Goal: Task Accomplishment & Management: Complete application form

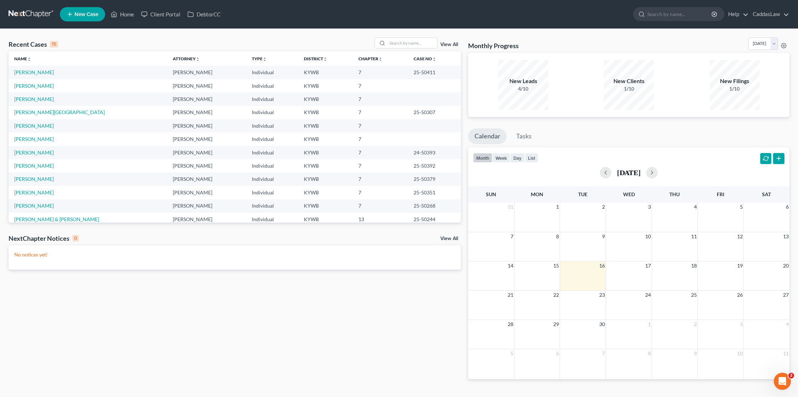
click at [67, 19] on link "New Case" at bounding box center [82, 14] width 45 height 14
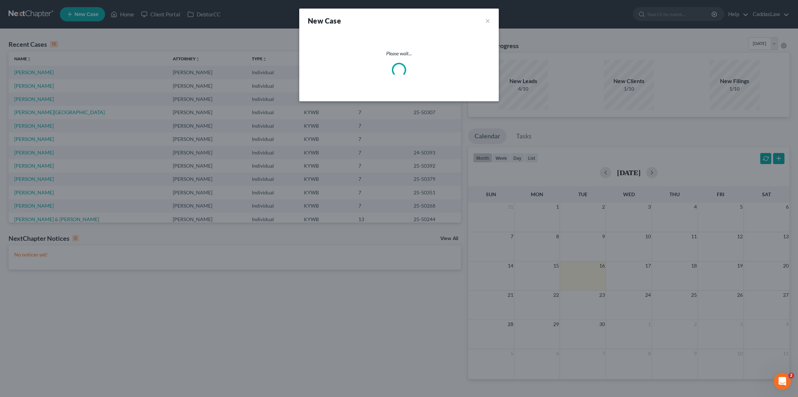
select select "33"
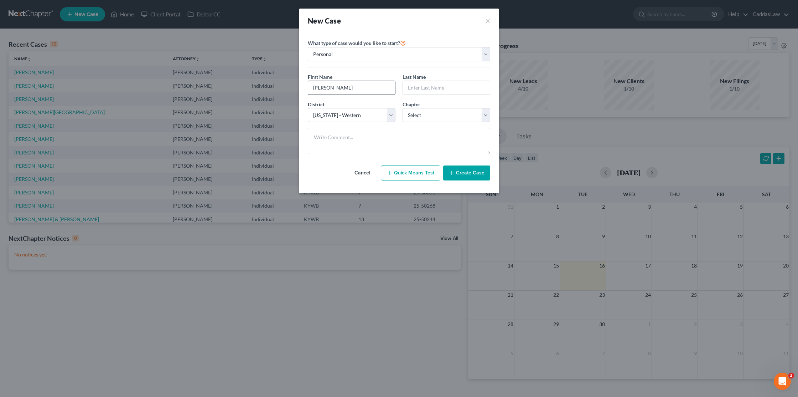
type input "[PERSON_NAME]"
select select "0"
click at [462, 170] on button "Create Case" at bounding box center [466, 172] width 47 height 15
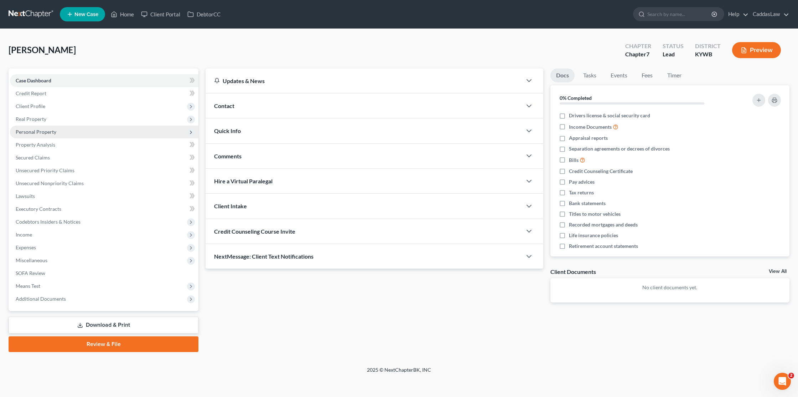
click at [33, 128] on span "Personal Property" at bounding box center [104, 131] width 188 height 13
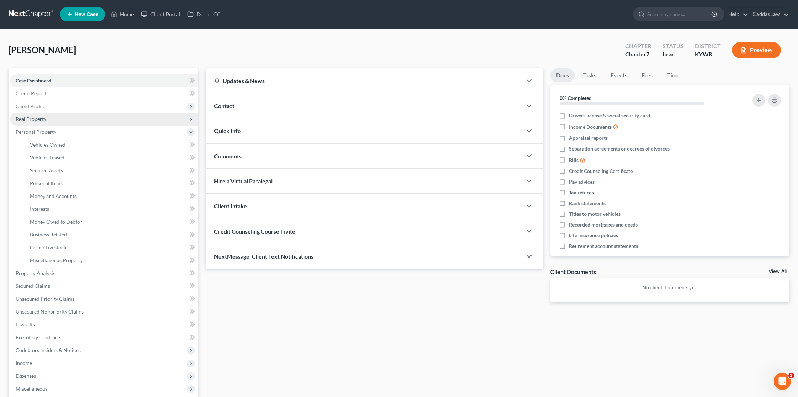
click at [35, 118] on span "Real Property" at bounding box center [31, 119] width 31 height 6
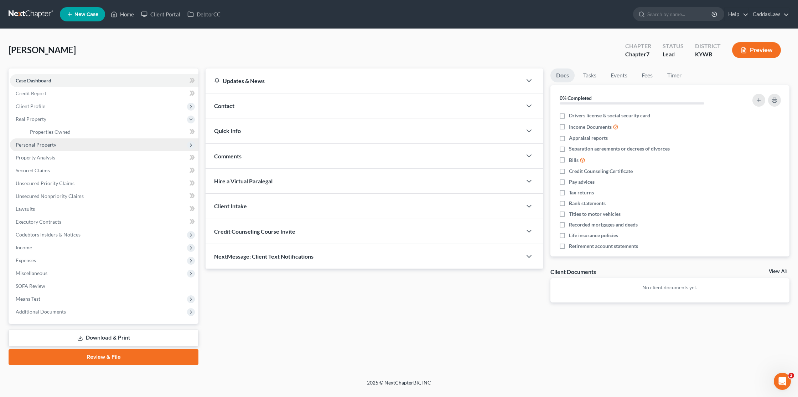
click at [31, 148] on span "Personal Property" at bounding box center [104, 144] width 188 height 13
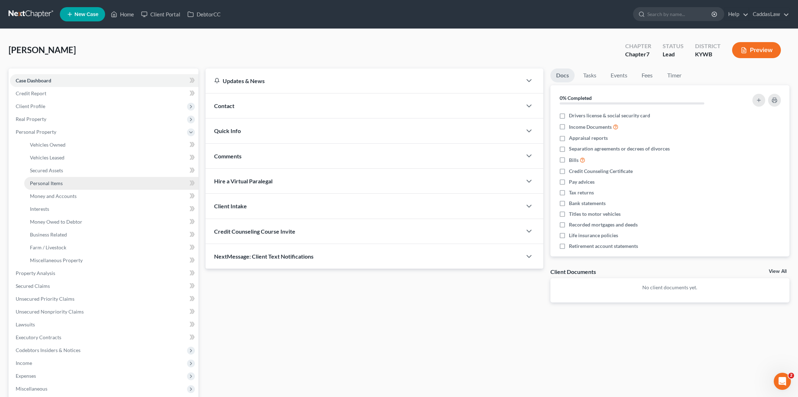
click at [52, 183] on span "Personal Items" at bounding box center [46, 183] width 33 height 6
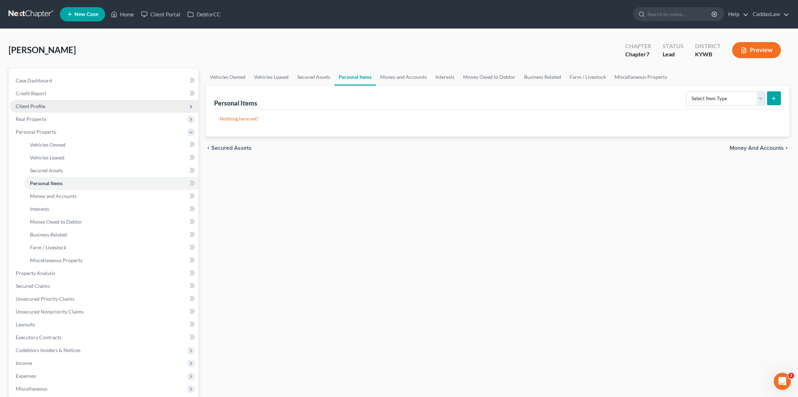
click at [38, 110] on span "Client Profile" at bounding box center [104, 106] width 188 height 13
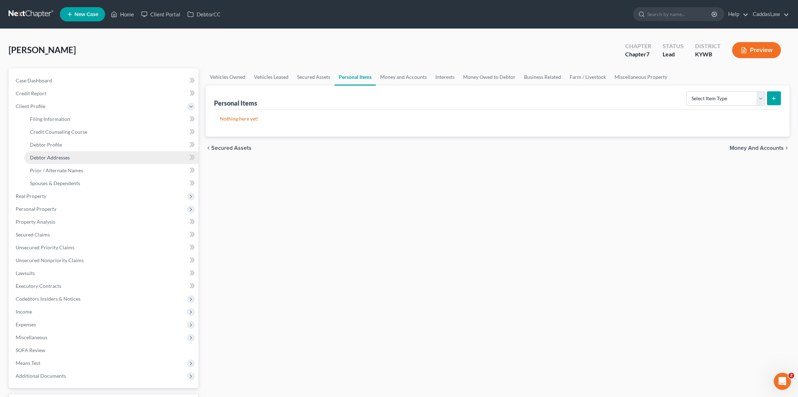
click at [52, 160] on span "Debtor Addresses" at bounding box center [50, 157] width 40 height 6
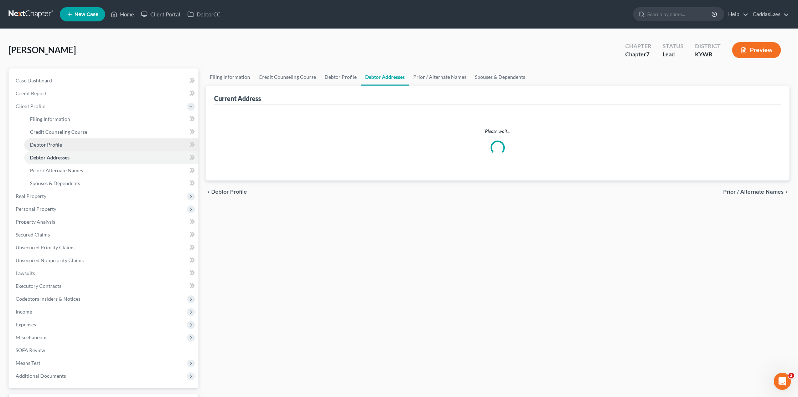
select select "0"
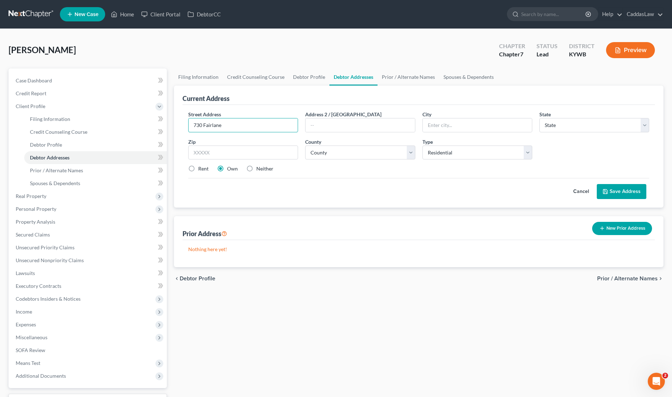
type input "730 Fairlane"
drag, startPoint x: 236, startPoint y: 127, endPoint x: 131, endPoint y: 127, distance: 105.1
click at [131, 127] on div "Petition Navigation Case Dashboard Payments Invoices Payments Payments Credit R…" at bounding box center [336, 248] width 662 height 360
type input "[STREET_ADDRESS][PERSON_NAME]"
type input "[PERSON_NAME]"
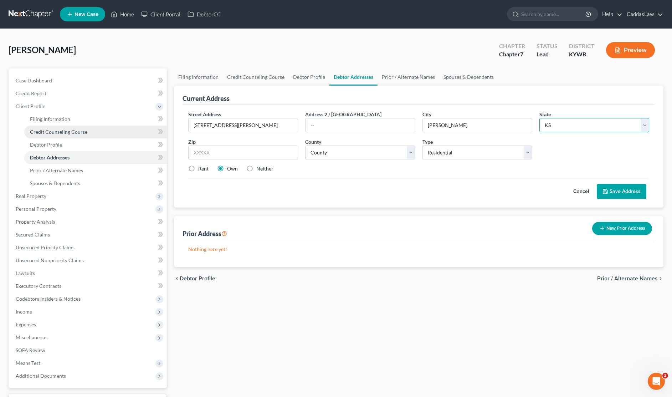
select select "18"
type input "42071"
select select "17"
click at [198, 170] on label "Rent" at bounding box center [203, 168] width 10 height 7
click at [201, 170] on input "Rent" at bounding box center [203, 167] width 5 height 5
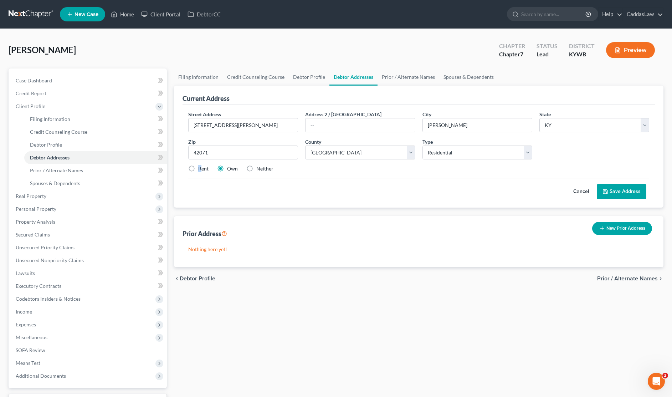
radio input "true"
click at [613, 195] on button "Save Address" at bounding box center [621, 191] width 50 height 15
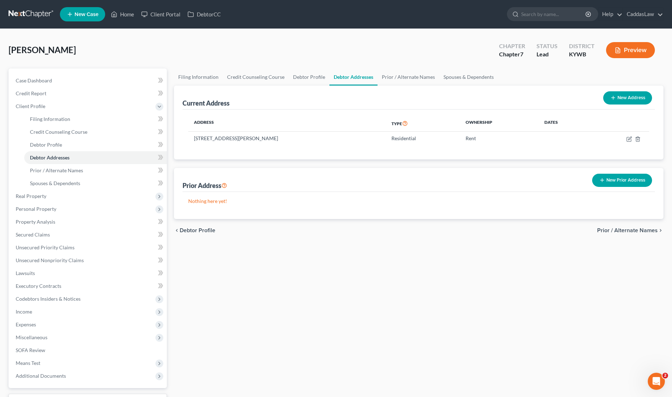
click at [616, 179] on button "New Prior Address" at bounding box center [622, 179] width 60 height 13
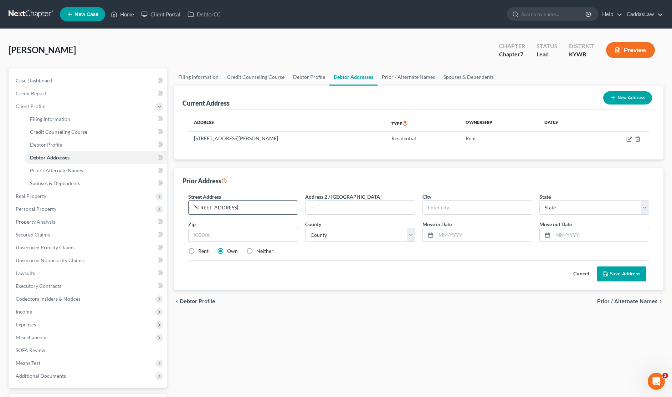
type input "[STREET_ADDRESS]"
type input "u"
type input "[PERSON_NAME]"
select select "18"
type input "42071"
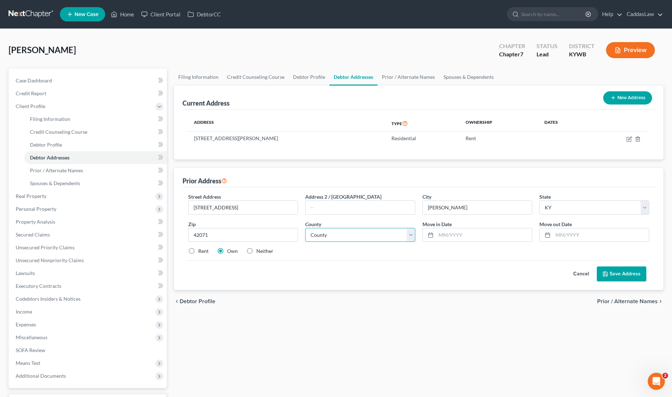
click at [328, 233] on select "County [GEOGRAPHIC_DATA] [GEOGRAPHIC_DATA] [GEOGRAPHIC_DATA] [GEOGRAPHIC_DATA] …" at bounding box center [360, 235] width 110 height 14
select select "17"
click at [457, 233] on input "text" at bounding box center [484, 235] width 96 height 14
type input "[DATE]"
click at [560, 233] on input "text" at bounding box center [601, 235] width 96 height 14
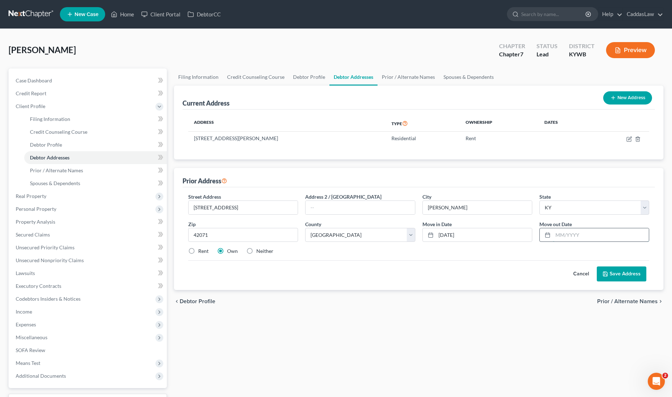
type input "-"
click at [572, 235] on input "08/01-2024" at bounding box center [601, 235] width 96 height 14
type input "[DATE]"
click at [549, 235] on rect at bounding box center [547, 235] width 4 height 4
click at [548, 234] on icon at bounding box center [547, 235] width 6 height 6
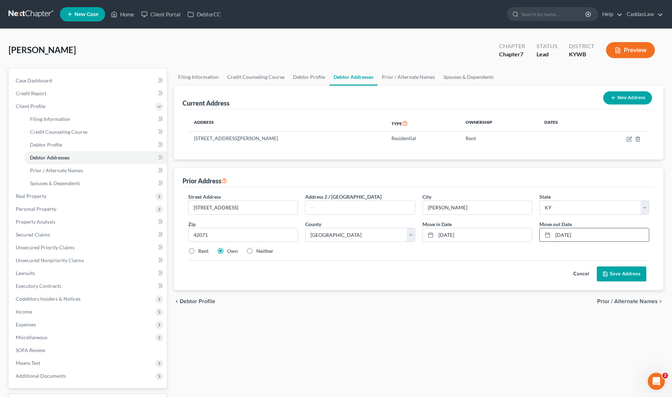
click at [589, 238] on input "[DATE]" at bounding box center [601, 235] width 96 height 14
click at [545, 235] on icon at bounding box center [547, 235] width 6 height 6
click at [589, 237] on input "[DATE]" at bounding box center [601, 235] width 96 height 14
click at [568, 234] on input "[DATE]" at bounding box center [601, 235] width 96 height 14
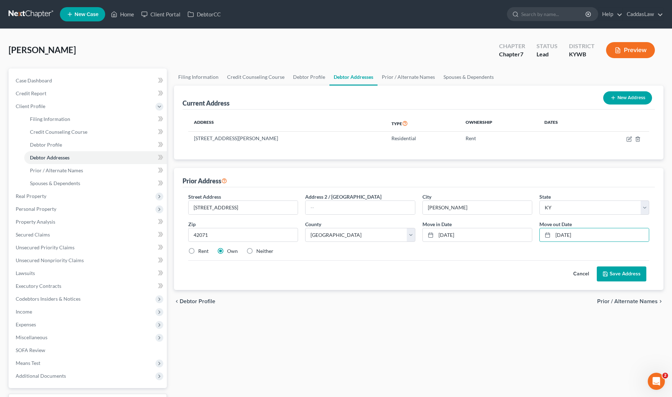
click at [625, 269] on button "Save Address" at bounding box center [621, 273] width 50 height 15
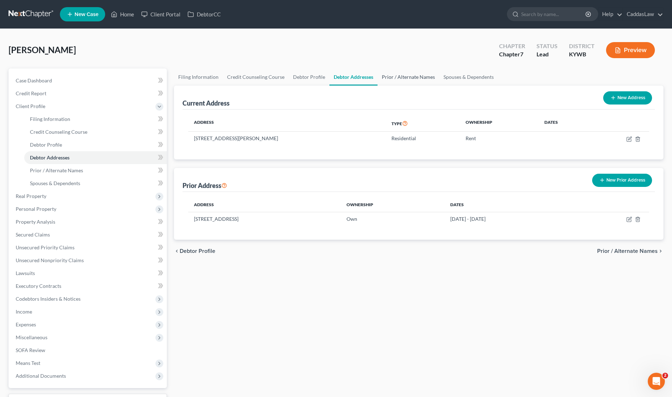
click at [390, 74] on link "Prior / Alternate Names" at bounding box center [408, 76] width 62 height 17
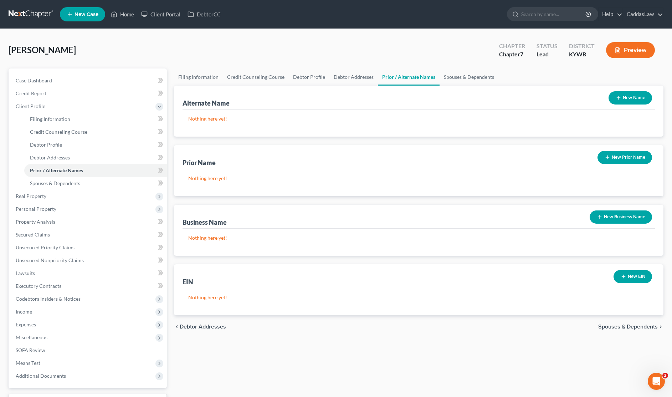
click at [618, 161] on button "New Prior Name" at bounding box center [624, 157] width 55 height 13
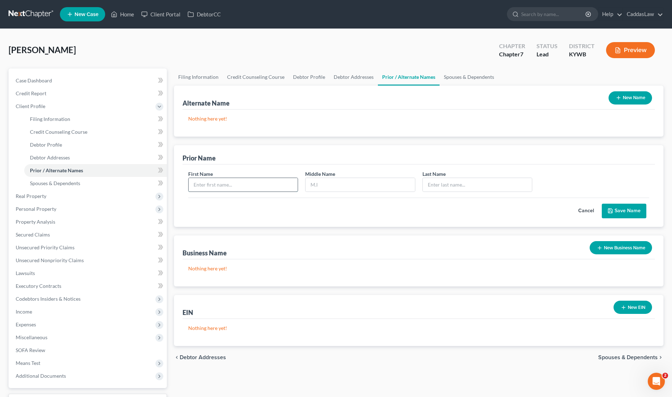
click at [228, 188] on input "text" at bounding box center [242, 185] width 109 height 14
type input "m"
type input "[PERSON_NAME]"
type input "k"
type input "K."
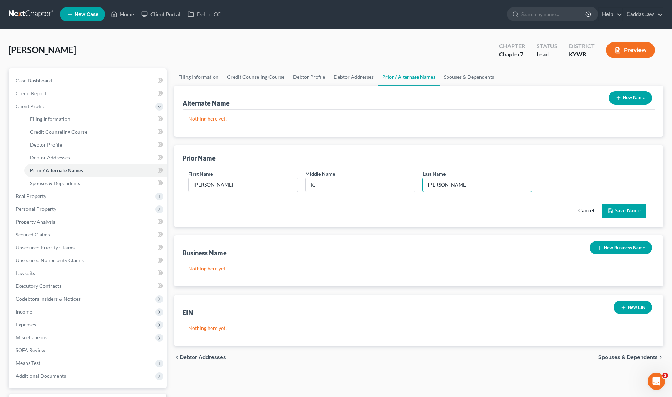
type input "[PERSON_NAME]"
click at [623, 210] on button "Save Name" at bounding box center [623, 210] width 45 height 15
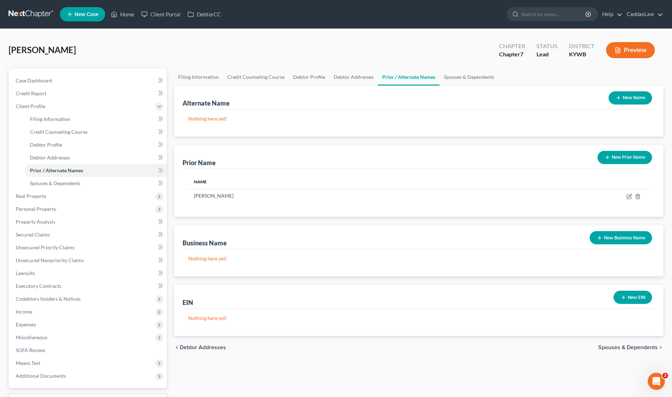
click at [612, 156] on button "New Prior Name" at bounding box center [624, 157] width 55 height 13
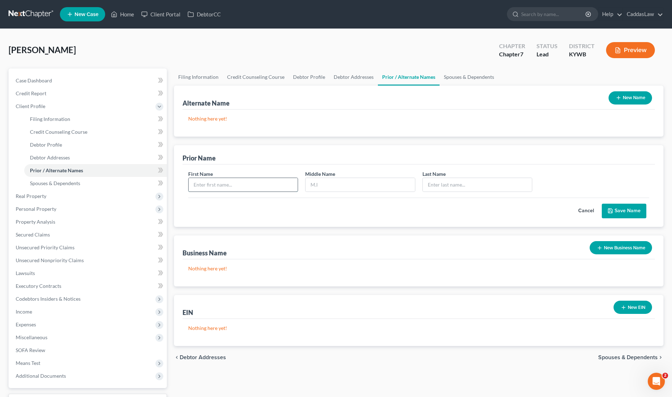
click at [209, 187] on input "text" at bounding box center [242, 185] width 109 height 14
type input "[PERSON_NAME]"
type input "K."
type input "Prescott"
click at [614, 209] on button "Save Name" at bounding box center [623, 210] width 45 height 15
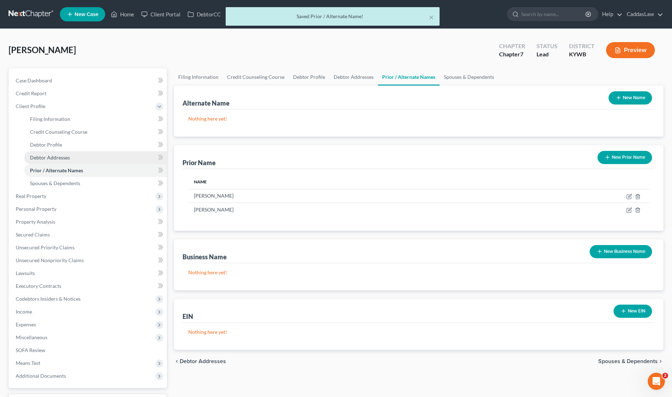
click at [49, 157] on span "Debtor Addresses" at bounding box center [50, 157] width 40 height 6
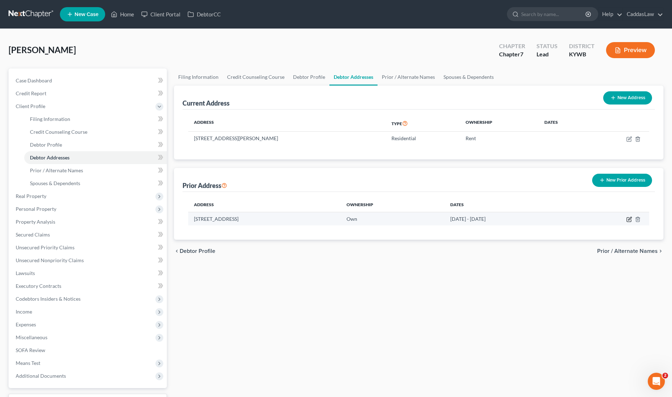
click at [630, 222] on icon "button" at bounding box center [629, 219] width 6 height 6
select select "18"
select select "17"
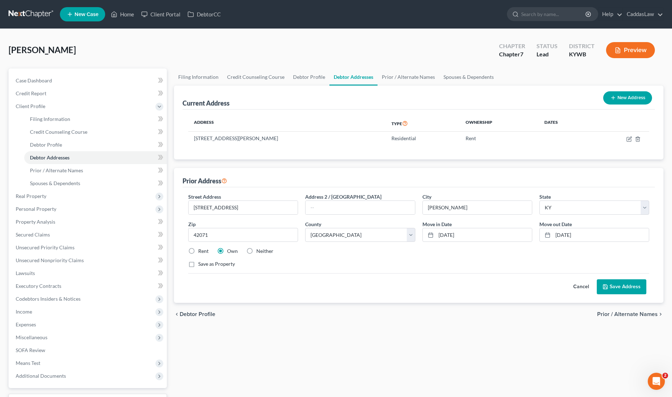
click at [198, 249] on label "Rent" at bounding box center [203, 250] width 10 height 7
click at [201, 249] on input "Rent" at bounding box center [203, 249] width 5 height 5
radio input "true"
click at [614, 286] on button "Save Address" at bounding box center [621, 286] width 50 height 15
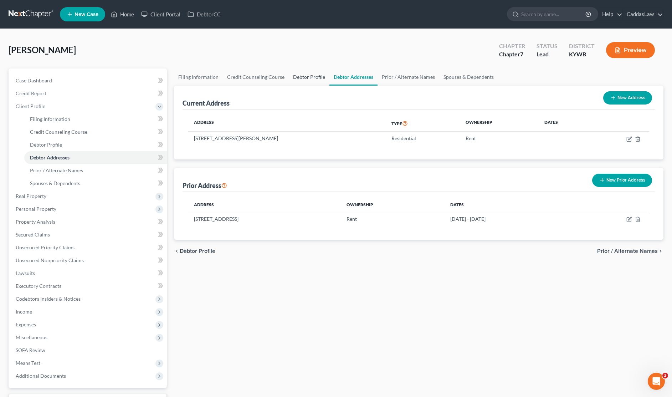
click at [304, 76] on link "Debtor Profile" at bounding box center [309, 76] width 41 height 17
select select "0"
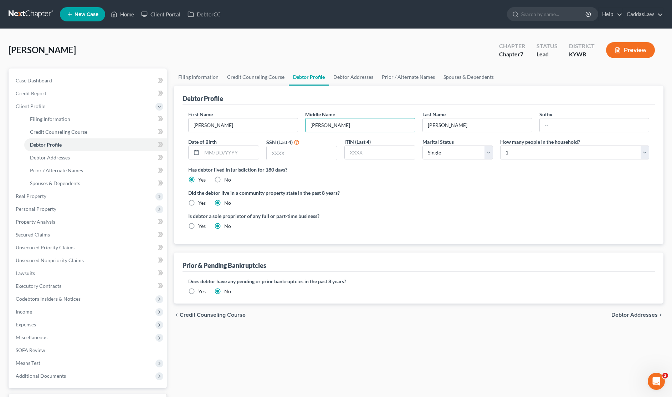
type input "[PERSON_NAME]"
type input "[DATE]"
click at [283, 149] on input "text" at bounding box center [301, 153] width 70 height 14
type input "3196"
select select "1"
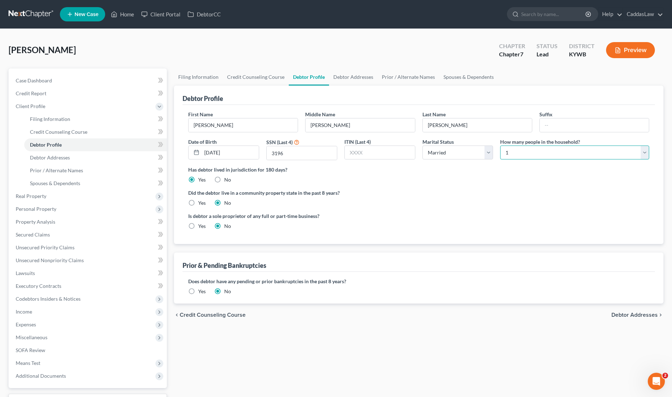
select select "3"
click at [441, 77] on link "Spouses & Dependents" at bounding box center [468, 76] width 59 height 17
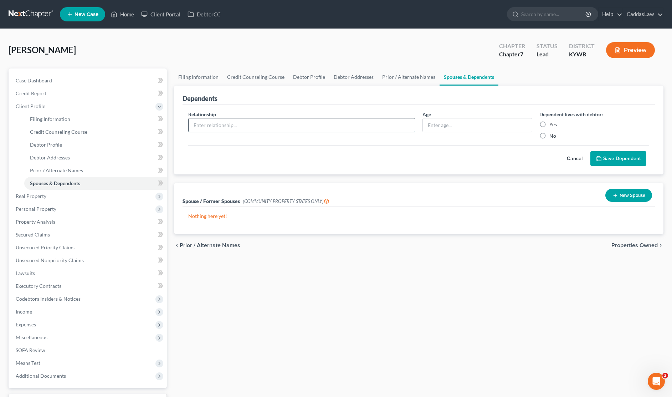
click at [301, 126] on input "text" at bounding box center [301, 125] width 226 height 14
type input "Daughter"
type input "3"
click at [549, 124] on label "Yes" at bounding box center [552, 124] width 7 height 7
click at [552, 124] on input "Yes" at bounding box center [554, 123] width 5 height 5
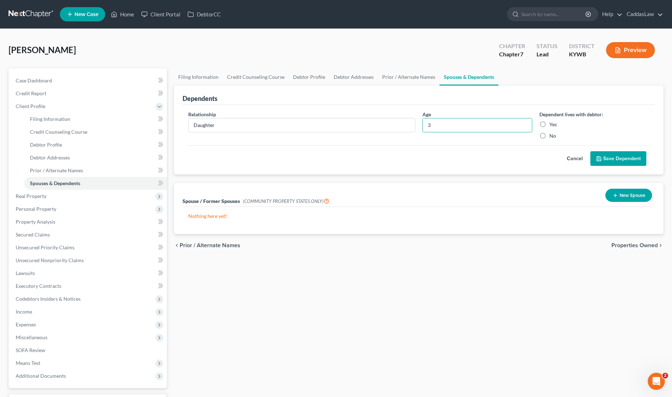
radio input "true"
click at [616, 162] on button "Save Dependent" at bounding box center [618, 158] width 56 height 15
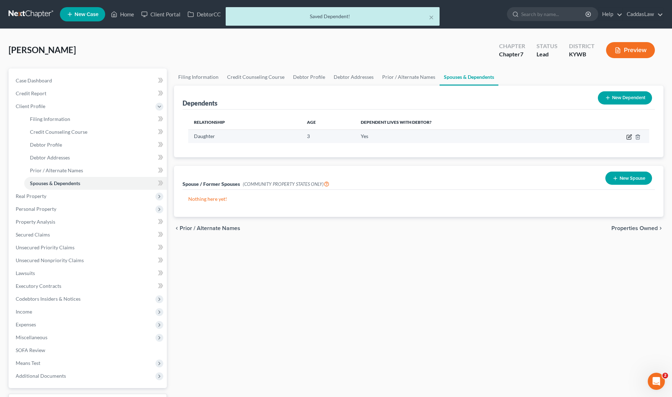
click at [628, 134] on icon "button" at bounding box center [629, 137] width 6 height 6
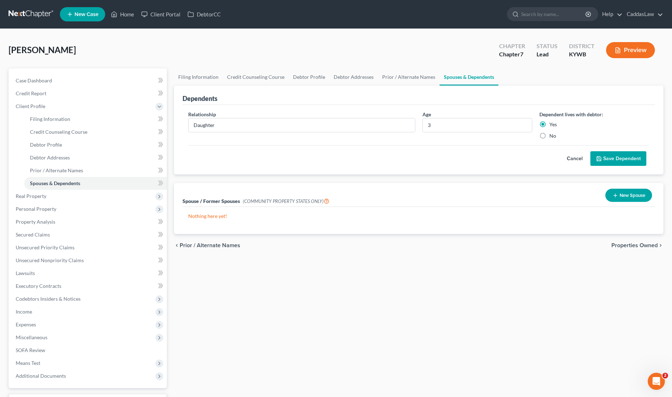
click at [610, 156] on button "Save Dependent" at bounding box center [618, 158] width 56 height 15
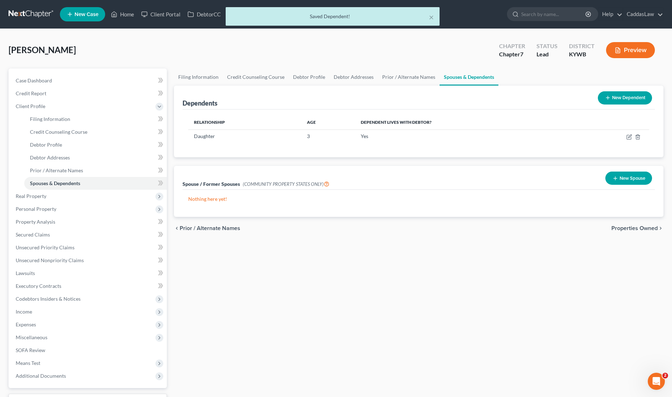
click at [607, 98] on line at bounding box center [607, 97] width 0 height 3
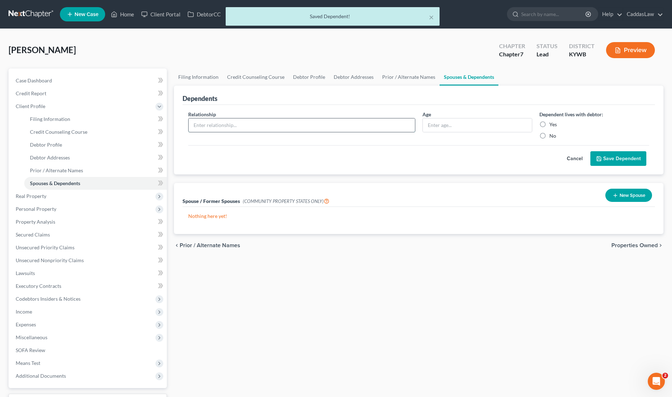
click at [365, 129] on input "text" at bounding box center [301, 125] width 226 height 14
type input "Daughter"
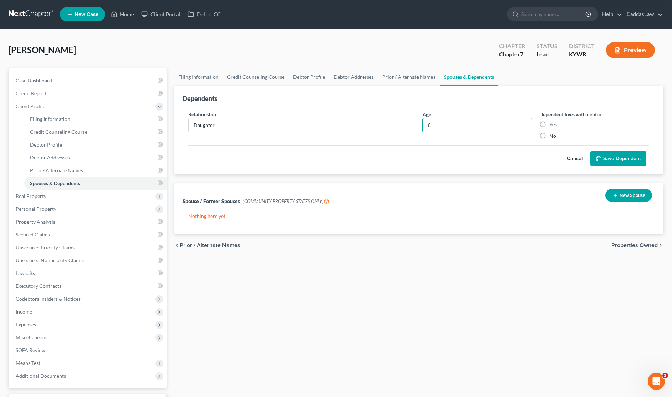
type input "8"
click at [549, 124] on label "Yes" at bounding box center [552, 124] width 7 height 7
click at [552, 124] on input "Yes" at bounding box center [554, 123] width 5 height 5
radio input "true"
click at [610, 159] on button "Save Dependent" at bounding box center [618, 158] width 56 height 15
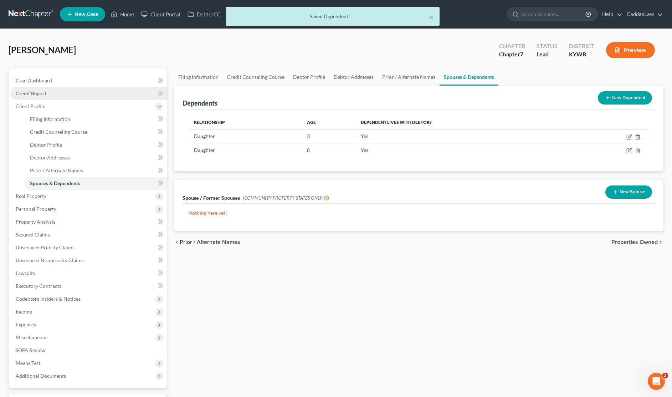
click at [38, 90] on span "Credit Report" at bounding box center [31, 93] width 31 height 6
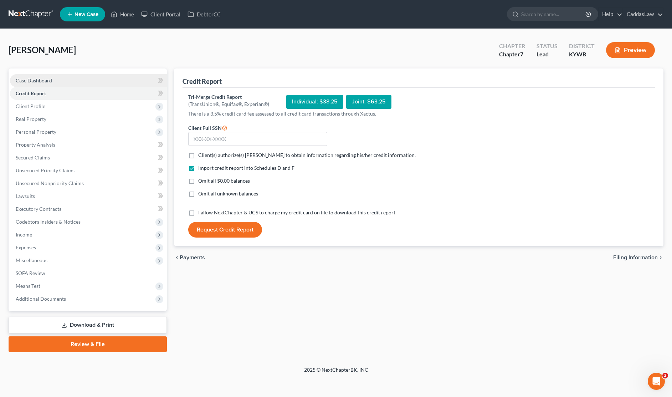
click at [38, 79] on span "Case Dashboard" at bounding box center [34, 80] width 36 height 6
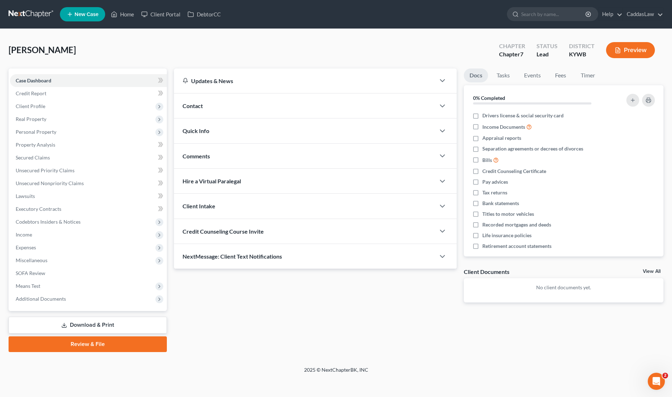
click at [235, 104] on div "Contact" at bounding box center [304, 105] width 261 height 25
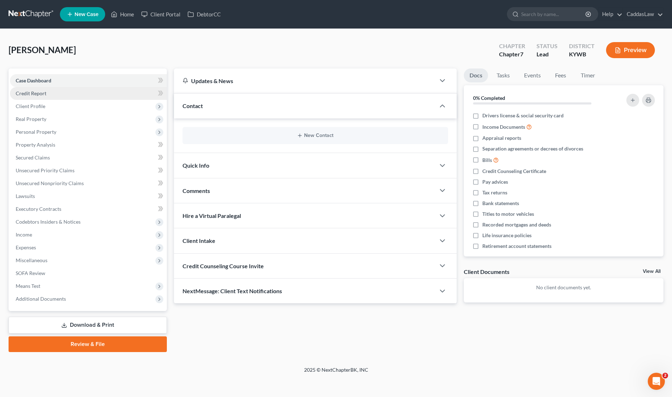
click at [50, 89] on link "Credit Report" at bounding box center [88, 93] width 157 height 13
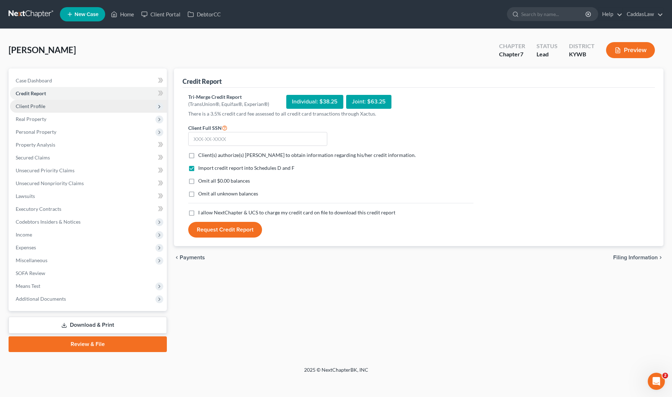
click at [53, 105] on span "Client Profile" at bounding box center [88, 106] width 157 height 13
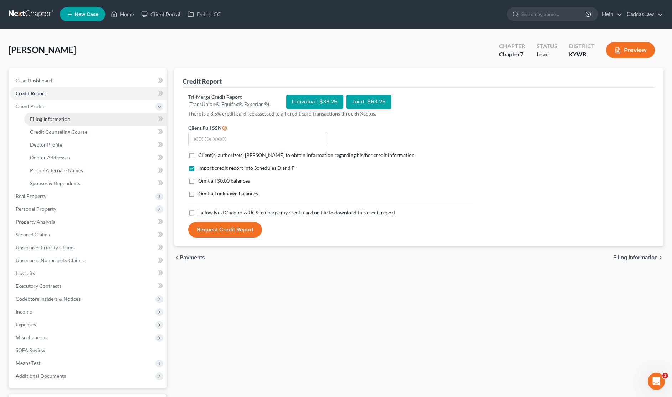
click at [52, 116] on span "Filing Information" at bounding box center [50, 119] width 40 height 6
select select "1"
select select "0"
select select "33"
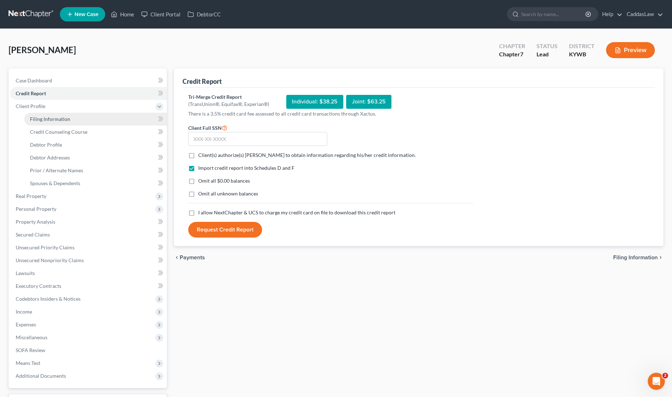
select select "0"
select select "18"
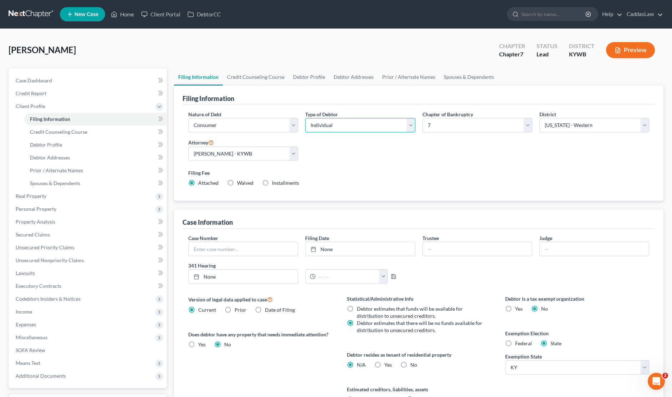
select select "1"
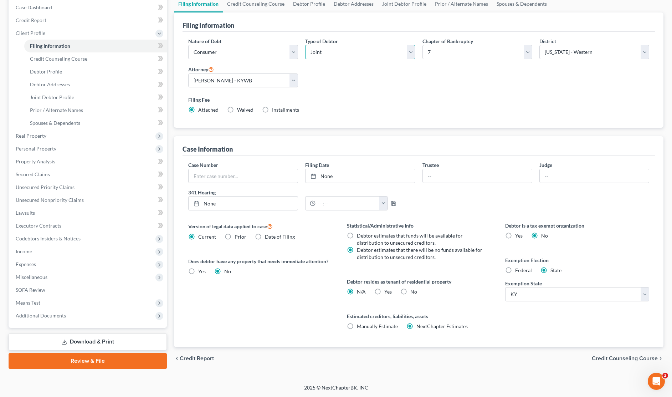
scroll to position [73, 0]
click at [515, 270] on label "Federal" at bounding box center [523, 269] width 17 height 7
click at [518, 270] on input "Federal" at bounding box center [520, 268] width 5 height 5
radio input "true"
radio input "false"
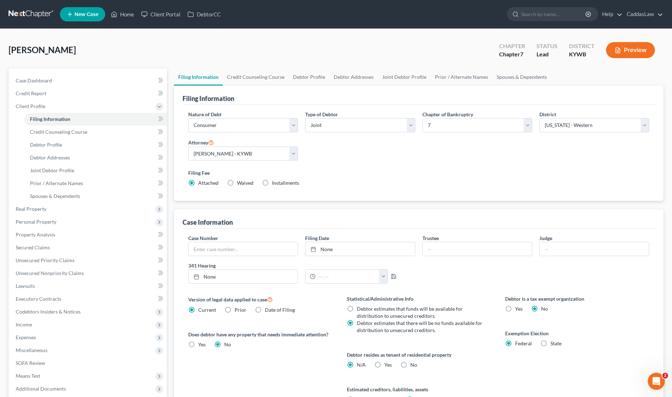
scroll to position [0, 0]
click at [299, 79] on link "Debtor Profile" at bounding box center [309, 76] width 41 height 17
select select "1"
select select "3"
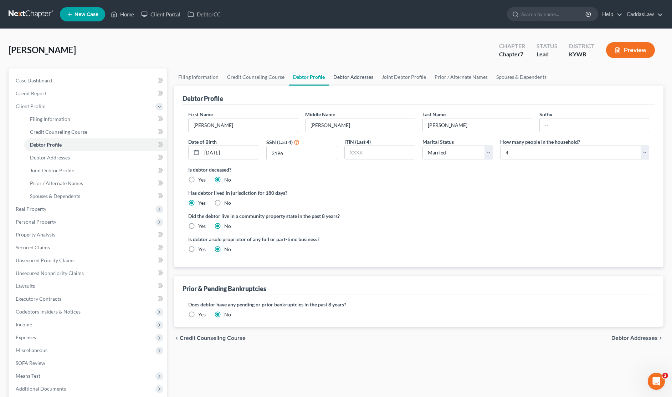
click at [351, 78] on link "Debtor Addresses" at bounding box center [353, 76] width 48 height 17
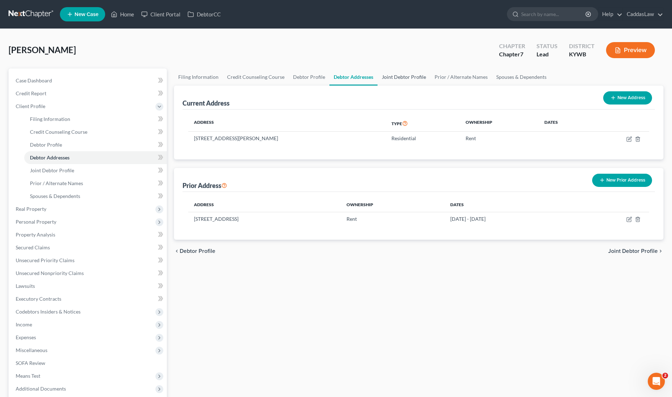
click at [405, 77] on link "Joint Debtor Profile" at bounding box center [403, 76] width 53 height 17
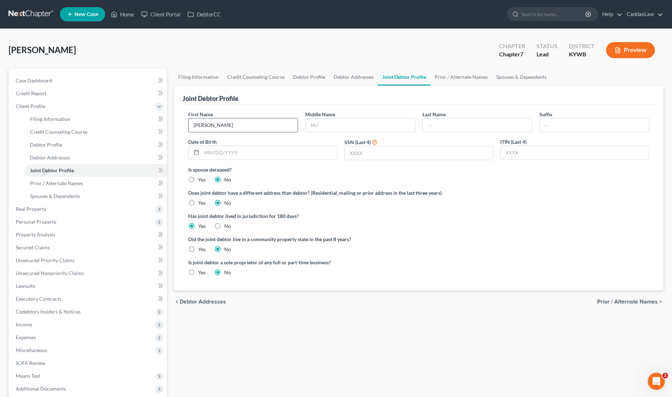
type input "[PERSON_NAME]"
type input "[DATE]"
click at [363, 146] on input "text" at bounding box center [419, 153] width 148 height 14
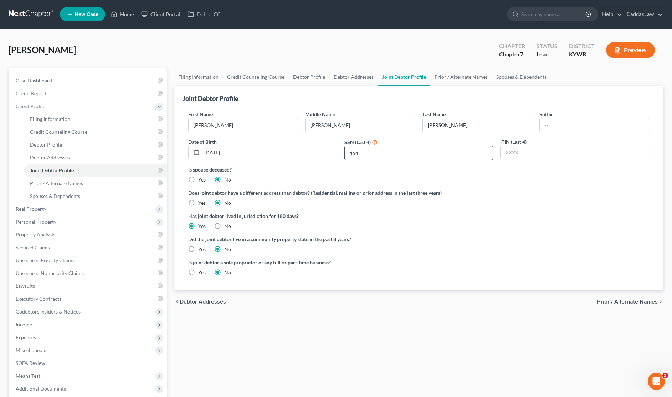
type input "1540"
click at [445, 73] on link "Prior / Alternate Names" at bounding box center [461, 76] width 62 height 17
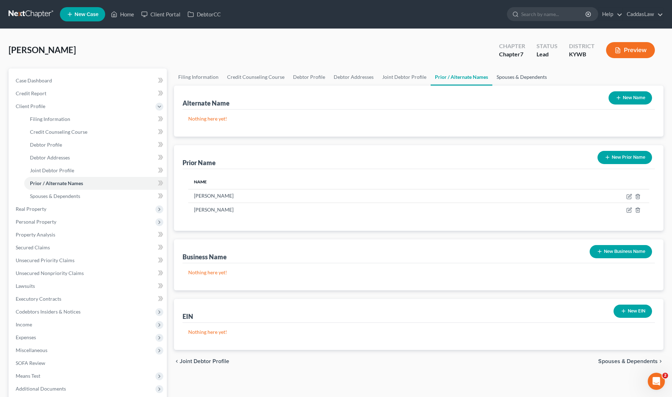
click at [511, 78] on link "Spouses & Dependents" at bounding box center [521, 76] width 59 height 17
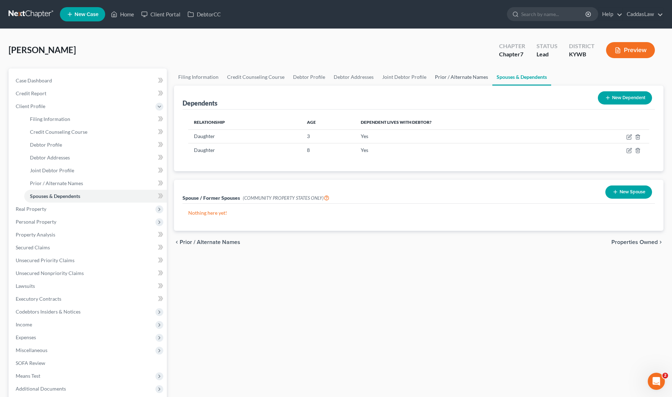
click at [448, 76] on link "Prior / Alternate Names" at bounding box center [461, 76] width 62 height 17
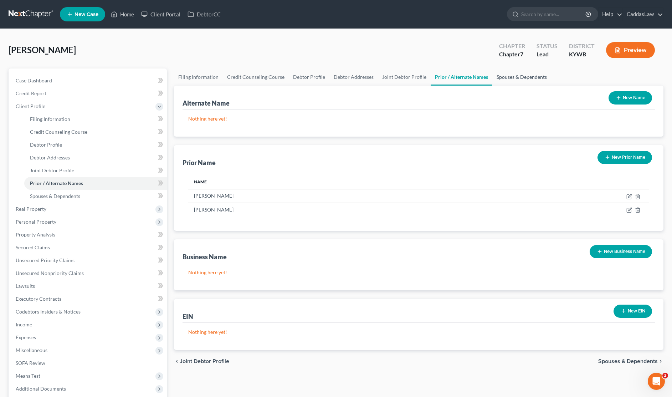
click at [517, 78] on link "Spouses & Dependents" at bounding box center [521, 76] width 59 height 17
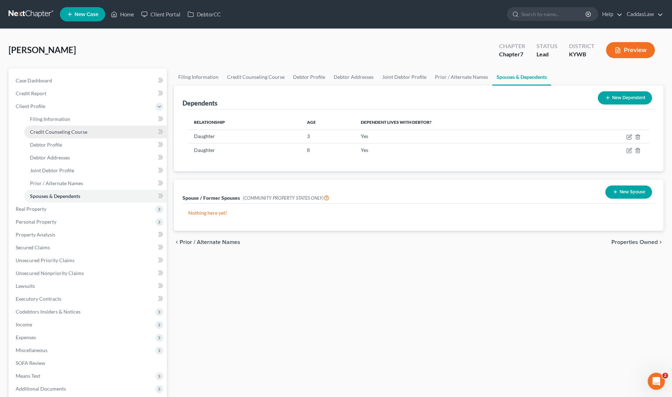
click at [49, 127] on link "Credit Counseling Course" at bounding box center [95, 131] width 143 height 13
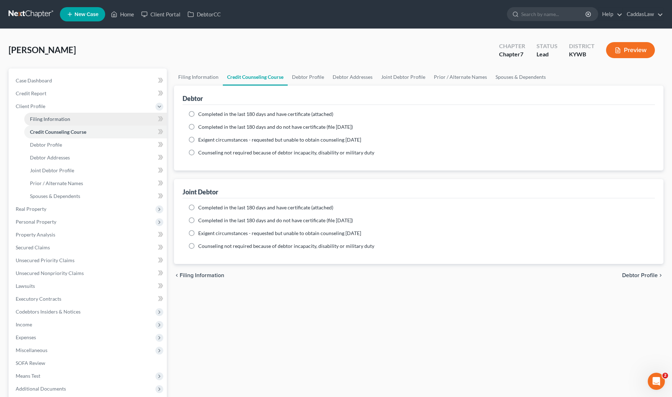
click at [35, 117] on span "Filing Information" at bounding box center [50, 119] width 40 height 6
select select "1"
select select "0"
select select "33"
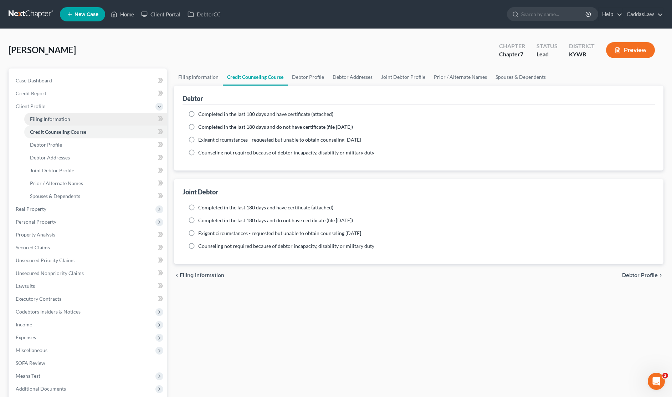
select select "0"
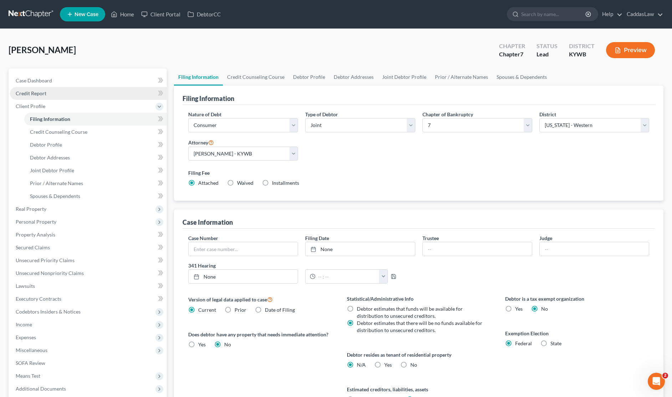
click at [37, 94] on span "Credit Report" at bounding box center [31, 93] width 31 height 6
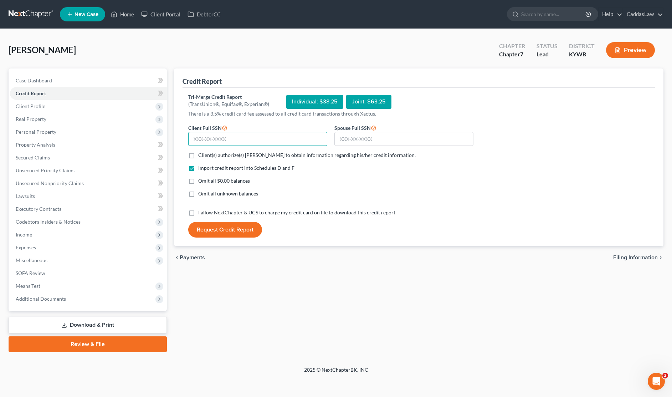
click at [198, 136] on input "text" at bounding box center [257, 139] width 139 height 14
click at [198, 156] on label "Client(s) authorize(s) [PERSON_NAME] to obtain information regarding his/her cr…" at bounding box center [306, 154] width 217 height 7
click at [201, 156] on input "Client(s) authorize(s) [PERSON_NAME] to obtain information regarding his/her cr…" at bounding box center [203, 153] width 5 height 5
checkbox input "true"
click at [198, 215] on label "I allow NextChapter & UCS to charge my credit card on file to download this cre…" at bounding box center [296, 212] width 197 height 7
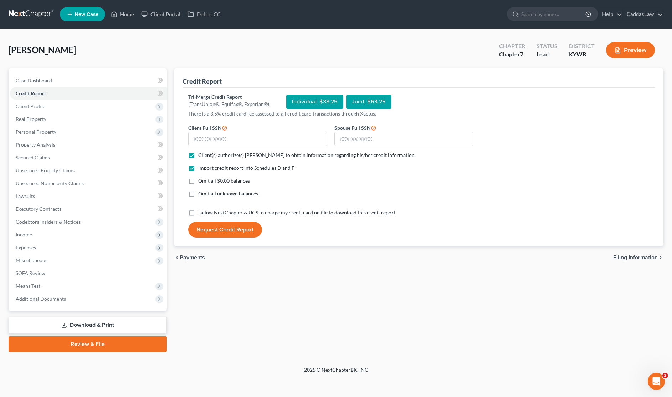
click at [201, 213] on input "I allow NextChapter & UCS to charge my credit card on file to download this cre…" at bounding box center [203, 211] width 5 height 5
checkbox input "true"
click at [212, 140] on input "text" at bounding box center [257, 139] width 139 height 14
type input "4"
type input "0"
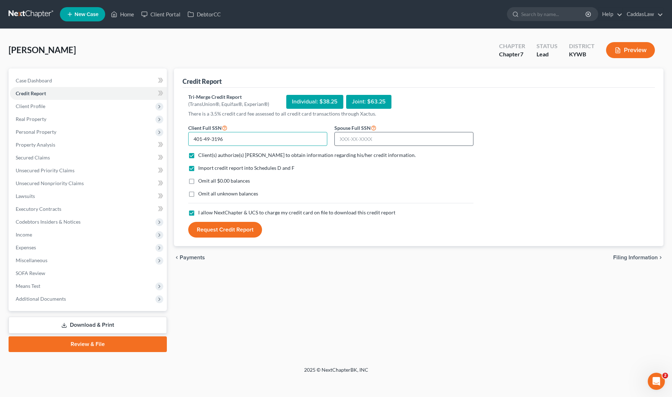
type input "401-49-3196"
click at [340, 141] on input "text" at bounding box center [403, 139] width 139 height 14
type input "401-43-1540"
click at [207, 230] on button "Request Credit Report" at bounding box center [225, 230] width 74 height 16
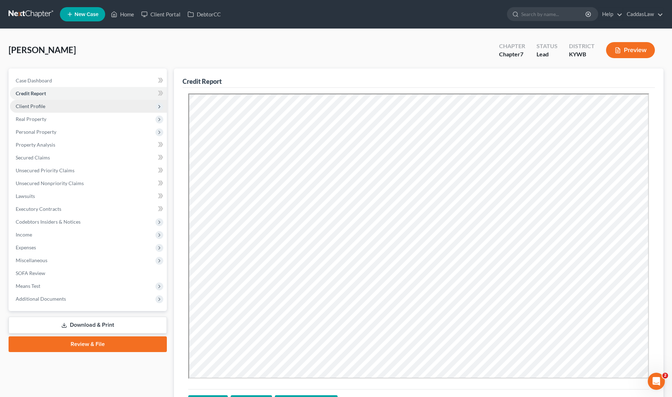
click at [49, 108] on span "Client Profile" at bounding box center [88, 106] width 157 height 13
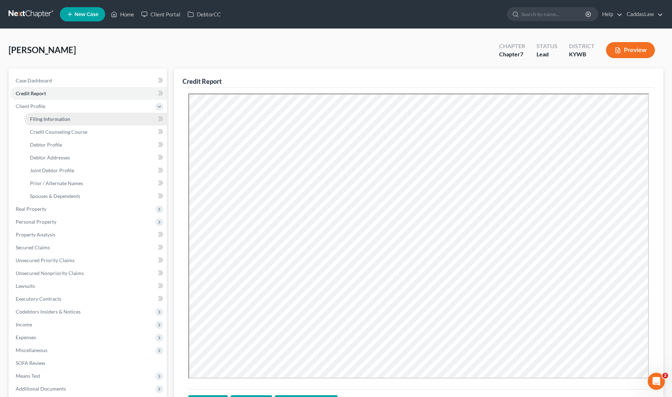
click at [46, 121] on span "Filing Information" at bounding box center [50, 119] width 40 height 6
select select "1"
select select "0"
select select "33"
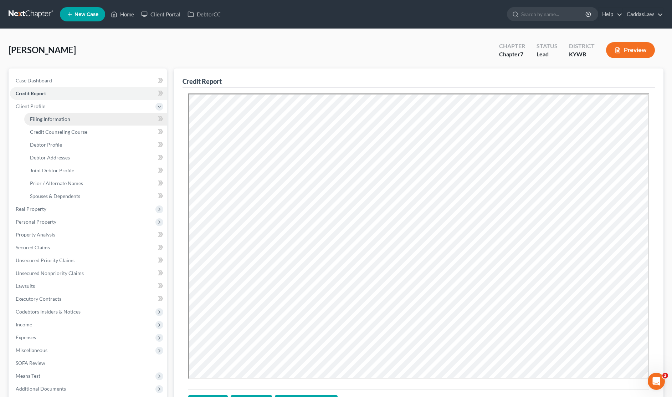
select select "0"
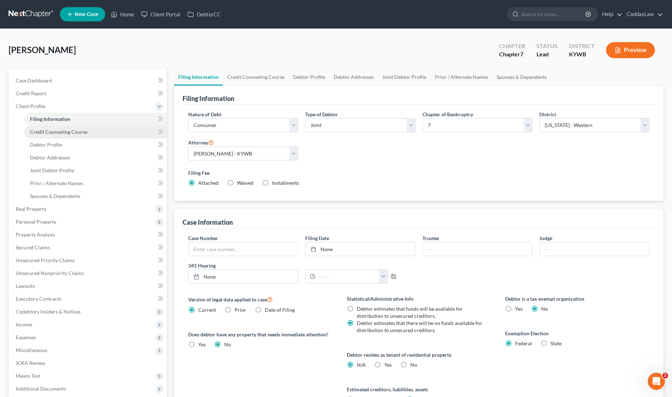
click at [79, 132] on span "Credit Counseling Course" at bounding box center [58, 132] width 57 height 6
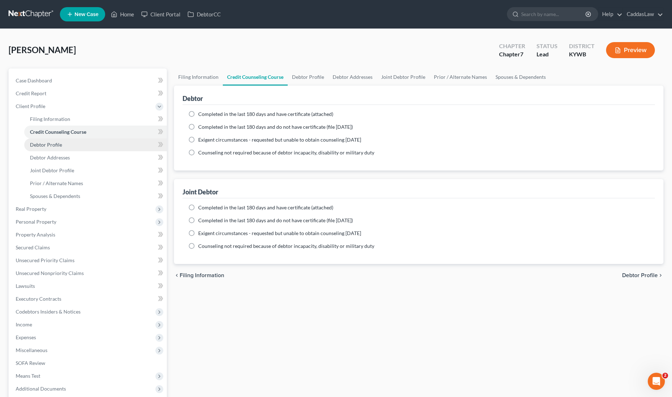
click at [58, 147] on span "Debtor Profile" at bounding box center [46, 144] width 32 height 6
select select "1"
select select "3"
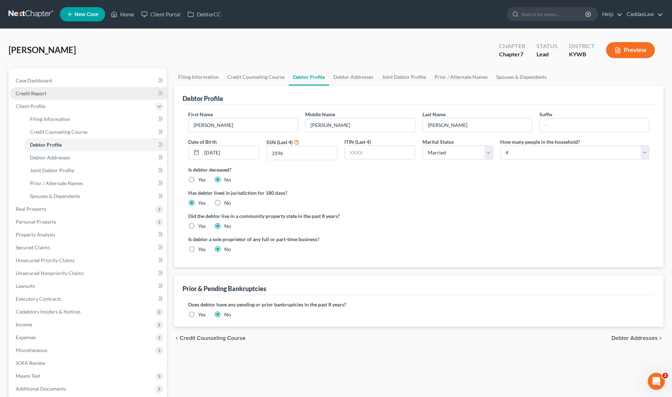
click at [40, 91] on span "Credit Report" at bounding box center [31, 93] width 31 height 6
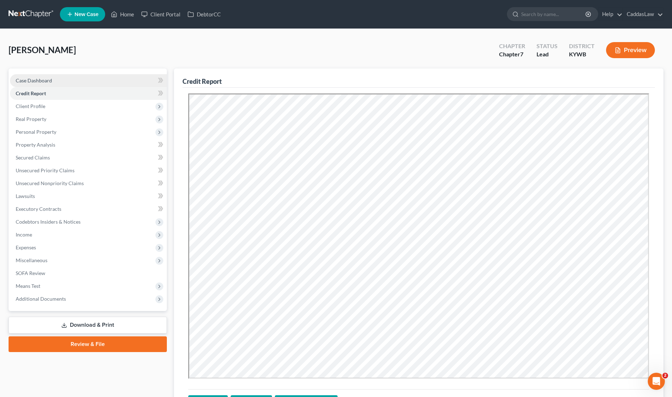
click at [41, 80] on span "Case Dashboard" at bounding box center [34, 80] width 36 height 6
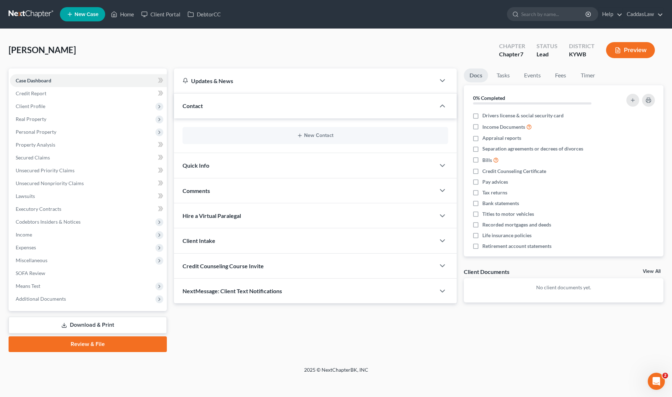
click at [226, 265] on span "Credit Counseling Course Invite" at bounding box center [222, 265] width 81 height 7
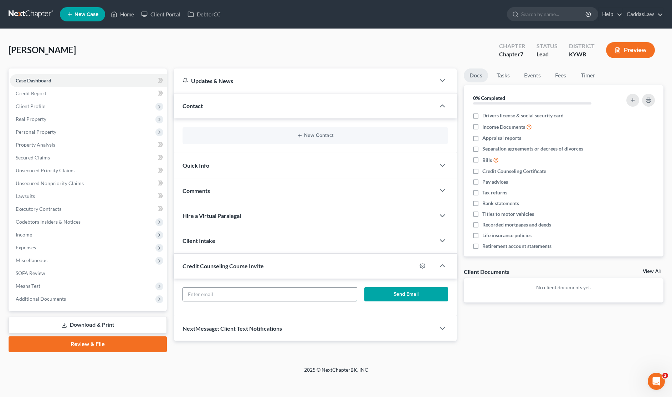
click at [212, 295] on input "text" at bounding box center [270, 294] width 174 height 14
type input "[PERSON_NAME][EMAIL_ADDRESS][PERSON_NAME][DOMAIN_NAME]"
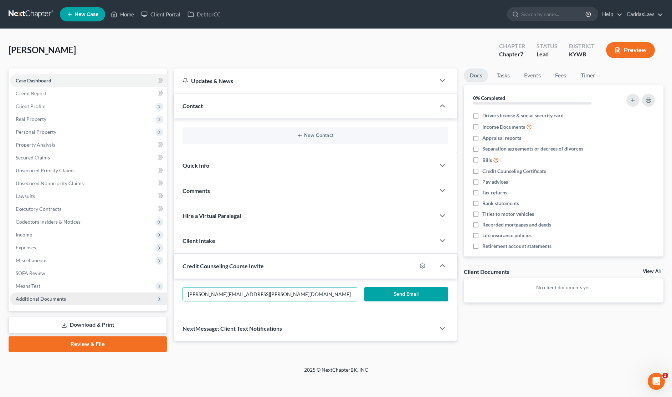
drag, startPoint x: 254, startPoint y: 292, endPoint x: 117, endPoint y: 296, distance: 136.9
click at [117, 296] on div "Petition Navigation Case Dashboard Payments Invoices Payments Payments Credit R…" at bounding box center [336, 209] width 662 height 283
type input "[EMAIL_ADDRESS][DOMAIN_NAME]"
click at [395, 295] on button "Send Email" at bounding box center [406, 294] width 84 height 14
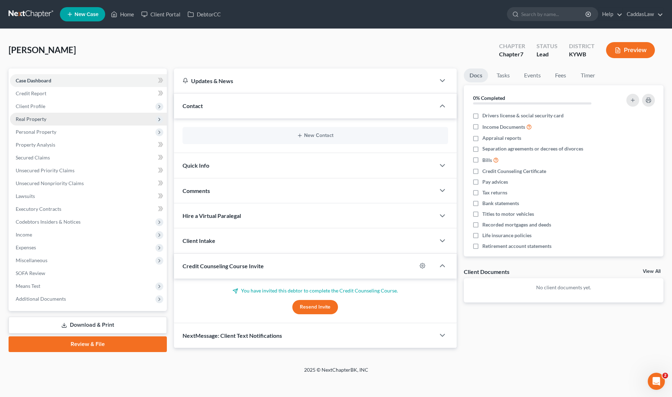
click at [34, 119] on span "Real Property" at bounding box center [31, 119] width 31 height 6
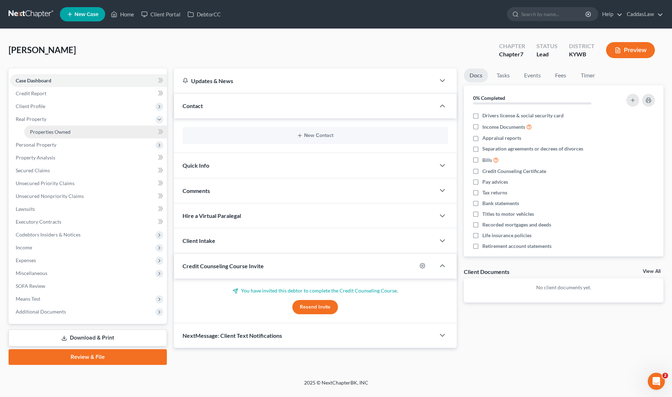
click at [42, 129] on span "Properties Owned" at bounding box center [50, 132] width 41 height 6
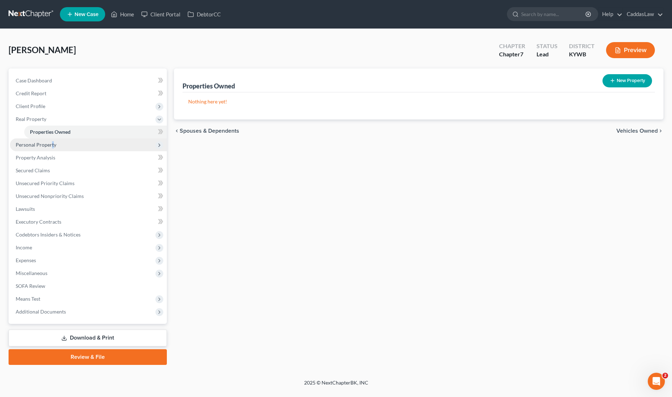
click at [52, 141] on span "Personal Property" at bounding box center [36, 144] width 41 height 6
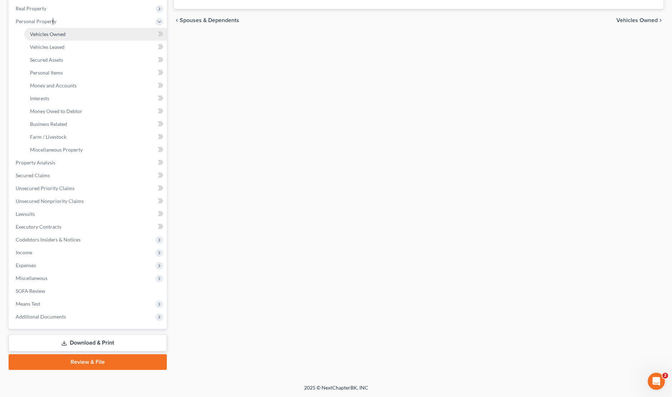
scroll to position [110, 0]
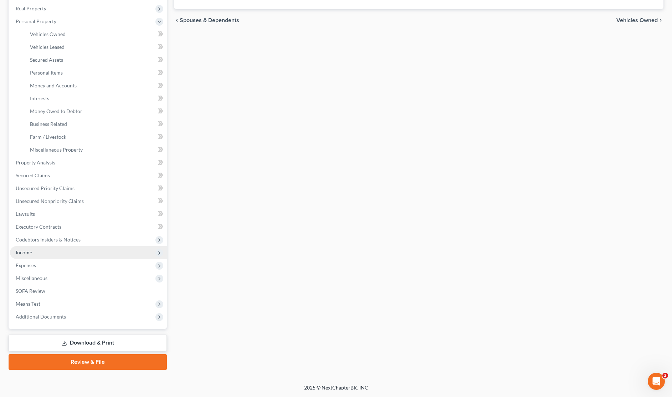
click at [37, 253] on span "Income" at bounding box center [88, 252] width 157 height 13
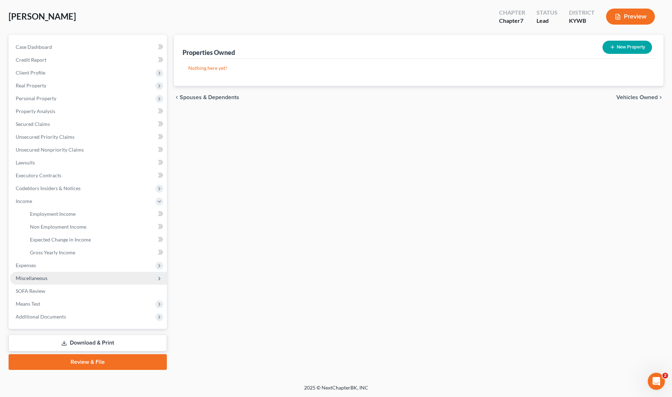
scroll to position [33, 0]
click at [45, 258] on link "Gross Yearly Income" at bounding box center [95, 252] width 143 height 13
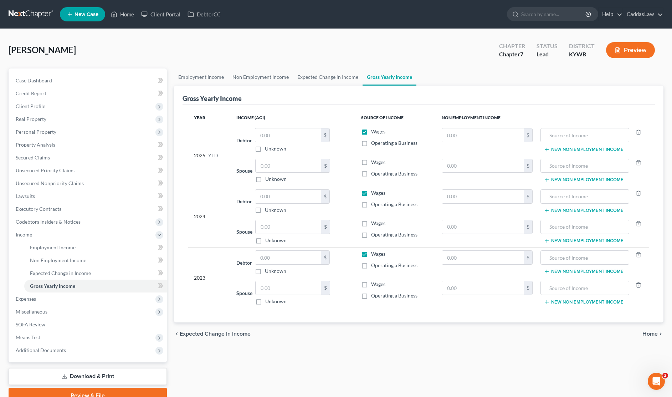
click at [265, 149] on label "Unknown" at bounding box center [275, 148] width 21 height 7
click at [268, 149] on input "Unknown" at bounding box center [270, 147] width 5 height 5
checkbox input "true"
type input "0.00"
click at [266, 200] on input "text" at bounding box center [288, 197] width 66 height 14
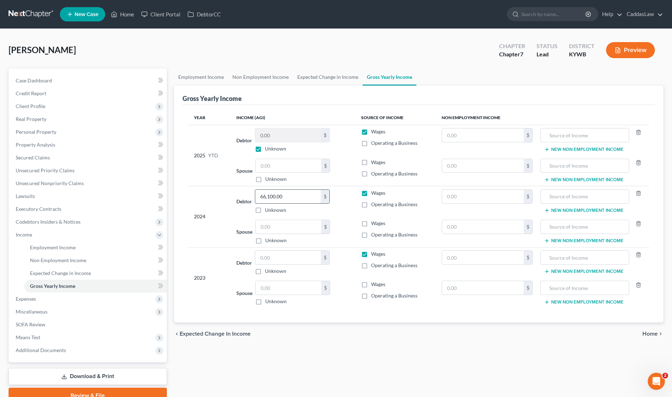
type input "66,100.00"
click at [261, 256] on input "text" at bounding box center [288, 257] width 66 height 14
type input "73,170.00"
click at [344, 266] on div "Debtor 73,170.00 $ Unknown Balance Undetermined 73,170.00 $ Unknown" at bounding box center [292, 262] width 113 height 24
click at [58, 224] on span "Codebtors Insiders & Notices" at bounding box center [88, 221] width 157 height 13
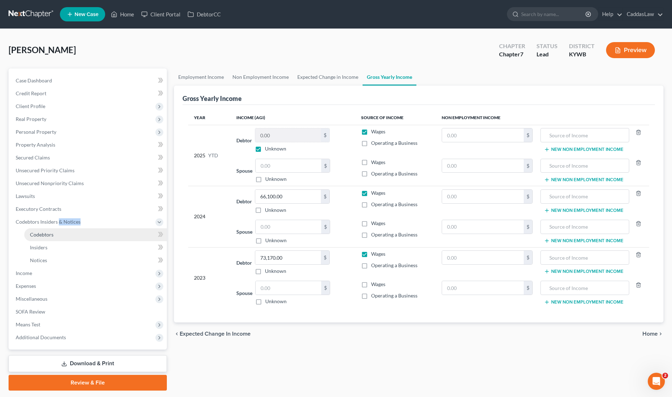
click at [48, 236] on span "Codebtors" at bounding box center [42, 234] width 24 height 6
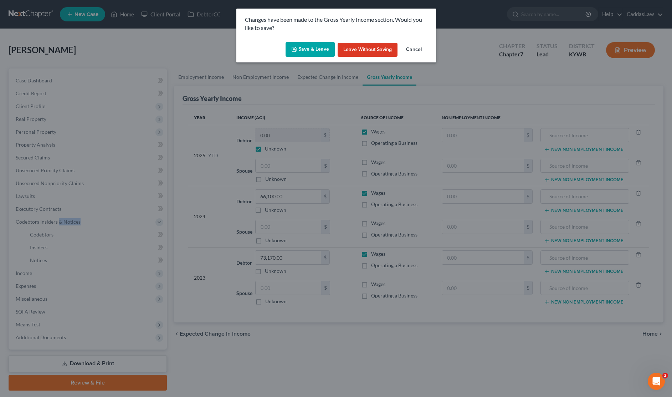
click at [318, 45] on button "Save & Leave" at bounding box center [309, 49] width 49 height 15
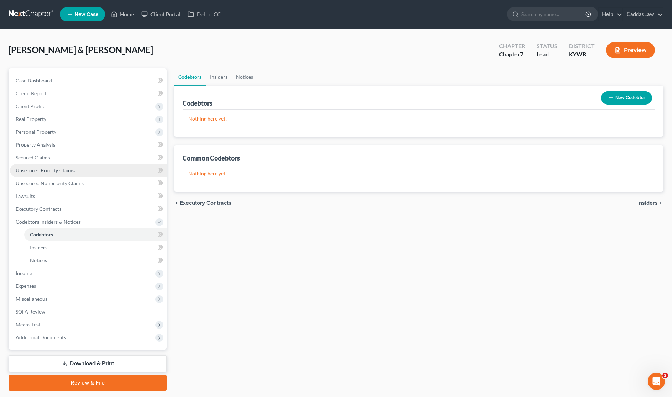
click at [46, 173] on link "Unsecured Priority Claims" at bounding box center [88, 170] width 157 height 13
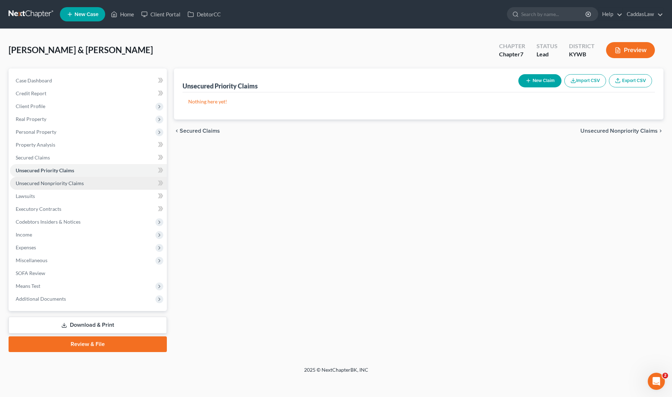
click at [46, 181] on span "Unsecured Nonpriority Claims" at bounding box center [50, 183] width 68 height 6
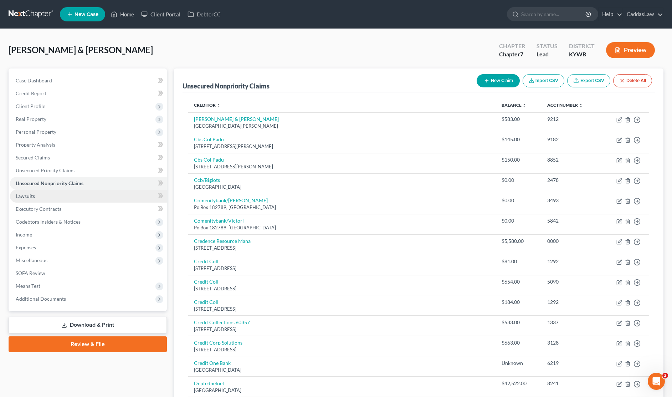
click at [47, 194] on link "Lawsuits" at bounding box center [88, 196] width 157 height 13
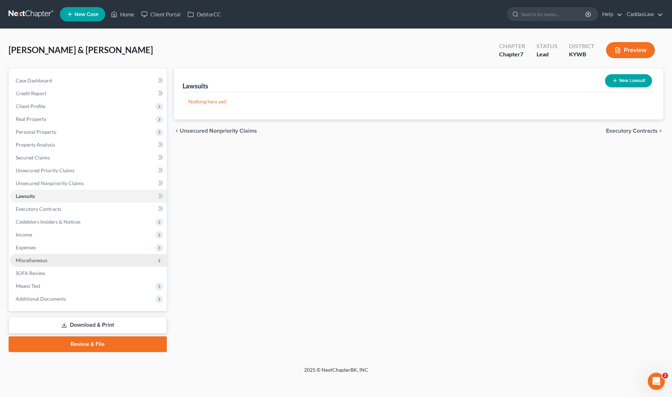
click at [30, 260] on span "Miscellaneous" at bounding box center [32, 260] width 32 height 6
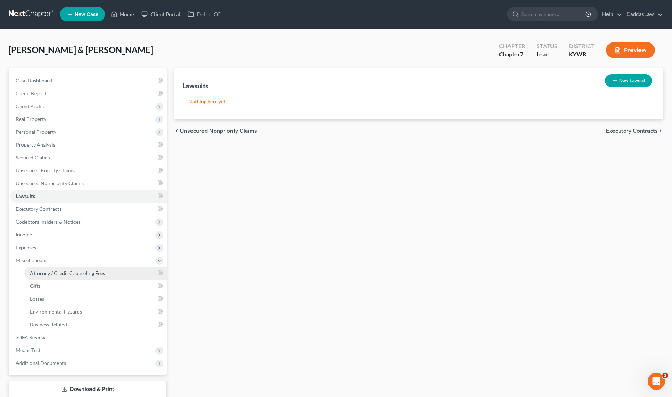
click at [63, 272] on span "Attorney / Credit Counseling Fees" at bounding box center [67, 273] width 75 height 6
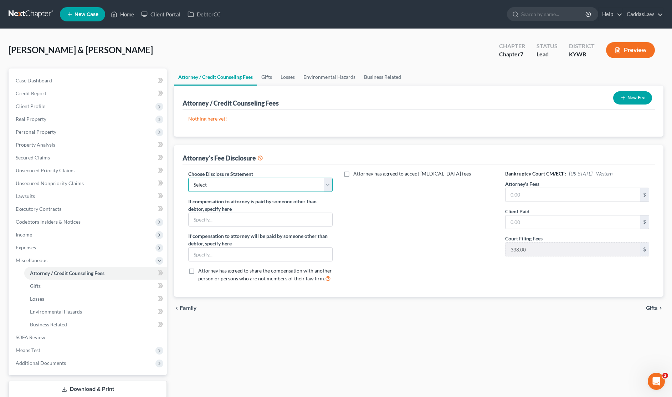
select select "1"
click at [526, 195] on input "text" at bounding box center [572, 195] width 135 height 14
type input "1,500.00"
click at [542, 224] on input "text" at bounding box center [572, 222] width 135 height 14
type input "1,903.00"
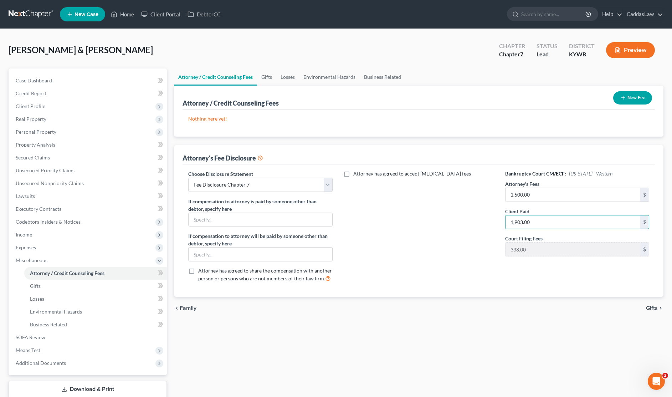
click at [620, 99] on icon "button" at bounding box center [623, 98] width 6 height 6
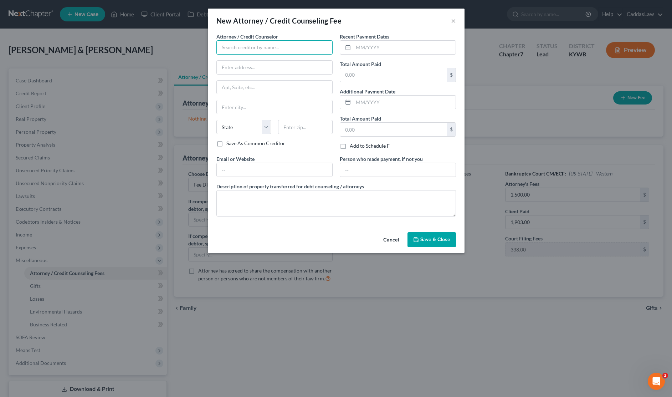
click at [281, 41] on input "text" at bounding box center [274, 47] width 116 height 14
type input "[PERSON_NAME]"
type input "[STREET_ADDRESS]"
type input "[PERSON_NAME]"
select select "18"
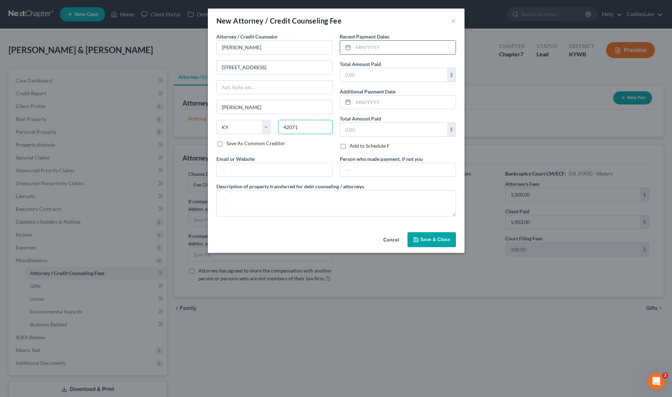
type input "42071"
click at [357, 46] on input "text" at bounding box center [404, 48] width 102 height 14
type input "[DATE]"
click at [353, 79] on input "text" at bounding box center [393, 75] width 107 height 14
type input "1,500.00"
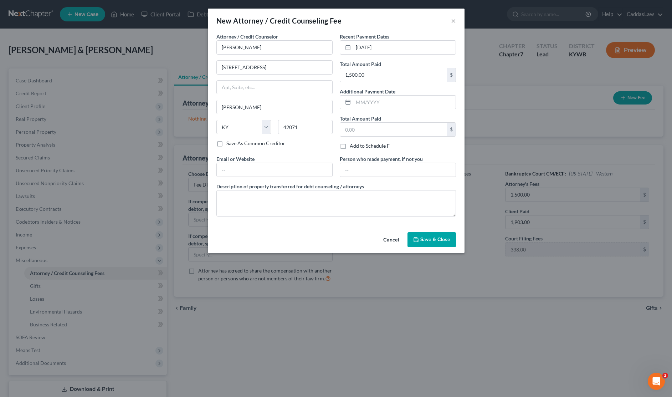
click at [417, 241] on icon "button" at bounding box center [416, 240] width 6 height 6
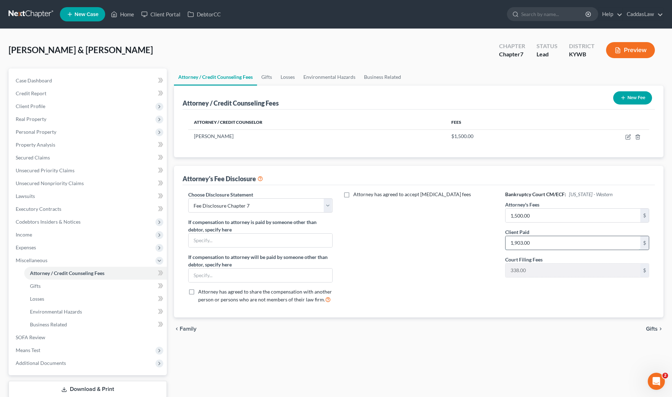
click at [540, 248] on input "1,903.00" at bounding box center [572, 243] width 135 height 14
type input "1,500.00"
click at [33, 247] on span "Expenses" at bounding box center [26, 247] width 20 height 6
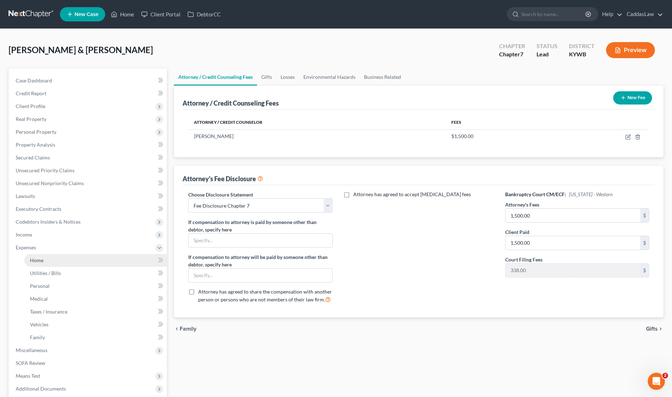
click at [38, 261] on span "Home" at bounding box center [37, 260] width 14 height 6
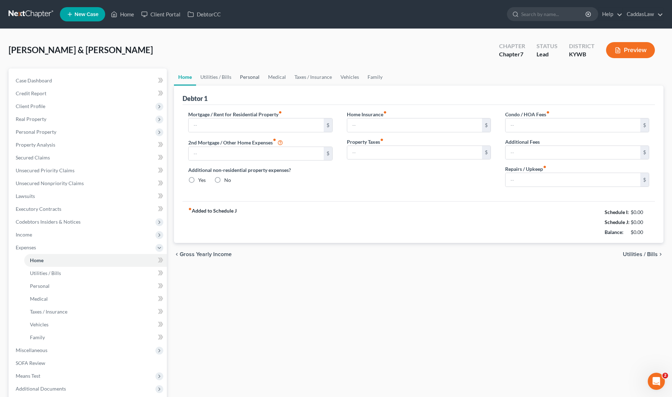
type input "0.00"
radio input "true"
type input "0.00"
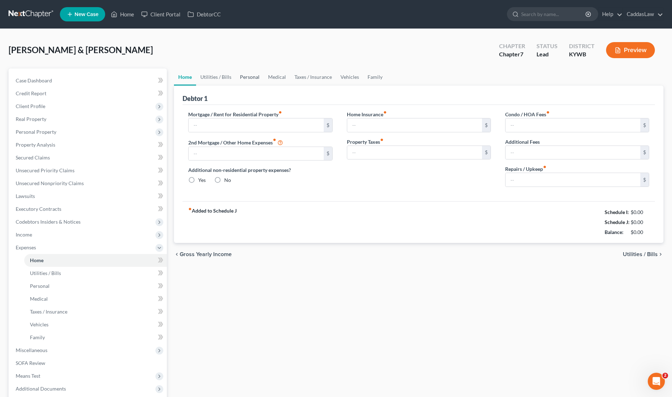
type input "0.00"
click at [43, 123] on span "Real Property" at bounding box center [88, 119] width 157 height 13
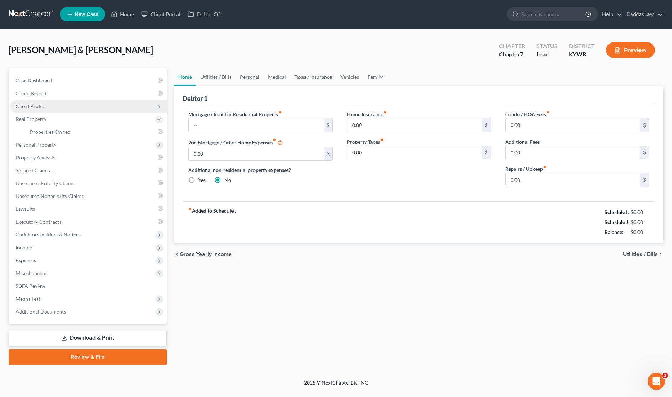
click at [43, 108] on span "Client Profile" at bounding box center [31, 106] width 30 height 6
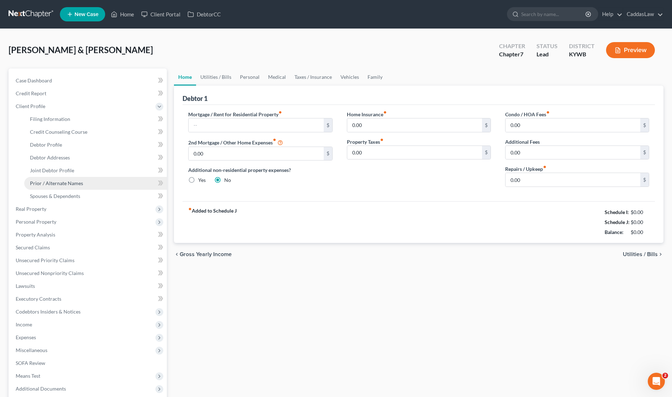
click at [59, 188] on link "Prior / Alternate Names" at bounding box center [95, 183] width 143 height 13
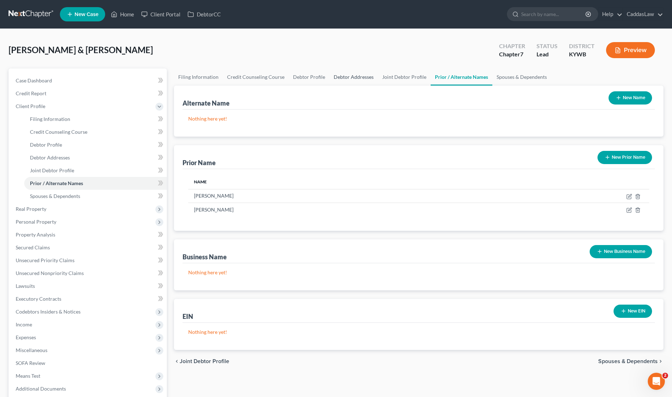
click at [348, 76] on link "Debtor Addresses" at bounding box center [353, 76] width 48 height 17
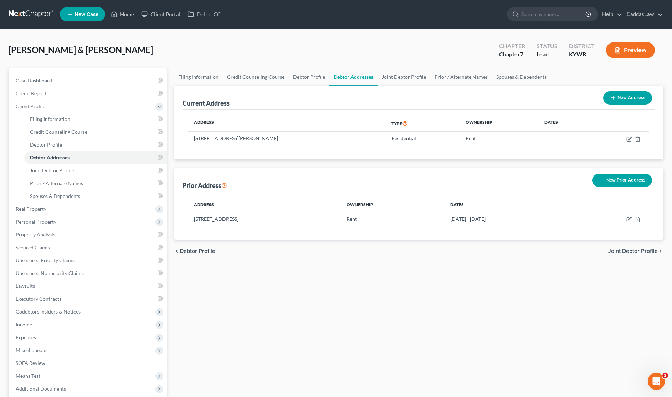
click at [602, 177] on icon "button" at bounding box center [602, 180] width 6 height 6
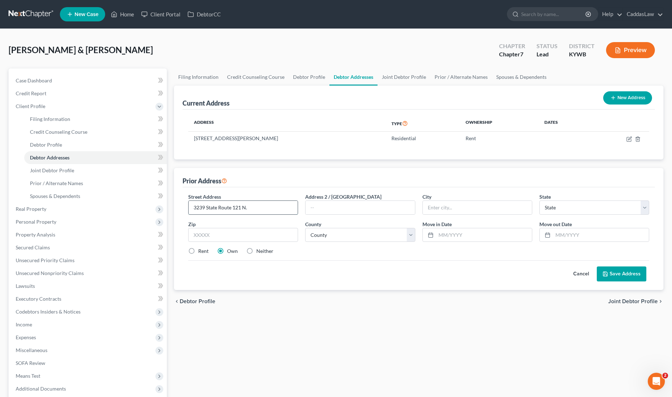
type input "3239 State Route 121 N."
type input "[PERSON_NAME]"
select select "18"
type input "42071"
select select "17"
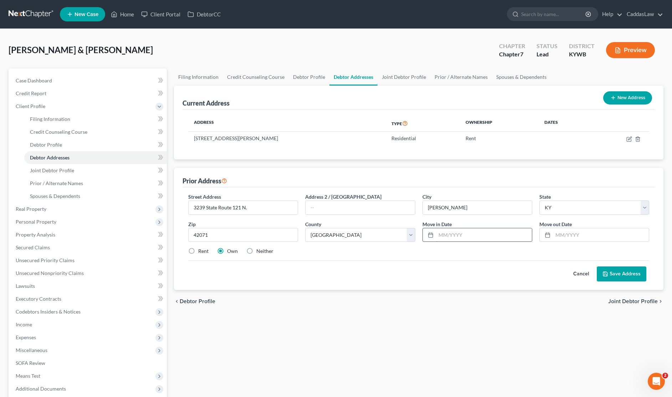
click at [436, 236] on input "text" at bounding box center [484, 235] width 96 height 14
type input "[DATE]"
click at [559, 233] on input "text" at bounding box center [601, 235] width 96 height 14
type input "[DATE]"
click at [607, 275] on icon at bounding box center [605, 274] width 6 height 6
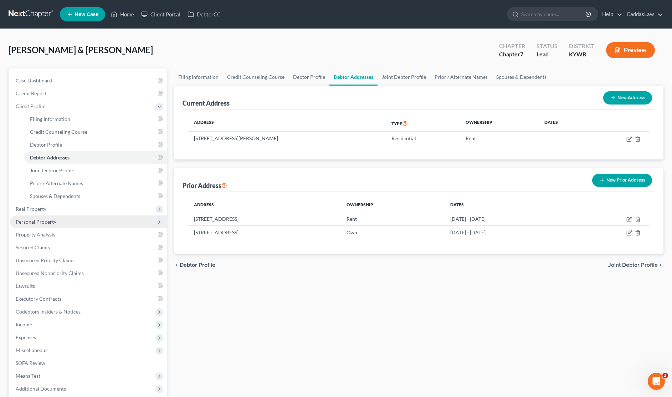
click at [21, 223] on span "Personal Property" at bounding box center [36, 221] width 41 height 6
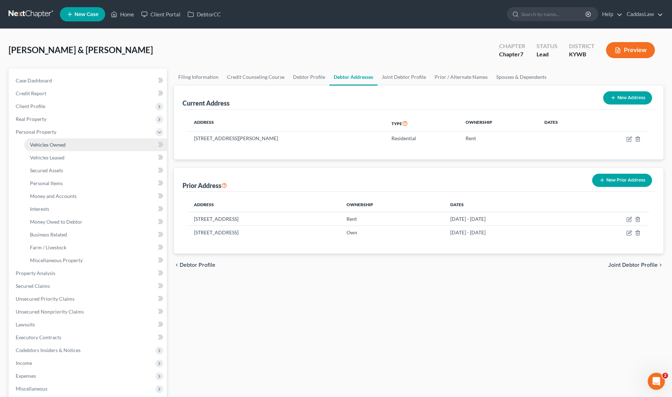
click at [45, 140] on link "Vehicles Owned" at bounding box center [95, 144] width 143 height 13
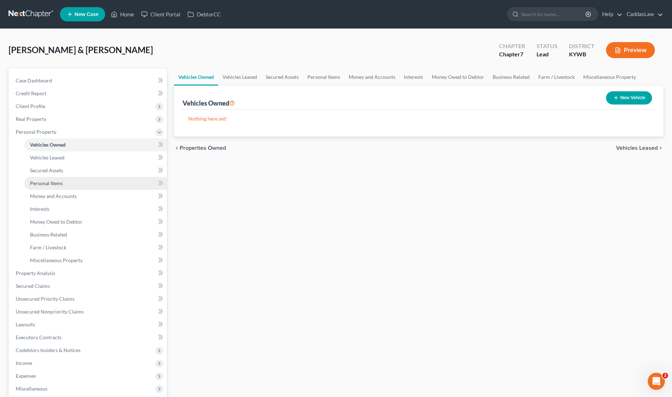
click at [48, 184] on span "Personal Items" at bounding box center [46, 183] width 33 height 6
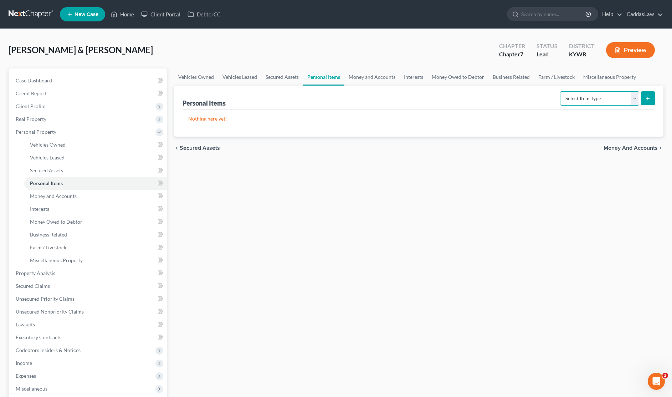
select select "household_goods"
click at [650, 98] on icon "submit" at bounding box center [647, 98] width 6 height 6
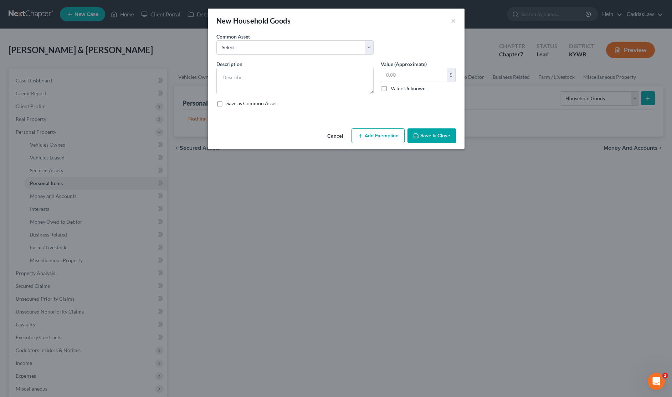
click at [263, 56] on div "Common Asset Select Gardening tools, outdoor maintenance equipment Household go…" at bounding box center [336, 46] width 247 height 27
select select "1"
type textarea "Household goods,( living room, dining room, kitchen, bedrooms, bathrooms, garag…"
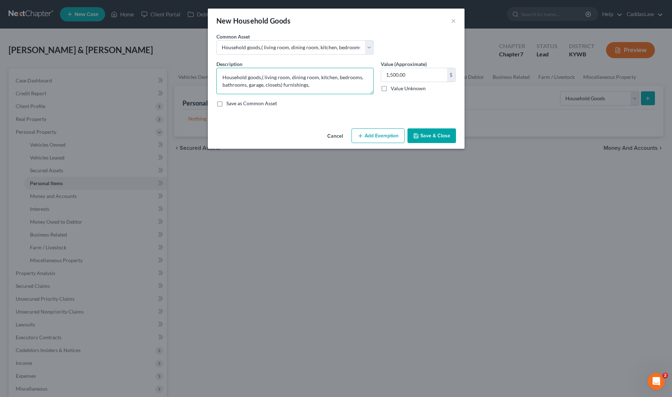
click at [239, 77] on textarea "Household goods,( living room, dining room, kitchen, bedrooms, bathrooms, garag…" at bounding box center [294, 81] width 157 height 26
click at [412, 79] on input "1,500.00" at bounding box center [414, 75] width 66 height 14
type input "1"
type input "500.00"
click at [362, 141] on button "Add Exemption" at bounding box center [377, 135] width 53 height 15
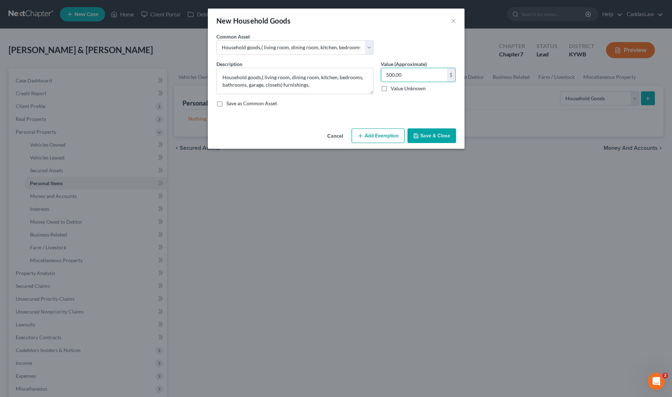
select select "2"
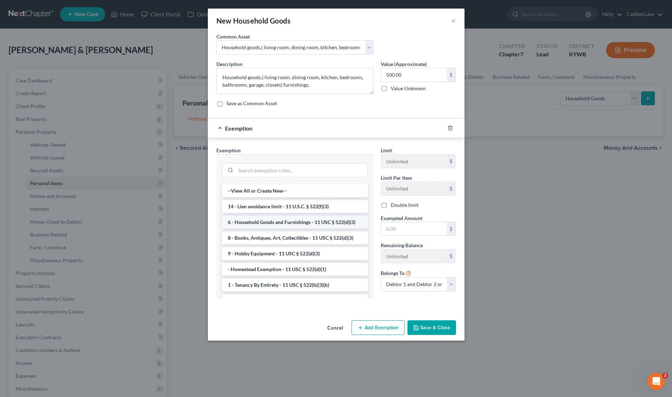
click at [279, 226] on li "6 - Household Goods and Furnishings - 11 USC § 522(d)(3)" at bounding box center [295, 222] width 146 height 13
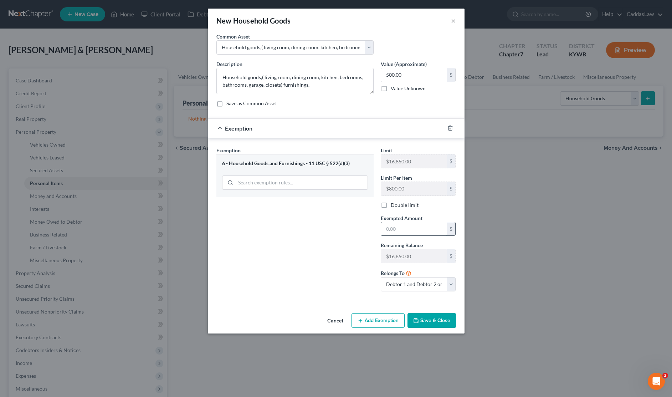
click at [396, 230] on input "text" at bounding box center [414, 229] width 66 height 14
type input "500.00"
click at [420, 320] on button "Save & Close" at bounding box center [431, 320] width 48 height 15
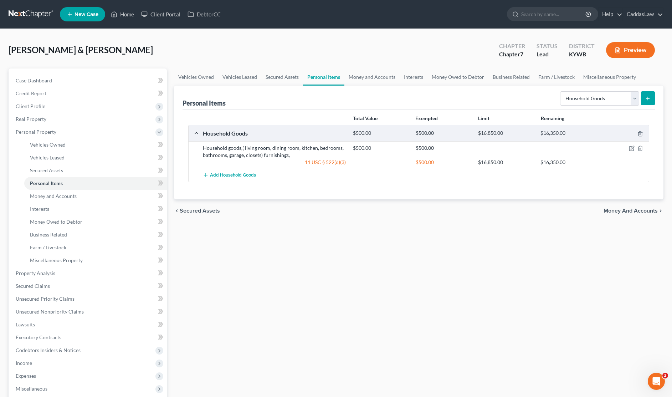
click at [647, 98] on line "submit" at bounding box center [647, 98] width 3 height 0
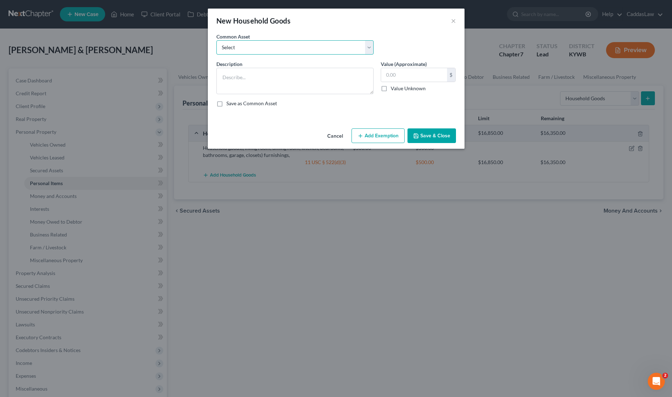
select select "3"
type textarea "Appliances"
type input "200.00"
drag, startPoint x: 422, startPoint y: 72, endPoint x: 368, endPoint y: 74, distance: 53.8
click at [368, 74] on div "Description * Appliances Value (Approximate) 200.00 $ Value Unknown Balance Und…" at bounding box center [336, 86] width 247 height 52
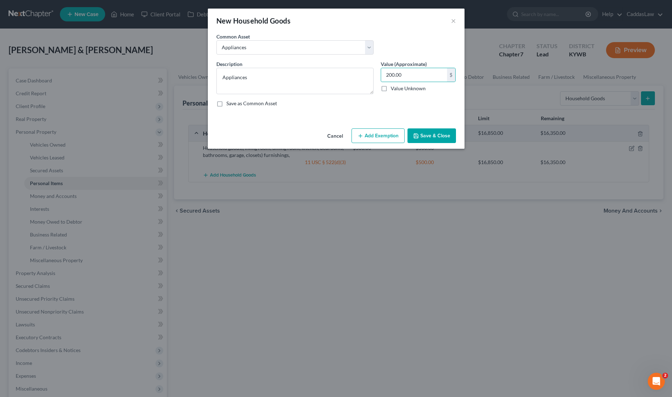
click at [337, 134] on button "Cancel" at bounding box center [334, 136] width 27 height 14
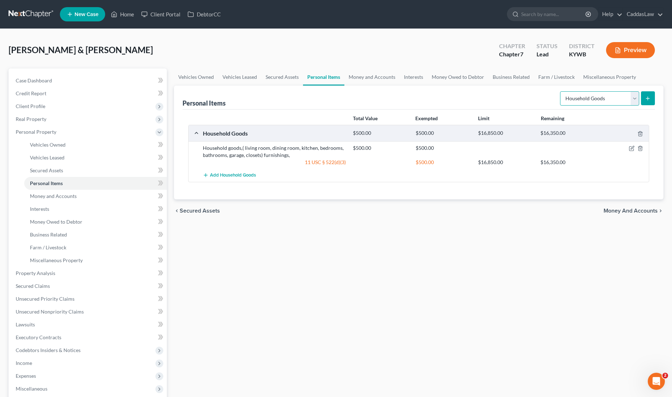
click at [635, 99] on select "Select Item Type Clothing Collectibles Of Value Electronics Firearms Household …" at bounding box center [599, 98] width 79 height 14
click at [648, 98] on line "submit" at bounding box center [647, 98] width 3 height 0
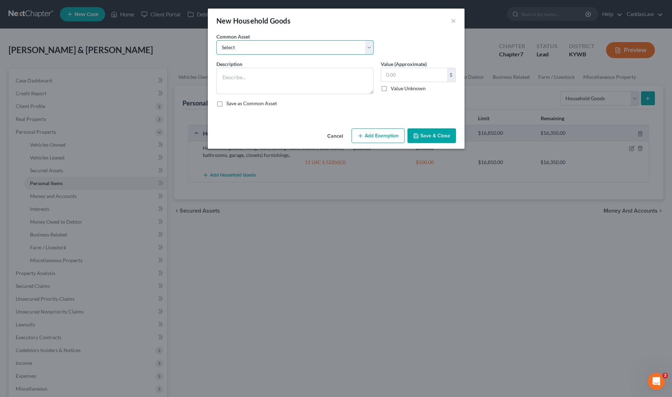
select select "2"
type textarea "Small Appliances/Countertop Appliances"
drag, startPoint x: 418, startPoint y: 74, endPoint x: 352, endPoint y: 75, distance: 65.9
click at [352, 75] on div "Description * Small Appliances/Countertop Appliances Value (Approximate) 300.00…" at bounding box center [336, 86] width 247 height 52
type input "80.00"
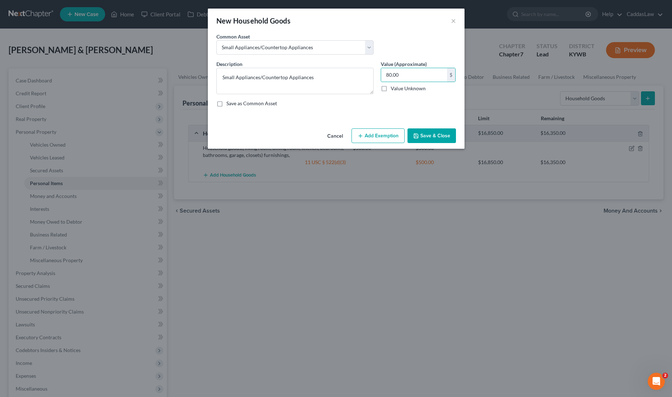
click at [365, 138] on button "Add Exemption" at bounding box center [377, 135] width 53 height 15
select select "2"
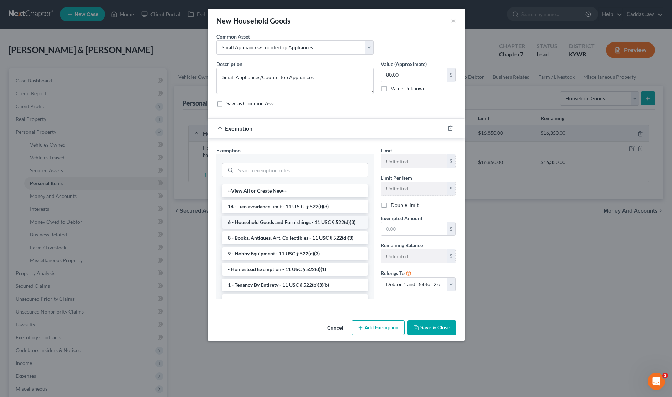
click at [309, 224] on li "6 - Household Goods and Furnishings - 11 USC § 522(d)(3)" at bounding box center [295, 222] width 146 height 13
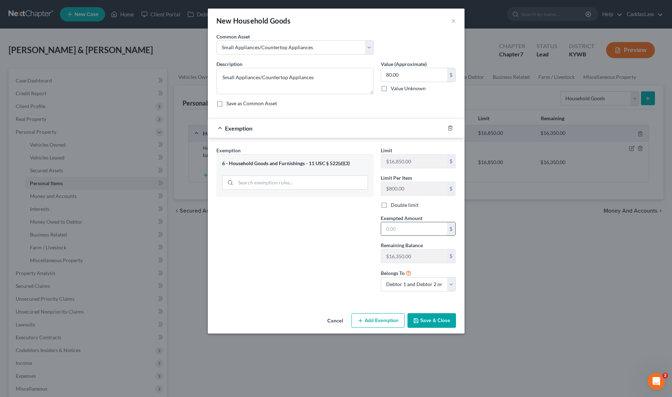
click at [400, 230] on input "text" at bounding box center [414, 229] width 66 height 14
type input "80.00"
click at [418, 324] on button "Save & Close" at bounding box center [431, 320] width 48 height 15
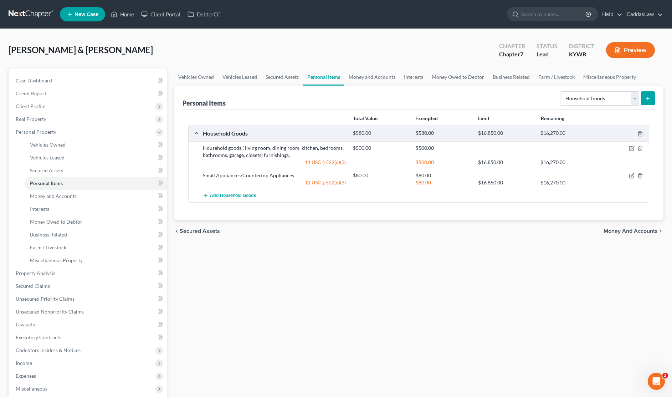
click at [646, 98] on icon "submit" at bounding box center [647, 98] width 6 height 6
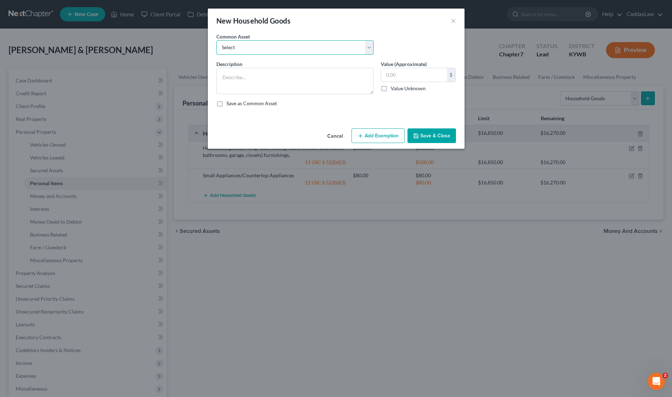
select select "4"
type textarea "Housewares, dishes, pots/pans etc."
type input "250.00"
click at [383, 134] on button "Add Exemption" at bounding box center [377, 135] width 53 height 15
select select "2"
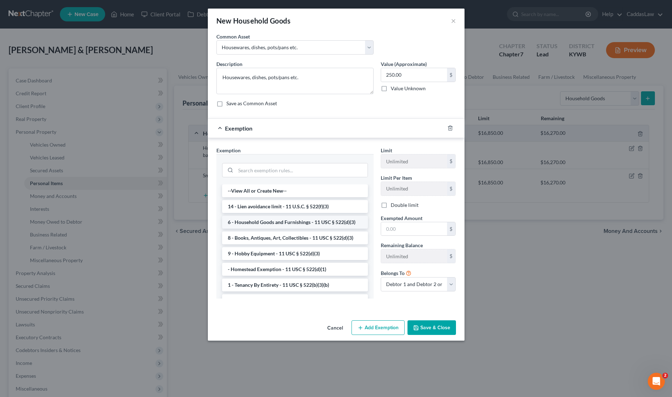
click at [278, 222] on li "6 - Household Goods and Furnishings - 11 USC § 522(d)(3)" at bounding box center [295, 222] width 146 height 13
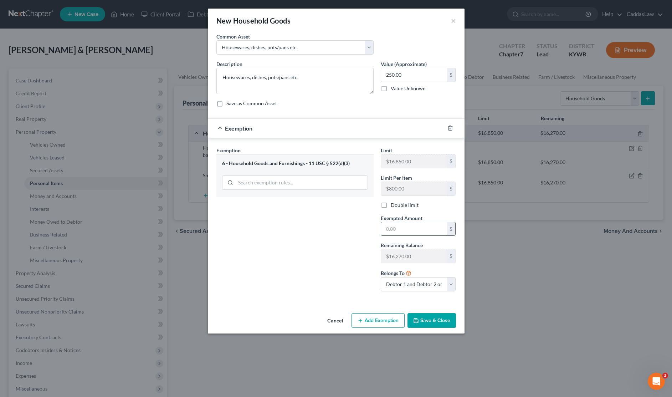
click at [393, 232] on input "text" at bounding box center [414, 229] width 66 height 14
type input "250.00"
click at [428, 323] on button "Save & Close" at bounding box center [431, 320] width 48 height 15
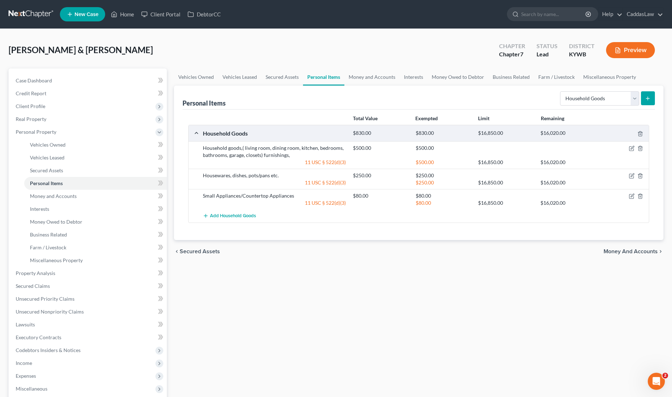
click at [649, 97] on icon "submit" at bounding box center [647, 98] width 6 height 6
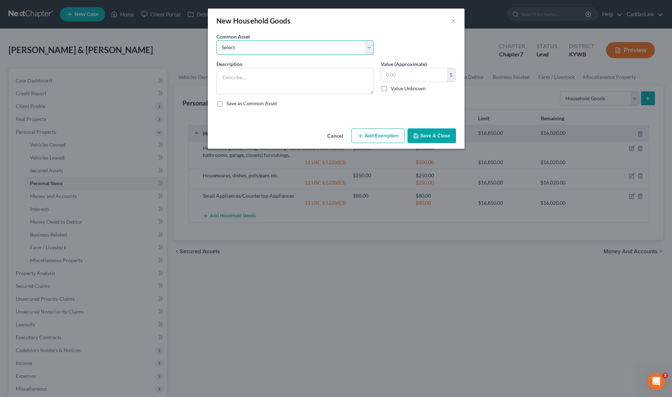
select select "5"
type textarea "Small Furnishings, lamps etc."
drag, startPoint x: 416, startPoint y: 70, endPoint x: 364, endPoint y: 66, distance: 52.5
click at [364, 66] on div "Description * Small Furnishings, lamps etc. Value (Approximate) 250.00 $ Value …" at bounding box center [336, 86] width 247 height 52
type input "20.00"
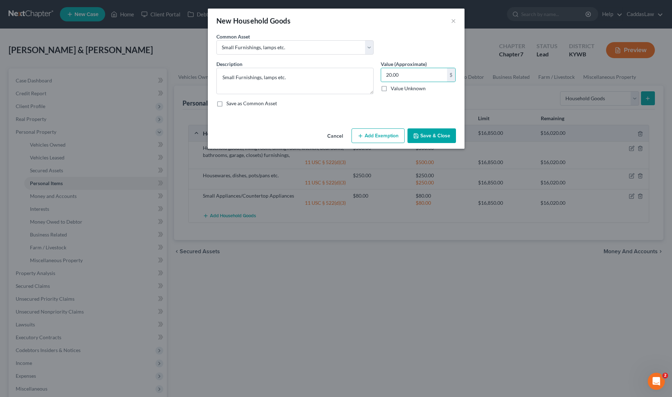
click at [373, 134] on button "Add Exemption" at bounding box center [377, 135] width 53 height 15
select select "2"
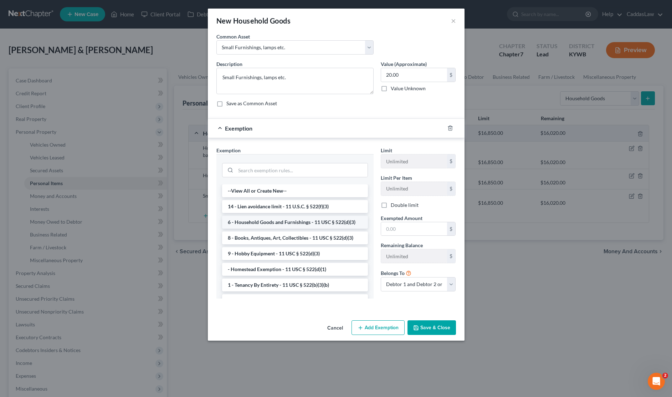
click at [270, 224] on li "6 - Household Goods and Furnishings - 11 USC § 522(d)(3)" at bounding box center [295, 222] width 146 height 13
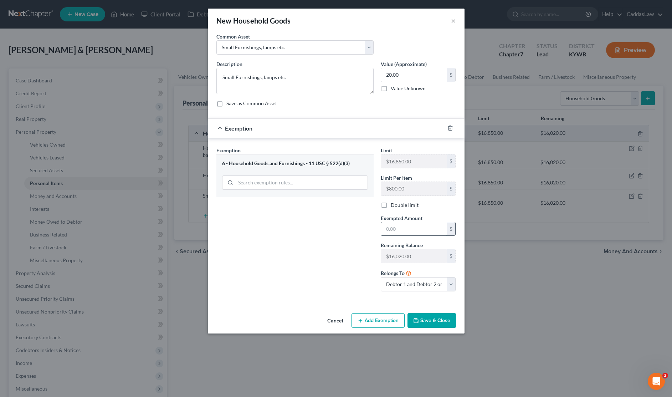
click at [407, 234] on input "text" at bounding box center [414, 229] width 66 height 14
type input "20.00"
click at [426, 322] on button "Save & Close" at bounding box center [431, 320] width 48 height 15
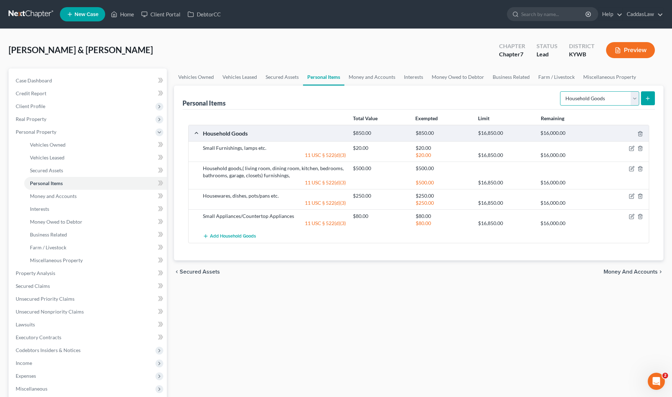
select select "electronics"
click at [649, 97] on icon "submit" at bounding box center [647, 98] width 6 height 6
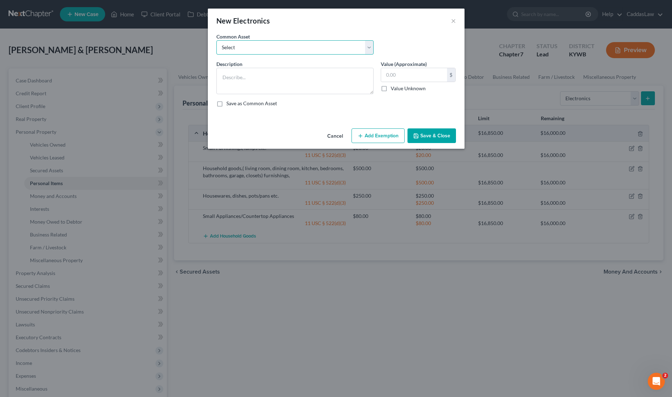
select select "1"
type textarea "Computer and peripherals"
drag, startPoint x: 409, startPoint y: 76, endPoint x: 342, endPoint y: 75, distance: 66.3
click at [342, 75] on div "Description * Computer and peripherals Value (Approximate) 200.00 $ Value Unkno…" at bounding box center [336, 86] width 247 height 52
type input "1,000.00"
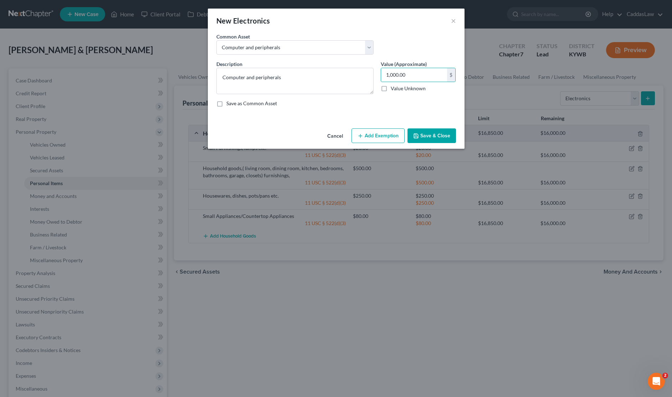
click at [365, 136] on button "Add Exemption" at bounding box center [377, 135] width 53 height 15
select select "2"
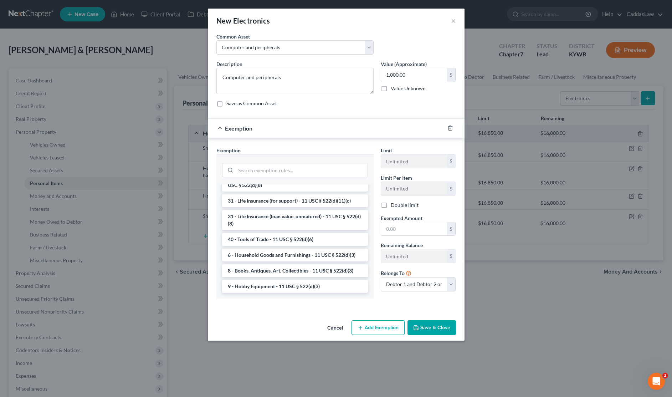
scroll to position [551, 0]
click at [257, 256] on li "6 - Household Goods and Furnishings - 11 USC § 522(d)(3)" at bounding box center [295, 254] width 146 height 13
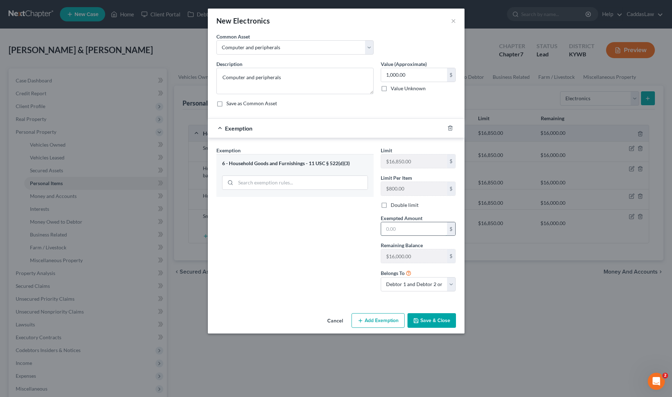
click at [395, 231] on input "text" at bounding box center [414, 229] width 66 height 14
type input "1,000.00"
click at [442, 319] on button "Save & Close" at bounding box center [431, 320] width 48 height 15
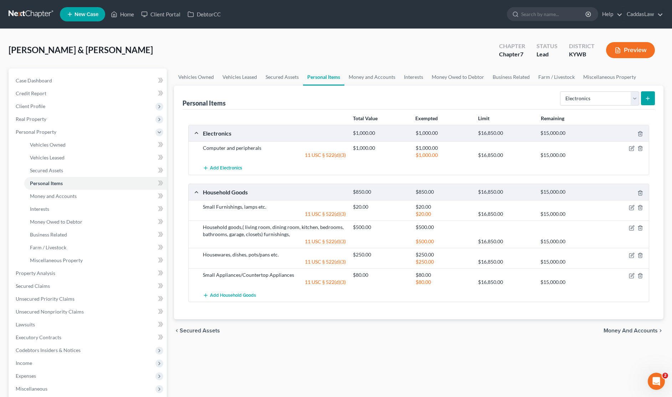
click at [650, 97] on icon "submit" at bounding box center [647, 98] width 6 height 6
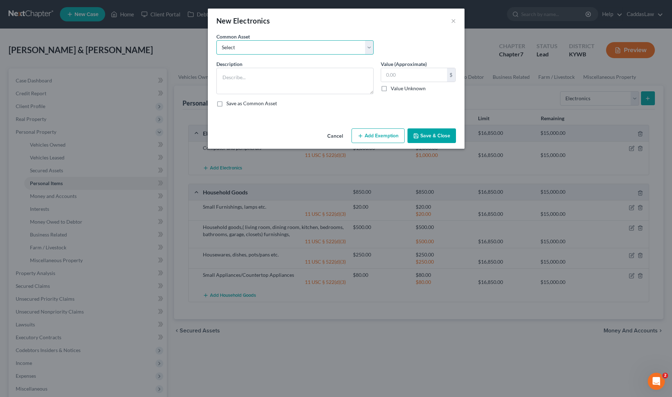
select select "2"
type textarea "TV, Video Game Console, DVD Player and other various electronics"
drag, startPoint x: 392, startPoint y: 72, endPoint x: 352, endPoint y: 72, distance: 40.3
click at [352, 72] on div "Description * TV, Video Game Console, DVD Player and other various electronics …" at bounding box center [336, 86] width 247 height 52
type input "60.00"
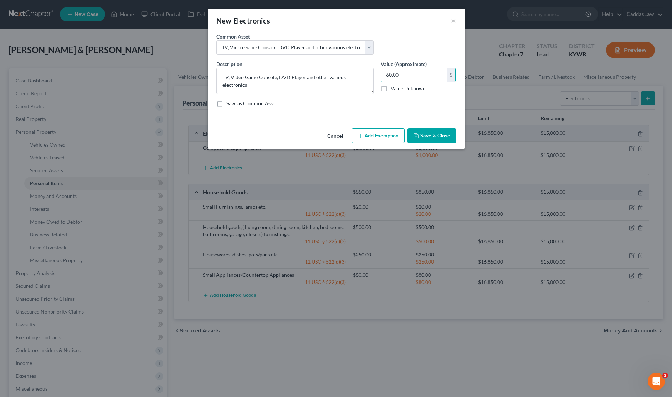
click at [367, 133] on button "Add Exemption" at bounding box center [377, 135] width 53 height 15
select select "2"
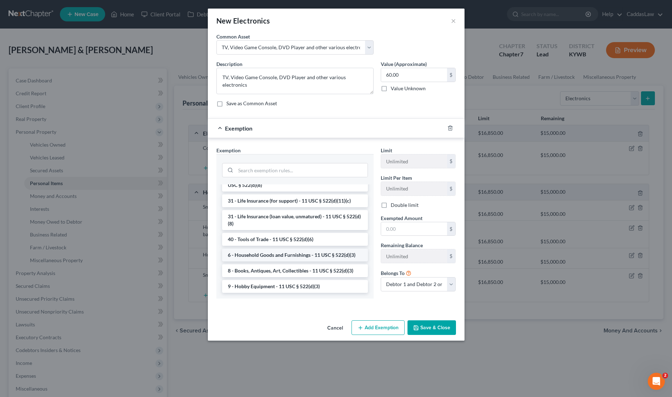
click at [260, 250] on li "6 - Household Goods and Furnishings - 11 USC § 522(d)(3)" at bounding box center [295, 254] width 146 height 13
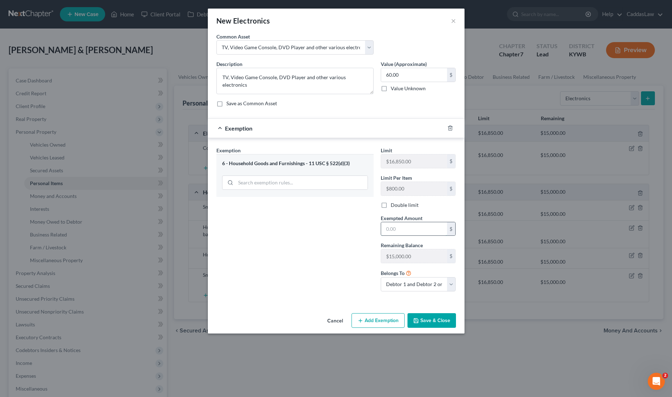
click at [413, 234] on input "text" at bounding box center [414, 229] width 66 height 14
type input "60.00"
click at [424, 323] on button "Save & Close" at bounding box center [431, 320] width 48 height 15
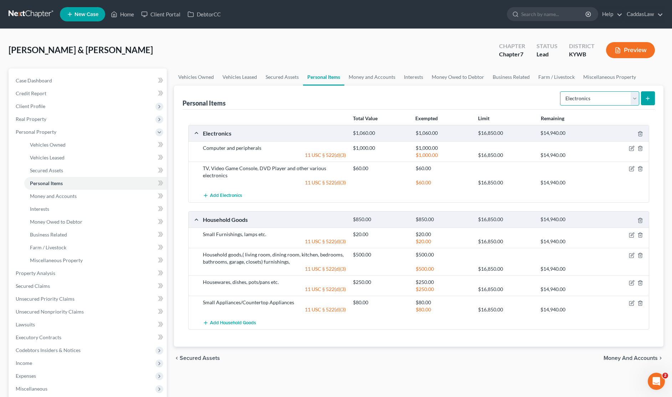
select select "clothing"
click at [641, 96] on button "submit" at bounding box center [648, 98] width 14 height 14
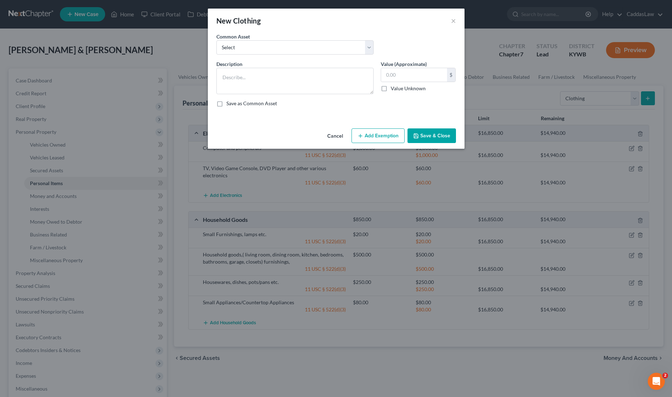
click at [305, 56] on div "Common Asset Select Men's and Women's clothing for two adults Womens Clothing W…" at bounding box center [336, 46] width 247 height 27
select select "2"
type textarea "Women's and Children's clothing for one adult and two children"
type input "300.00"
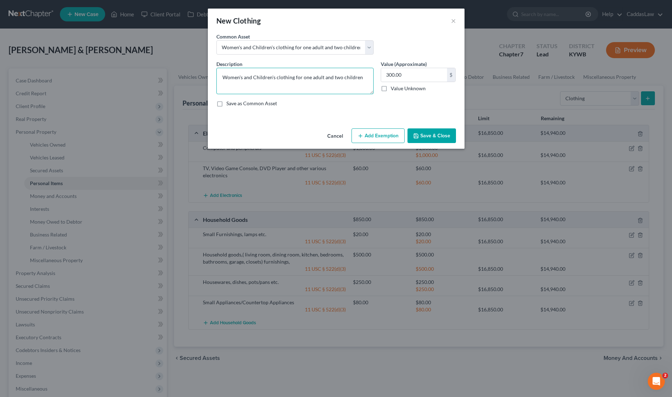
click at [222, 77] on textarea "Women's and Children's clothing for one adult and two children" at bounding box center [294, 81] width 157 height 26
click at [332, 77] on textarea "Men's, Women's, & and Children's clothing for one adult and two children" at bounding box center [294, 81] width 157 height 26
click at [266, 88] on textarea "Men's, Women's, & and Children's clothing for two adults and two children" at bounding box center [294, 81] width 157 height 26
type textarea "Men's, Women's, & and Children's clothing for two adults and two children"
click at [377, 140] on button "Add Exemption" at bounding box center [377, 135] width 53 height 15
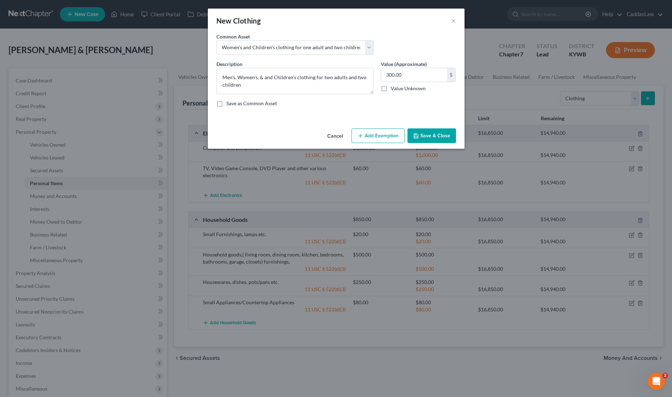
select select "2"
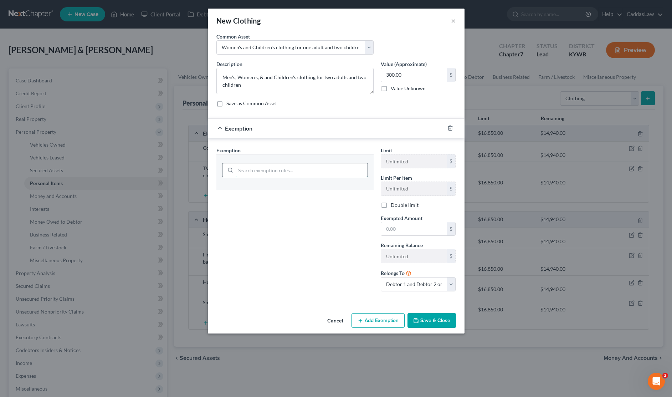
click at [295, 172] on input "search" at bounding box center [301, 170] width 132 height 14
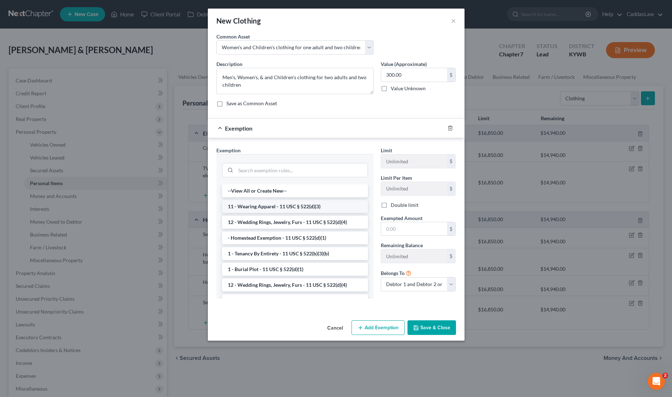
click at [271, 210] on li "11 - Wearing Apparel - 11 USC § 522(d)(3)" at bounding box center [295, 206] width 146 height 13
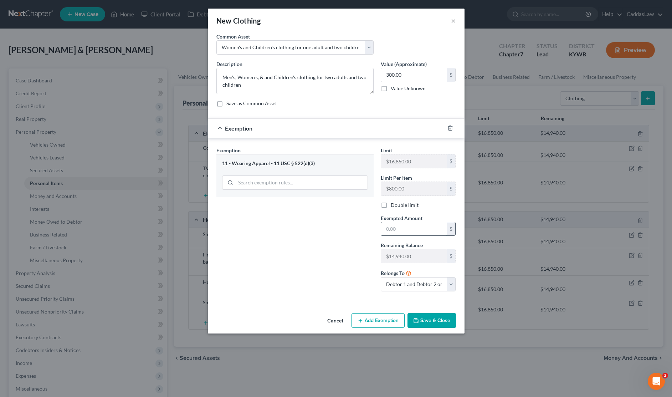
click at [394, 228] on input "text" at bounding box center [414, 229] width 66 height 14
type input "300.00"
click at [431, 322] on button "Save & Close" at bounding box center [431, 320] width 48 height 15
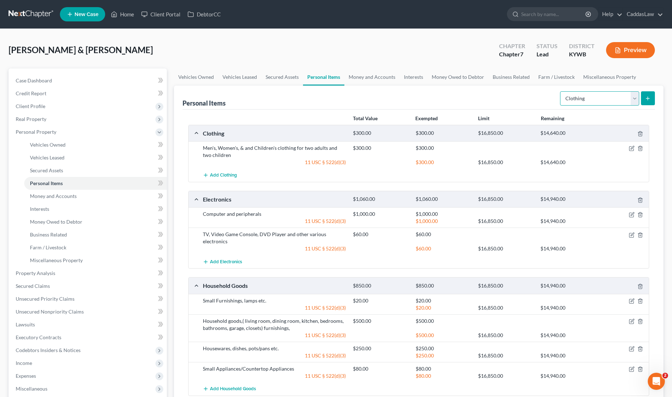
select select "other"
click at [648, 96] on icon "submit" at bounding box center [647, 98] width 6 height 6
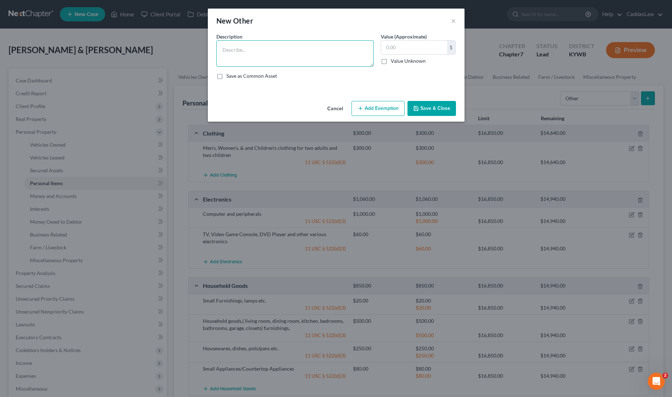
click at [296, 63] on textarea at bounding box center [294, 53] width 157 height 26
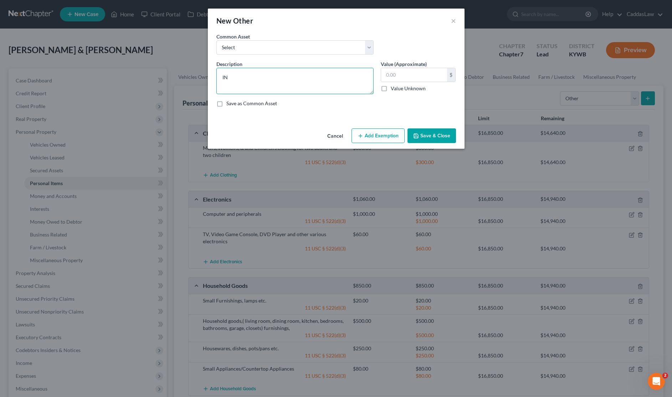
type textarea "I"
select select "0"
type textarea "Deposit - Landlord"
type input "525.00"
click at [422, 72] on input "525.00" at bounding box center [414, 75] width 66 height 14
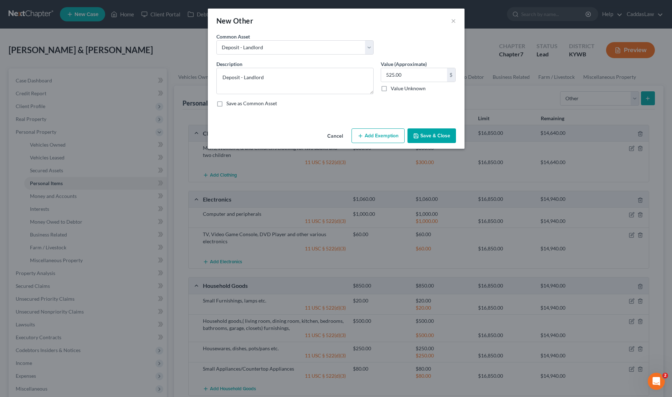
click at [335, 136] on button "Cancel" at bounding box center [334, 136] width 27 height 14
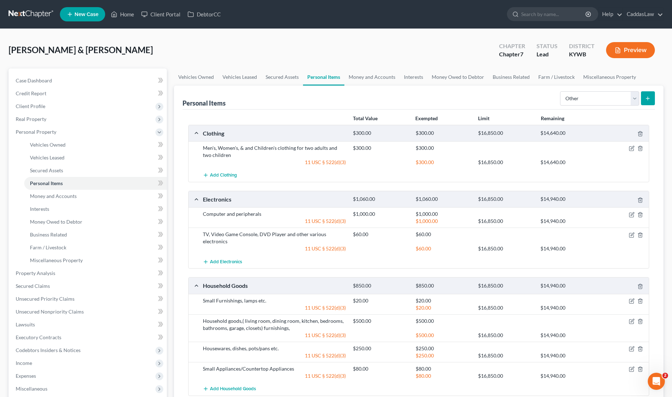
click at [642, 100] on button "submit" at bounding box center [648, 98] width 14 height 14
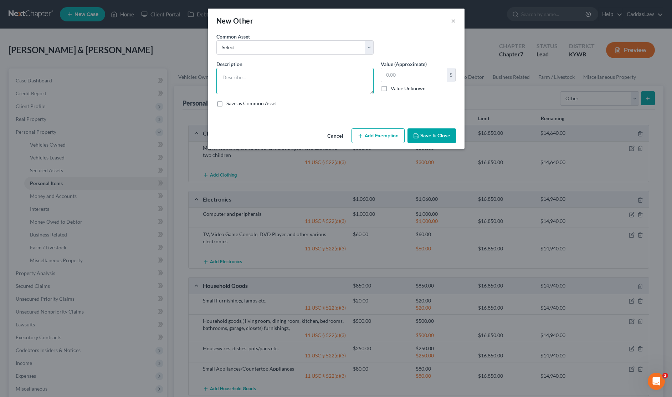
click at [221, 83] on textarea at bounding box center [294, 81] width 157 height 26
type textarea "Interests in partnerships & joint ventures"
click at [400, 77] on input "text" at bounding box center [414, 75] width 66 height 14
type input "4"
type input "500.00"
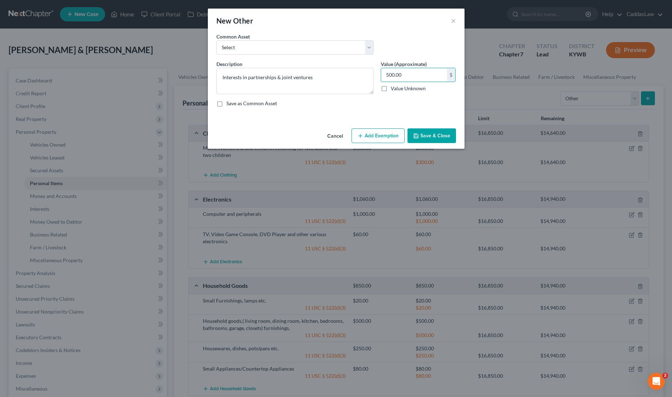
click at [367, 136] on button "Add Exemption" at bounding box center [377, 135] width 53 height 15
select select "2"
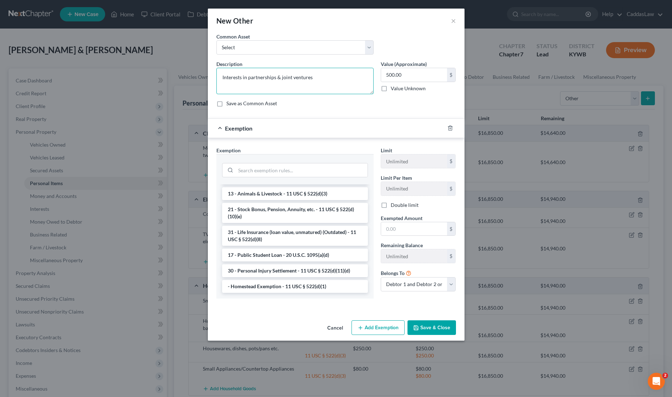
drag, startPoint x: 247, startPoint y: 67, endPoint x: 243, endPoint y: 62, distance: 5.3
click at [243, 62] on div "Description * Interests in partnerships & joint ventures" at bounding box center [295, 77] width 164 height 34
drag, startPoint x: 299, startPoint y: 274, endPoint x: 298, endPoint y: 266, distance: 8.2
click at [298, 266] on li "30 - Personal Injury Settlement - 11 USC § 522(d)(11)(d)" at bounding box center [295, 270] width 146 height 13
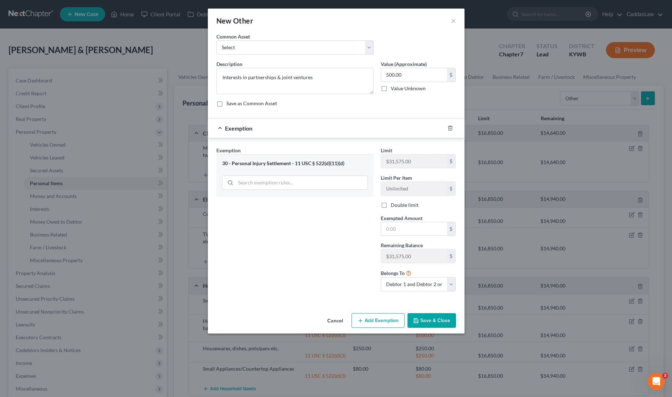
click at [336, 158] on div "30 - Personal Injury Settlement - 11 USC § 522(d)(11)(d)" at bounding box center [294, 175] width 157 height 42
click at [453, 127] on div at bounding box center [454, 127] width 20 height 11
click at [450, 128] on icon "button" at bounding box center [450, 128] width 6 height 6
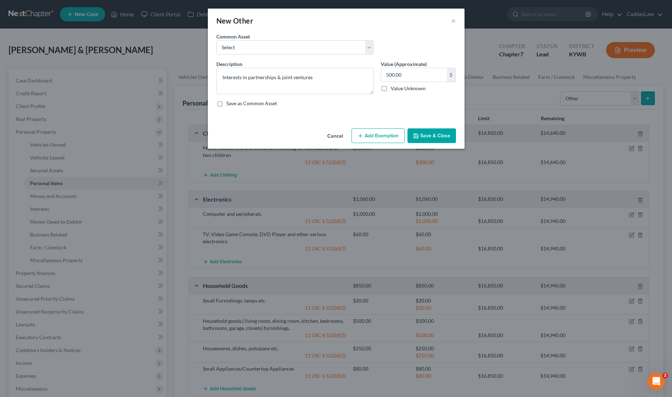
click at [382, 136] on button "Add Exemption" at bounding box center [377, 135] width 53 height 15
select select "2"
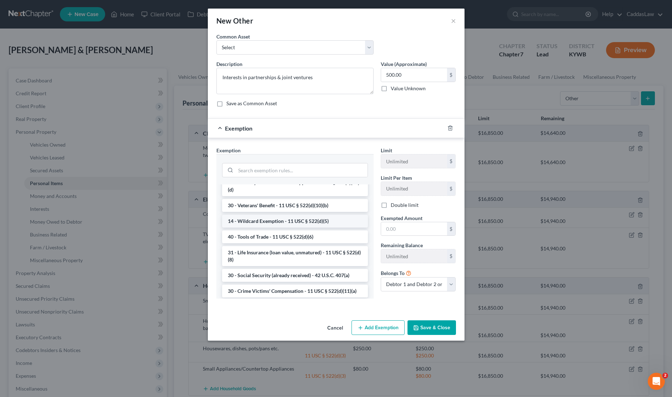
scroll to position [230, 0]
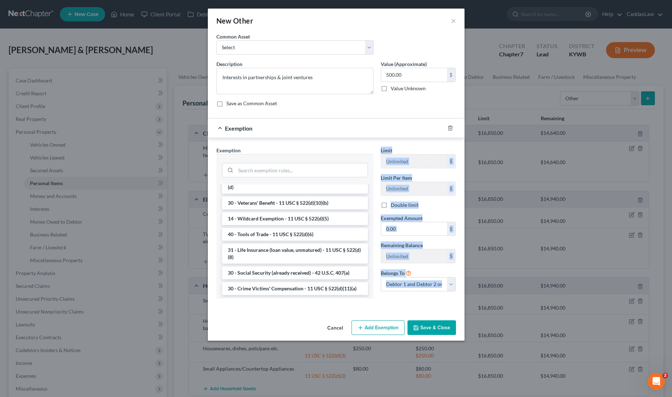
drag, startPoint x: 226, startPoint y: 327, endPoint x: 197, endPoint y: 343, distance: 33.5
click at [192, 334] on div "New Other × An exemption set must first be selected from the Filing Information…" at bounding box center [336, 198] width 672 height 397
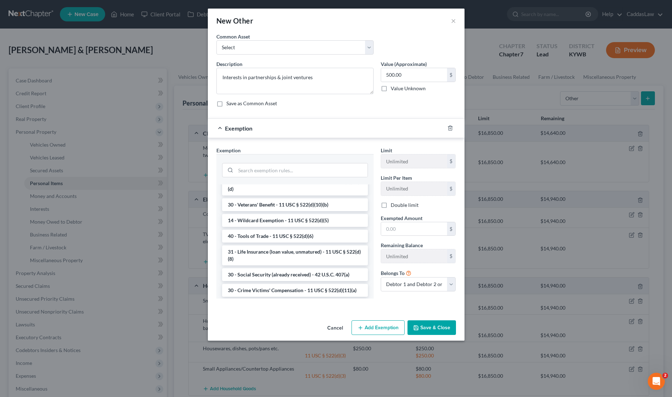
scroll to position [228, 0]
click at [248, 218] on li "14 - Wildcard Exemption - 11 USC § 522(d)(5)" at bounding box center [295, 220] width 146 height 13
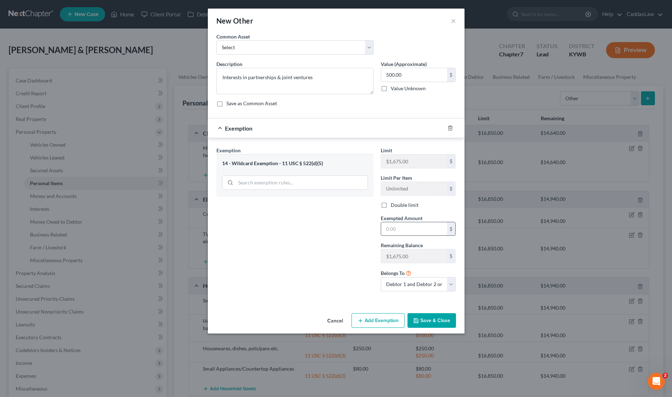
click at [404, 234] on input "text" at bounding box center [414, 229] width 66 height 14
type input "500.00"
click at [425, 322] on button "Save & Close" at bounding box center [431, 320] width 48 height 15
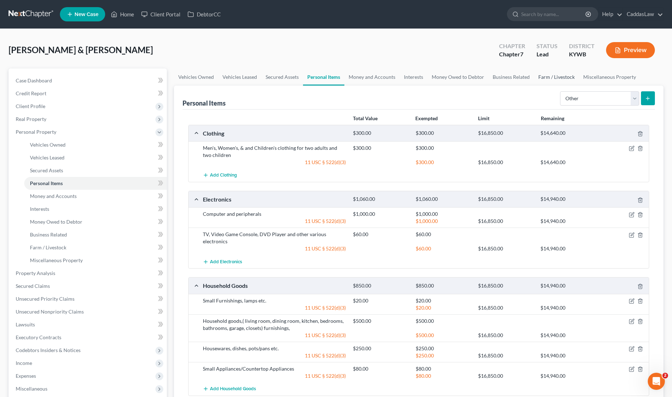
scroll to position [0, 0]
select select "pets"
click at [648, 96] on icon "submit" at bounding box center [647, 98] width 6 height 6
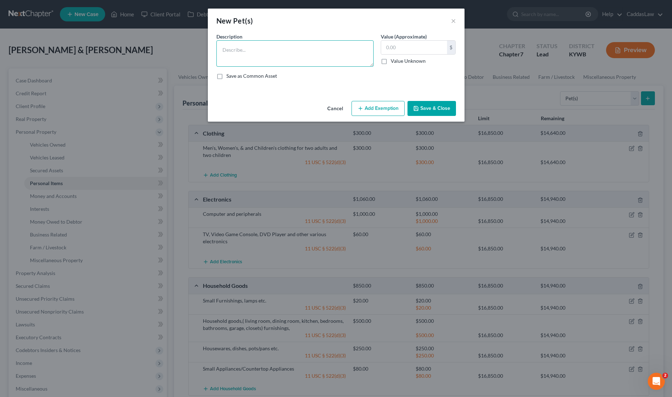
click at [285, 50] on textarea at bounding box center [294, 53] width 157 height 26
type textarea "H"
type textarea "Pets"
type input "500.00"
click at [358, 105] on button "Add Exemption" at bounding box center [377, 108] width 53 height 15
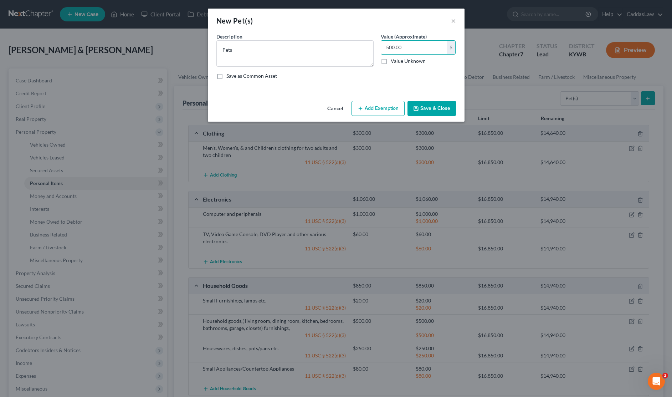
select select "2"
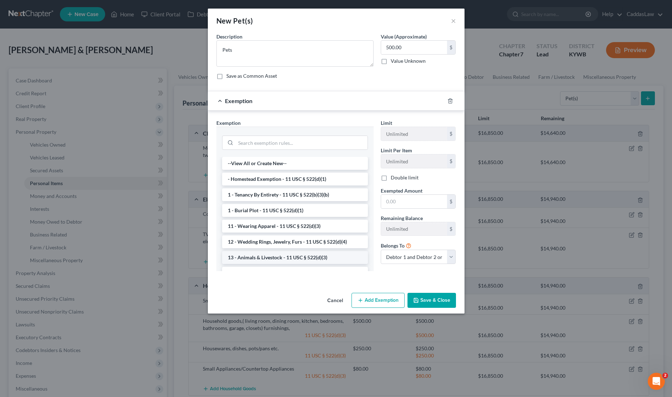
click at [286, 259] on li "13 - Animals & Livestock - 11 USC § 522(d)(3)" at bounding box center [295, 257] width 146 height 13
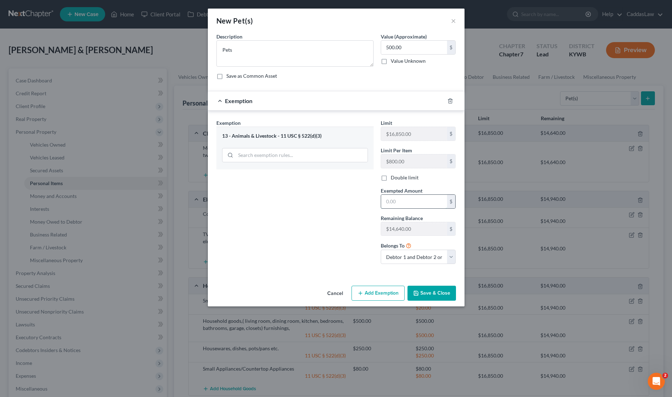
click at [412, 206] on input "text" at bounding box center [414, 202] width 66 height 14
type input "500.00"
click at [439, 297] on button "Save & Close" at bounding box center [431, 292] width 48 height 15
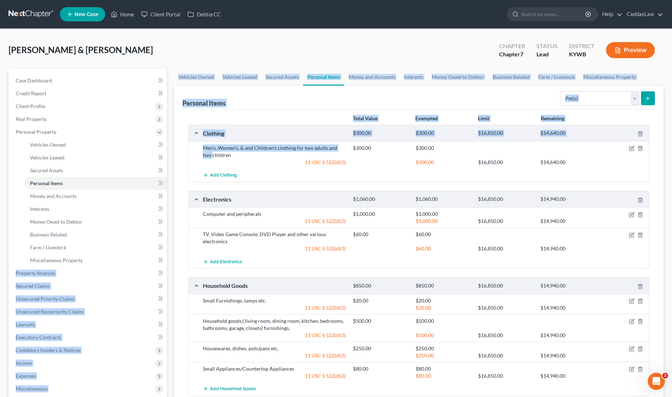
drag, startPoint x: 172, startPoint y: 154, endPoint x: -39, endPoint y: 421, distance: 340.7
click at [0, 396] on html "Home New Case Client Portal DebtorCC CaddasLaw [EMAIL_ADDRESS][DOMAIN_NAME] My …" at bounding box center [336, 290] width 672 height 580
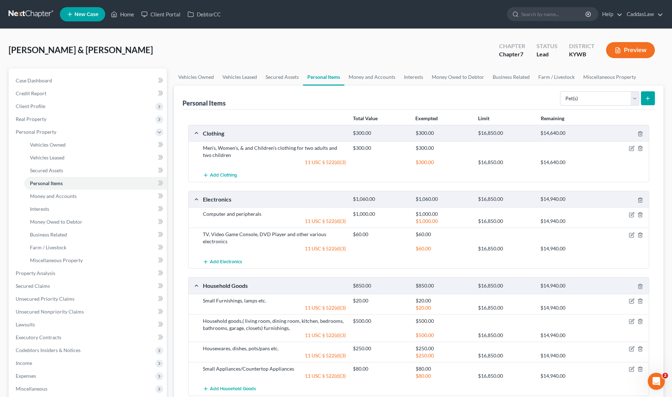
click at [221, 51] on div "[PERSON_NAME] & [PERSON_NAME] Upgraded Chapter Chapter 7 Status Lead District […" at bounding box center [336, 52] width 654 height 31
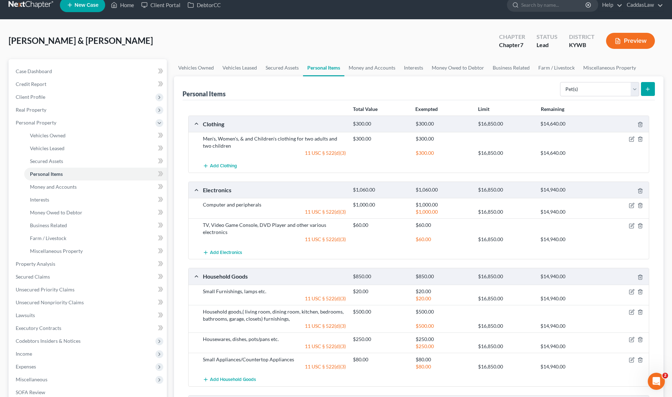
scroll to position [6, 0]
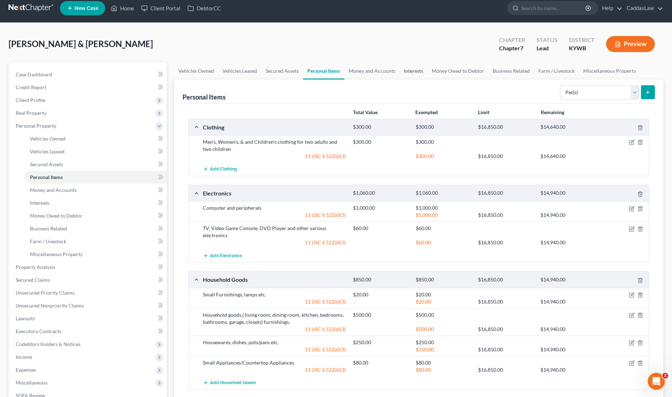
click at [405, 68] on link "Interests" at bounding box center [413, 70] width 28 height 17
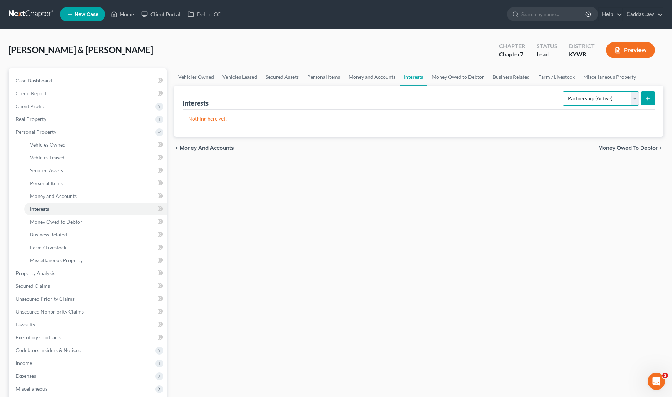
select select "partnership_inactive"
click at [646, 97] on icon "submit" at bounding box center [647, 98] width 6 height 6
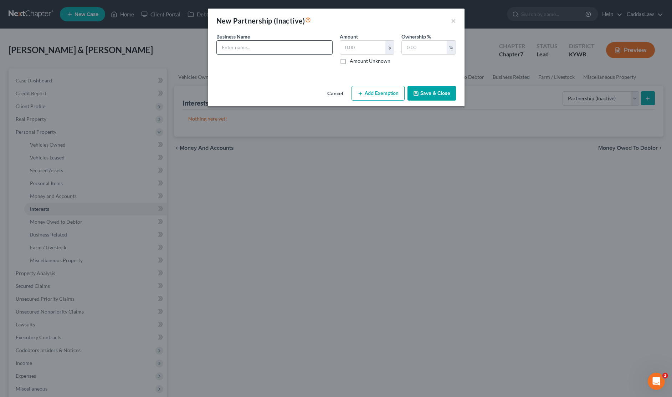
click at [278, 45] on input "text" at bounding box center [274, 48] width 115 height 14
type input "Banjo Express, LLC."
type input "500.00"
click at [435, 45] on input "text" at bounding box center [424, 48] width 45 height 14
type input "50"
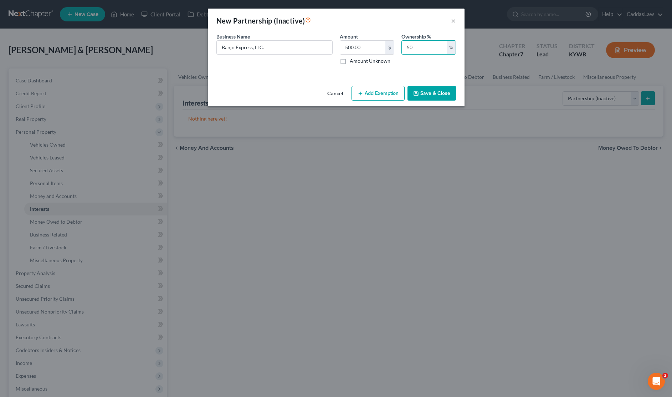
click at [366, 89] on button "Add Exemption" at bounding box center [377, 93] width 53 height 15
select select "2"
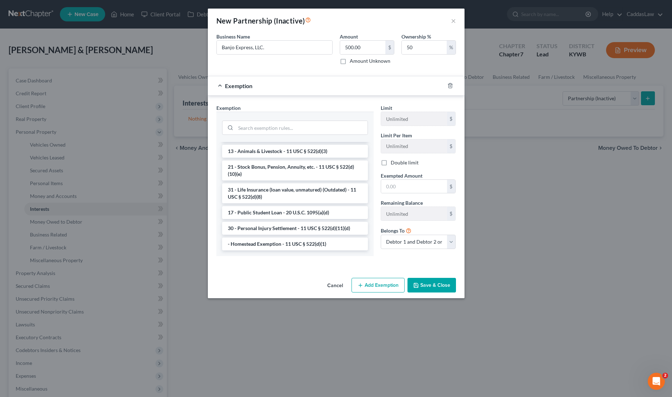
scroll to position [551, 0]
click at [426, 46] on input "50" at bounding box center [424, 48] width 45 height 14
type input "5"
click at [451, 85] on icon "button" at bounding box center [450, 86] width 6 height 6
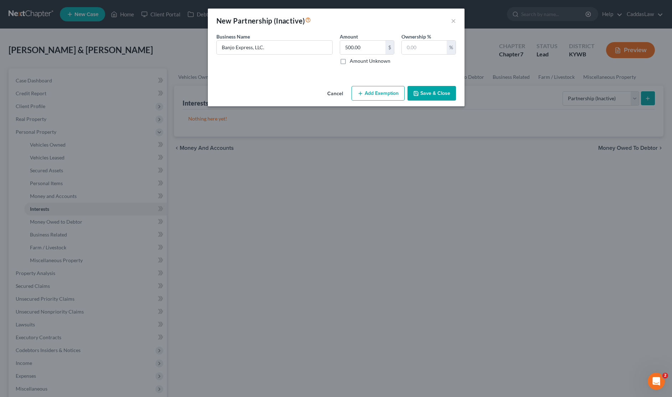
click at [429, 97] on button "Save & Close" at bounding box center [431, 93] width 48 height 15
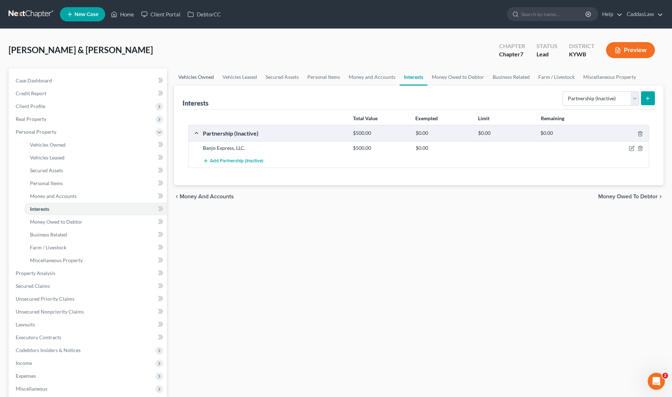
click at [191, 78] on link "Vehicles Owned" at bounding box center [196, 76] width 44 height 17
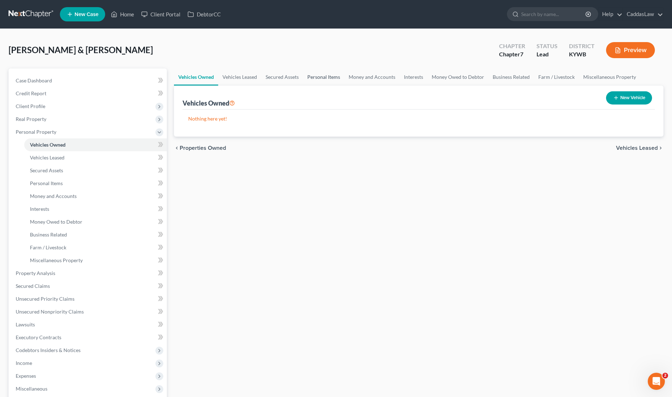
click at [340, 80] on link "Personal Items" at bounding box center [323, 76] width 41 height 17
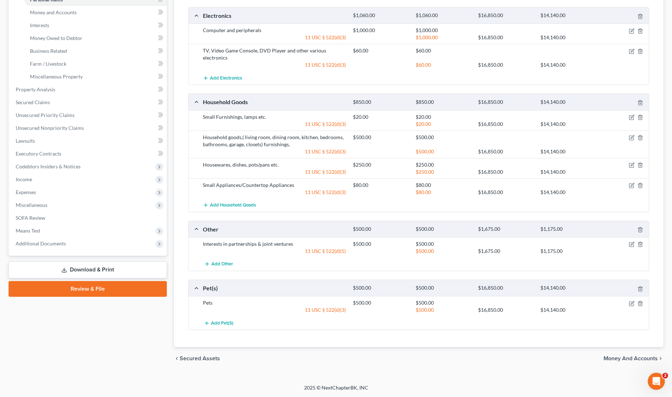
scroll to position [183, 0]
click at [643, 229] on div at bounding box center [624, 229] width 50 height 7
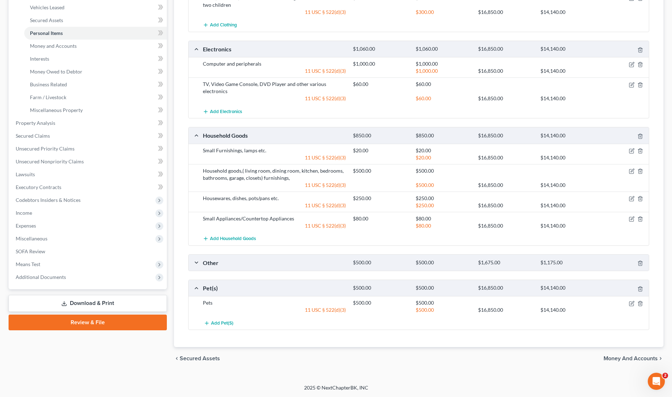
scroll to position [150, 0]
click at [193, 264] on div "Other $500.00 $500.00 $1,675.00 $1,175.00" at bounding box center [416, 263] width 457 height 16
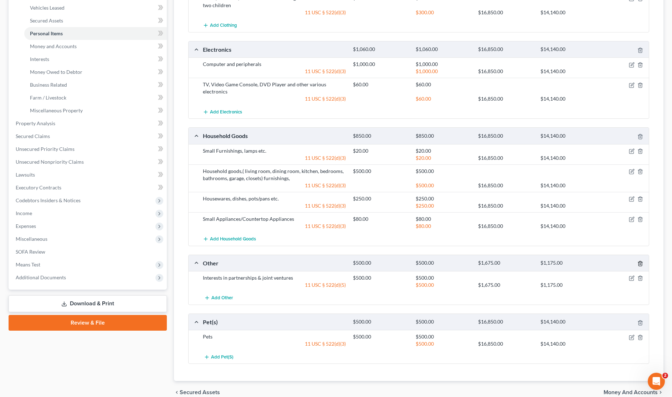
click at [639, 263] on icon "button" at bounding box center [640, 263] width 6 height 6
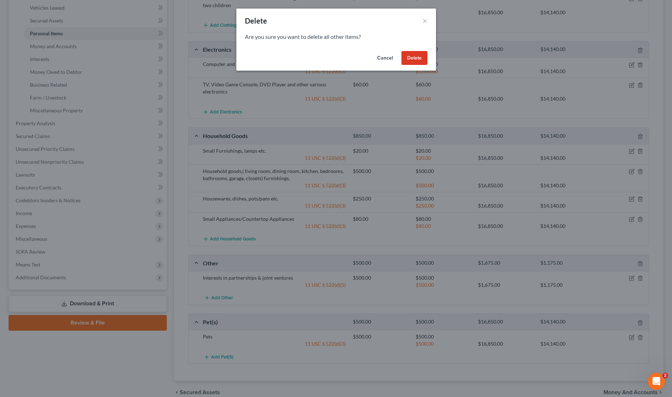
click at [410, 59] on button "Delete" at bounding box center [414, 58] width 26 height 14
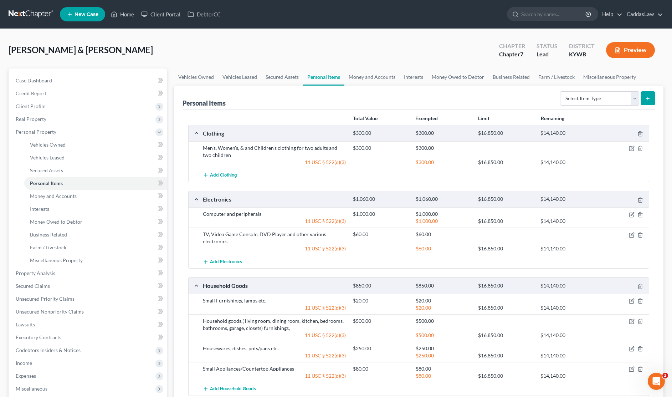
scroll to position [0, 0]
click at [367, 75] on link "Money and Accounts" at bounding box center [371, 76] width 55 height 17
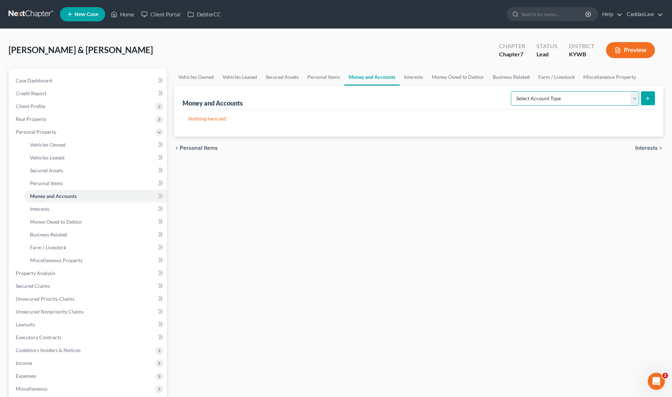
select select "checking"
click at [647, 99] on line "submit" at bounding box center [647, 98] width 0 height 3
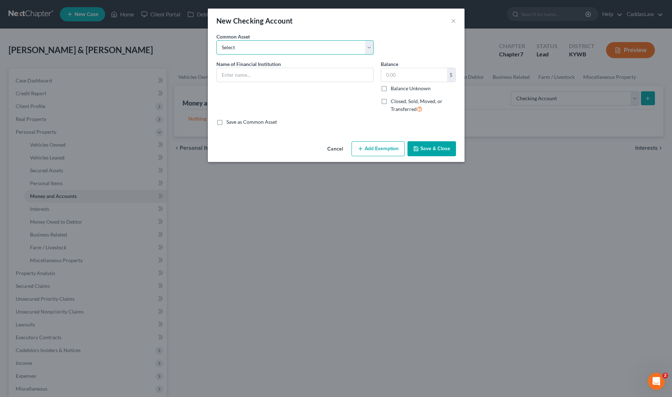
select select "0"
type input "The [PERSON_NAME] Bank"
type input "908.36"
click at [386, 142] on button "Add Exemption" at bounding box center [377, 148] width 53 height 15
select select "2"
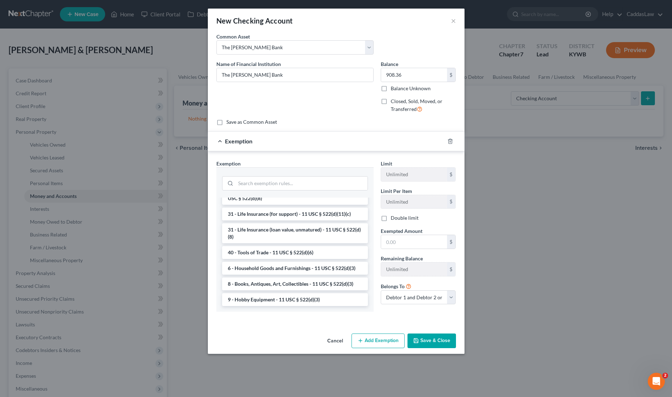
scroll to position [567, 0]
click at [449, 140] on icon "button" at bounding box center [450, 141] width 6 height 6
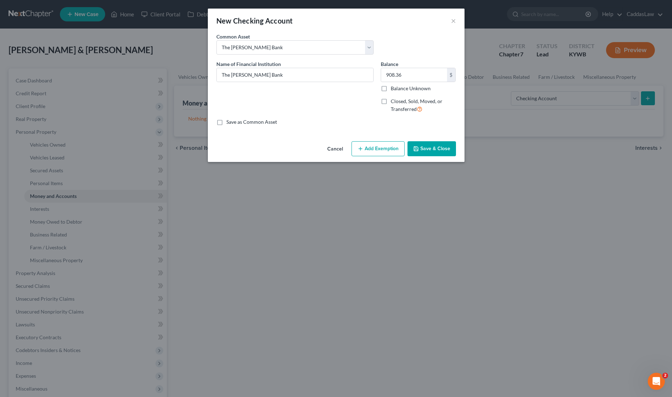
click at [432, 148] on button "Save & Close" at bounding box center [431, 148] width 48 height 15
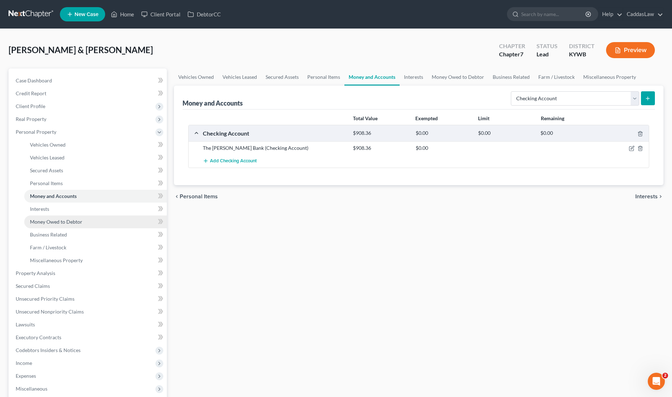
click at [50, 219] on span "Money Owed to Debtor" at bounding box center [56, 221] width 52 height 6
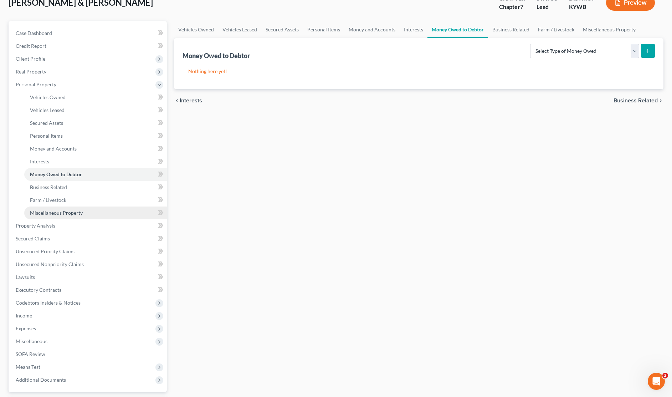
scroll to position [51, 0]
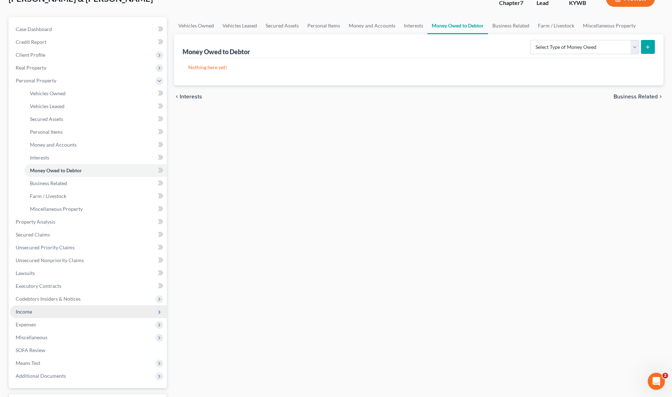
click at [29, 312] on span "Income" at bounding box center [24, 311] width 16 height 6
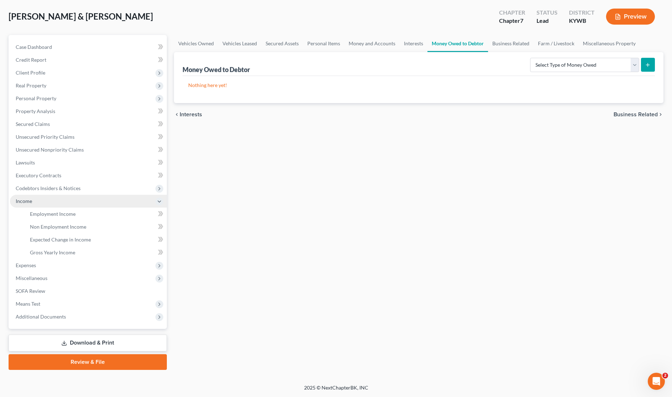
scroll to position [33, 0]
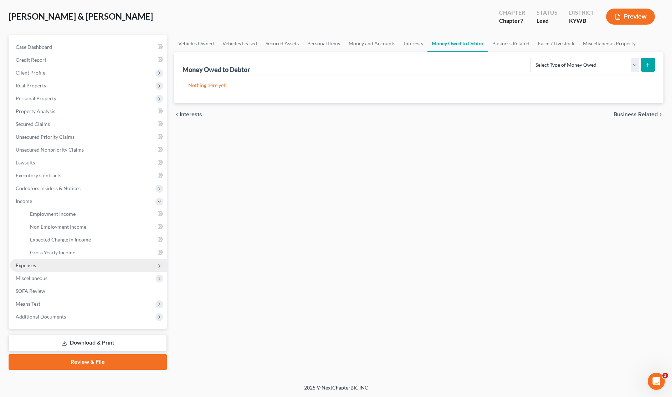
click at [33, 267] on span "Expenses" at bounding box center [26, 265] width 20 height 6
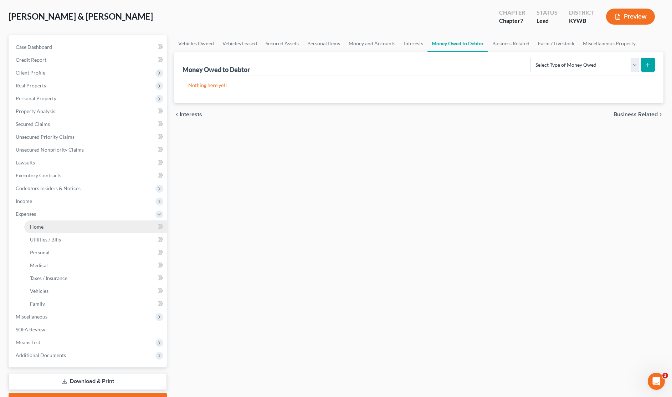
click at [40, 229] on link "Home" at bounding box center [95, 226] width 143 height 13
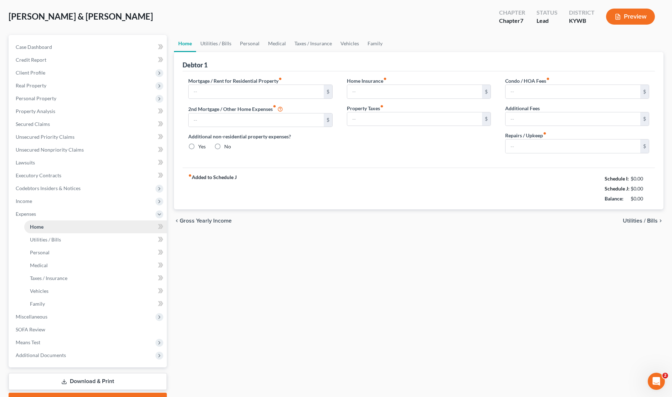
type input "0.00"
radio input "true"
type input "0.00"
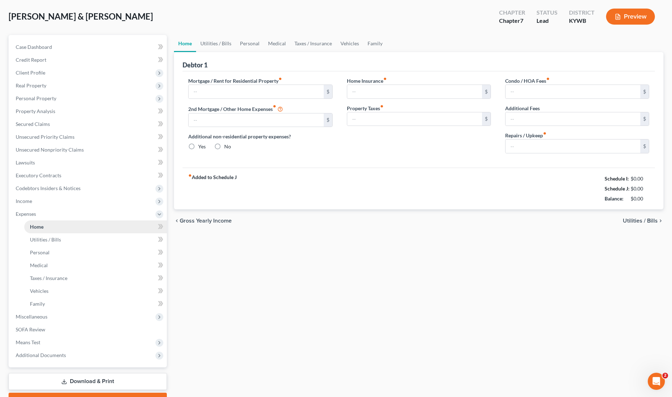
type input "0.00"
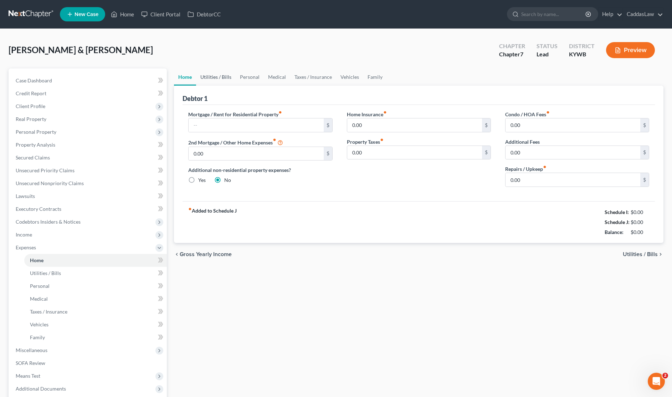
click at [218, 77] on link "Utilities / Bills" at bounding box center [216, 76] width 40 height 17
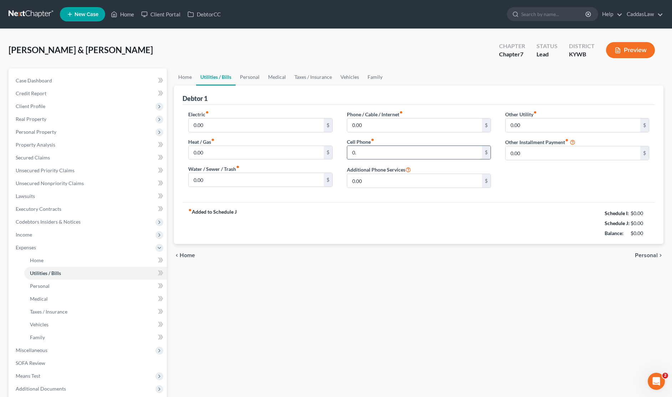
type input "0"
type input "250.00"
click at [269, 77] on link "Medical" at bounding box center [277, 76] width 26 height 17
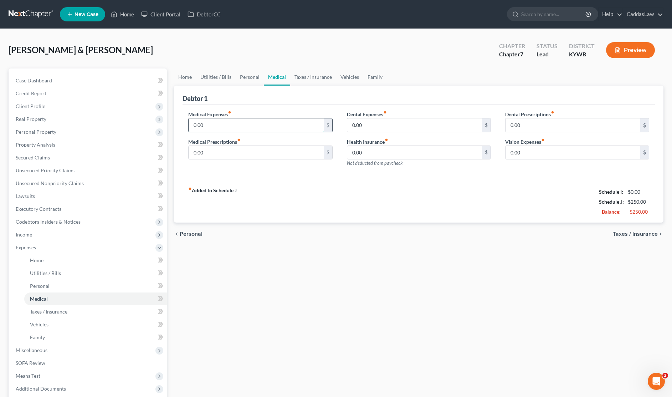
click at [255, 125] on input "0.00" at bounding box center [255, 125] width 135 height 14
type input "0"
type input "100.00"
click at [370, 124] on input "0.00" at bounding box center [414, 125] width 135 height 14
type input "0"
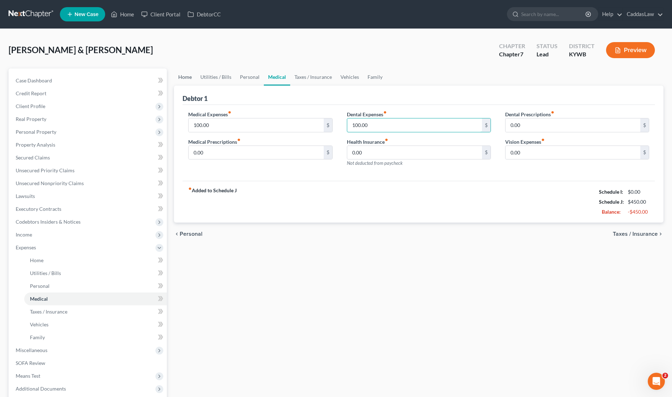
type input "100.00"
click at [191, 76] on link "Home" at bounding box center [185, 76] width 22 height 17
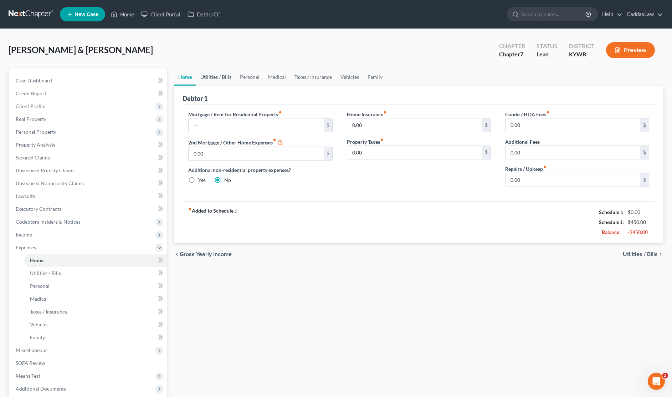
click at [218, 79] on link "Utilities / Bills" at bounding box center [216, 76] width 40 height 17
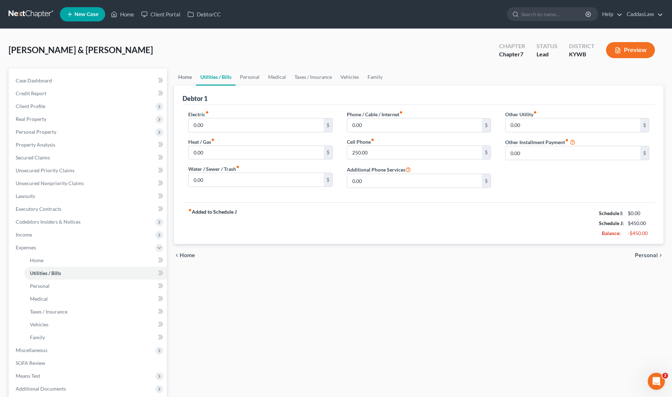
click at [182, 75] on link "Home" at bounding box center [185, 76] width 22 height 17
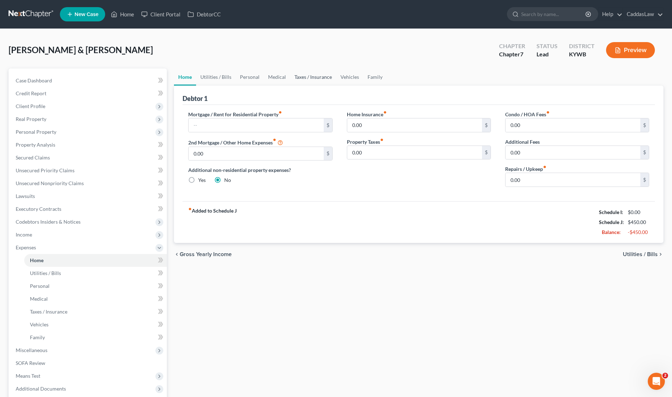
click at [301, 82] on link "Taxes / Insurance" at bounding box center [313, 76] width 46 height 17
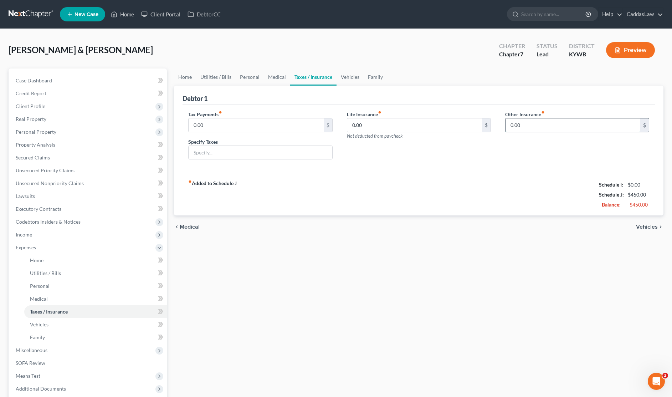
click at [523, 126] on input "0.00" at bounding box center [572, 125] width 135 height 14
type input "0"
type input "30.00"
click at [350, 77] on link "Vehicles" at bounding box center [349, 76] width 27 height 17
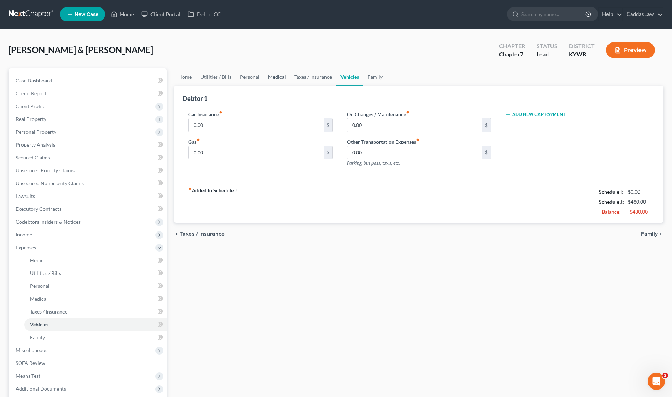
click at [274, 77] on link "Medical" at bounding box center [277, 76] width 26 height 17
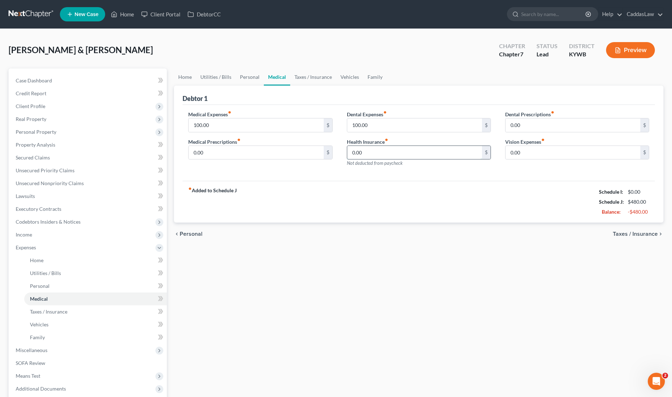
click at [370, 154] on input "0.00" at bounding box center [414, 153] width 135 height 14
type input "0"
type input "210.00"
click at [348, 74] on link "Vehicles" at bounding box center [349, 76] width 27 height 17
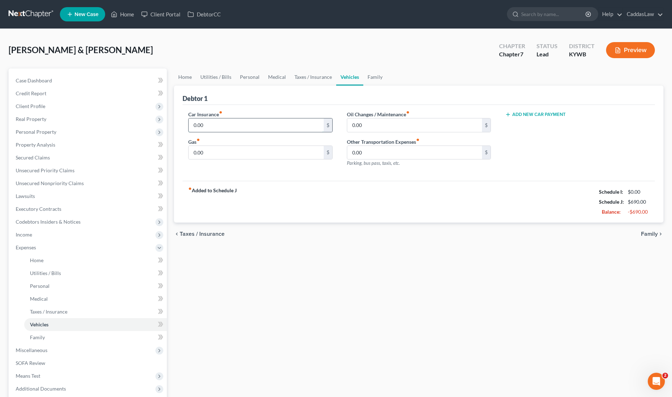
click at [244, 121] on input "0.00" at bounding box center [255, 125] width 135 height 14
click at [513, 115] on button "Add New Car Payment" at bounding box center [535, 115] width 61 height 6
click at [519, 123] on input "text" at bounding box center [566, 125] width 122 height 14
click at [188, 76] on link "Home" at bounding box center [185, 76] width 22 height 17
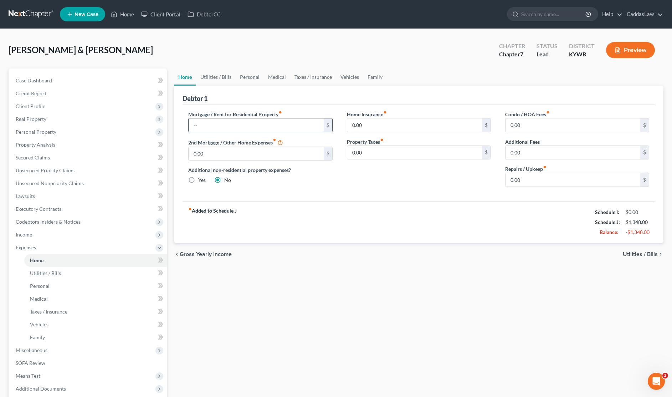
click at [242, 125] on input "text" at bounding box center [255, 125] width 135 height 14
click at [370, 76] on link "Family" at bounding box center [375, 76] width 24 height 17
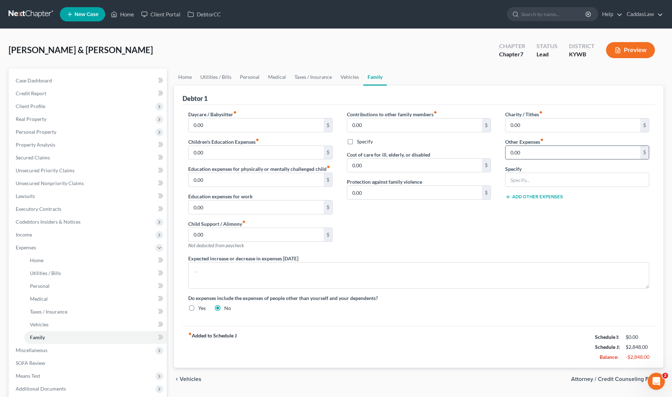
click at [528, 152] on input "0.00" at bounding box center [572, 153] width 135 height 14
click at [540, 184] on input "text" at bounding box center [576, 180] width 143 height 14
click at [349, 76] on link "Vehicles" at bounding box center [349, 76] width 27 height 17
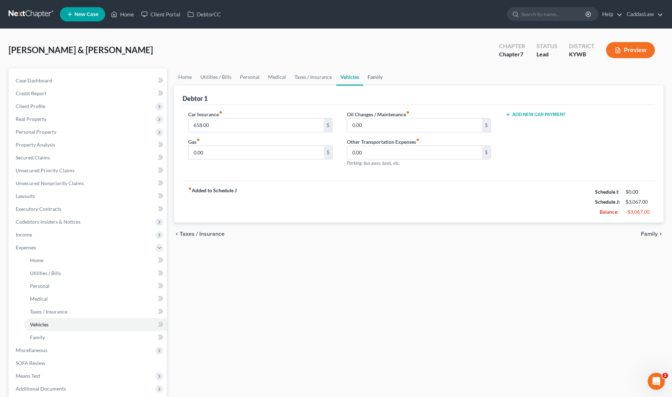
click at [373, 81] on link "Family" at bounding box center [375, 76] width 24 height 17
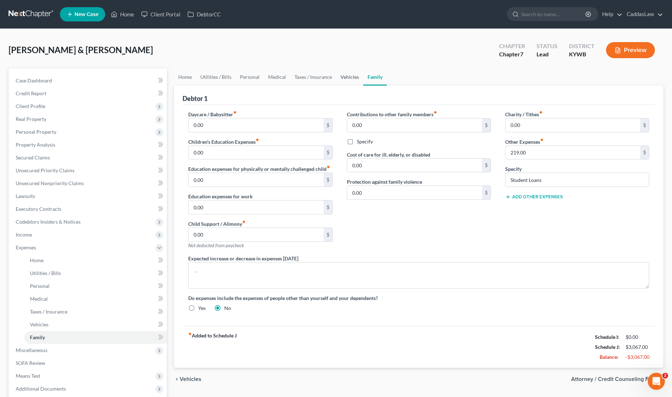
click at [342, 78] on link "Vehicles" at bounding box center [349, 76] width 27 height 17
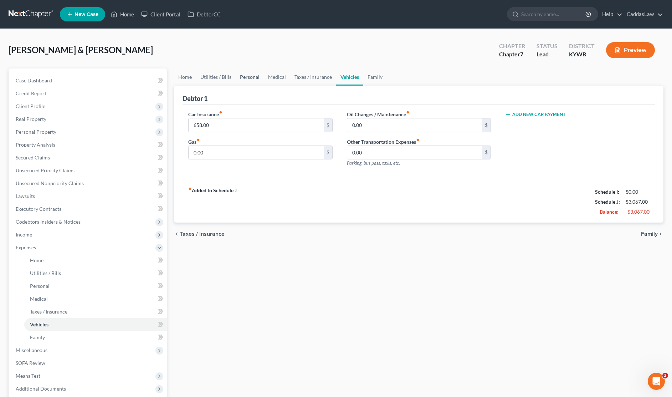
click at [240, 77] on link "Personal" at bounding box center [249, 76] width 28 height 17
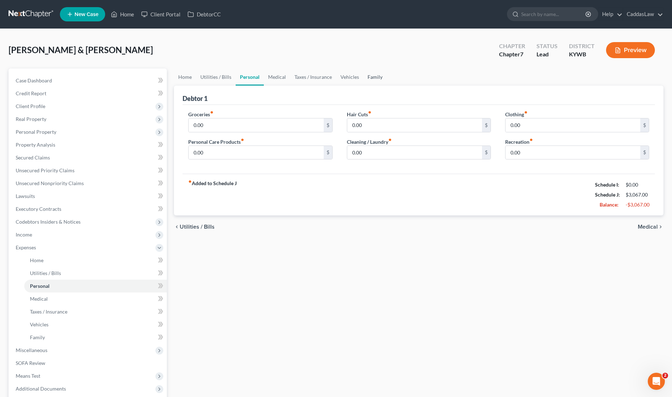
click at [375, 77] on link "Family" at bounding box center [375, 76] width 24 height 17
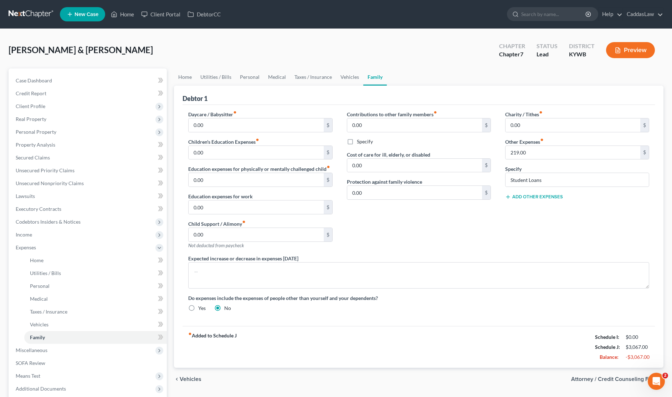
click at [523, 199] on button "Add Other Expenses" at bounding box center [534, 197] width 58 height 6
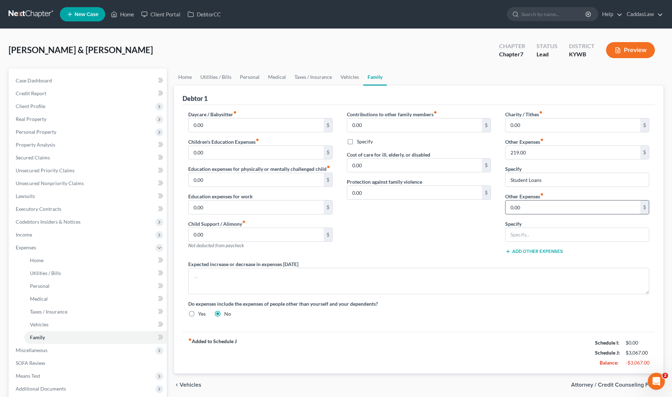
click at [518, 208] on input "0.00" at bounding box center [572, 207] width 135 height 14
click at [431, 229] on div "Contributions to other family members fiber_manual_record 0.00 $ Specify Cost o…" at bounding box center [419, 185] width 158 height 150
click at [528, 249] on button "Add Other Expenses" at bounding box center [534, 251] width 58 height 6
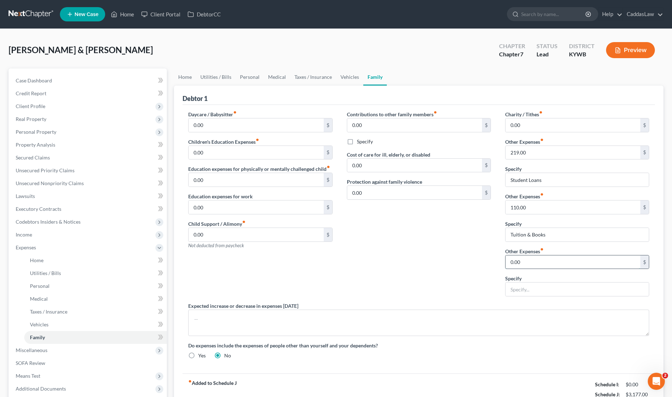
click at [524, 258] on input "0.00" at bounding box center [572, 262] width 135 height 14
click at [391, 285] on div "Contributions to other family members fiber_manual_record 0.00 $ Specify Cost o…" at bounding box center [419, 205] width 158 height 191
click at [47, 223] on span "Codebtors Insiders & Notices" at bounding box center [48, 221] width 65 height 6
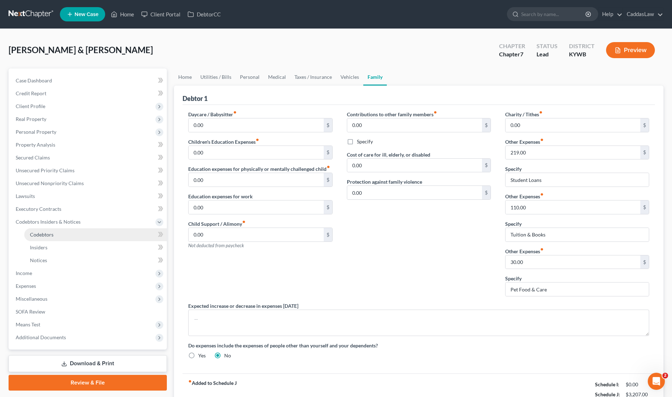
click at [43, 233] on span "Codebtors" at bounding box center [42, 234] width 24 height 6
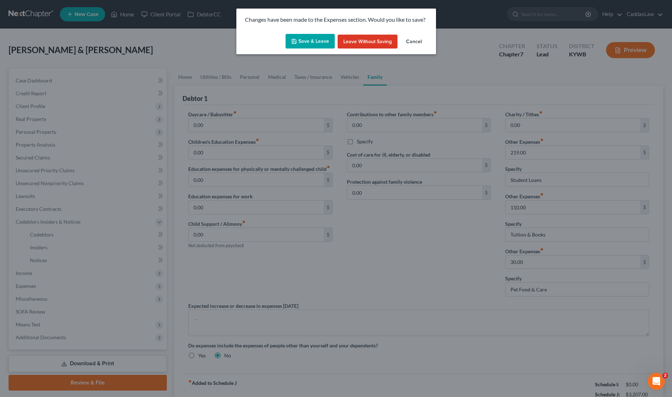
click at [310, 42] on button "Save & Leave" at bounding box center [309, 41] width 49 height 15
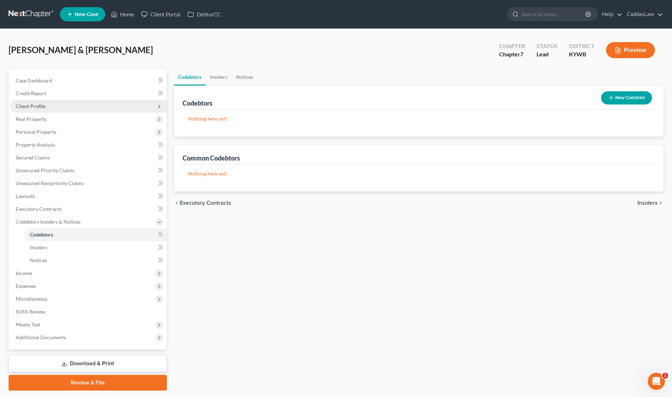
click at [55, 103] on span "Client Profile" at bounding box center [88, 106] width 157 height 13
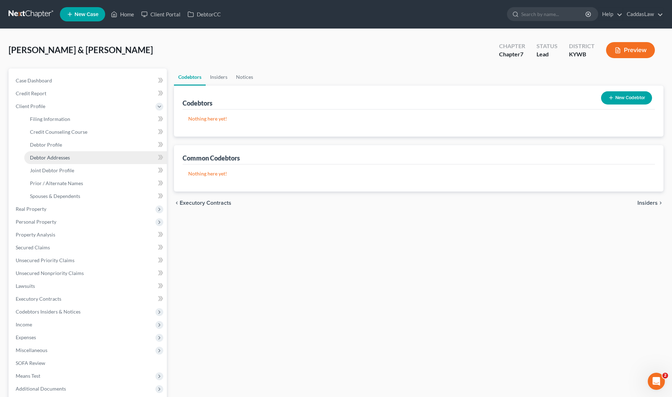
click at [48, 154] on span "Debtor Addresses" at bounding box center [50, 157] width 40 height 6
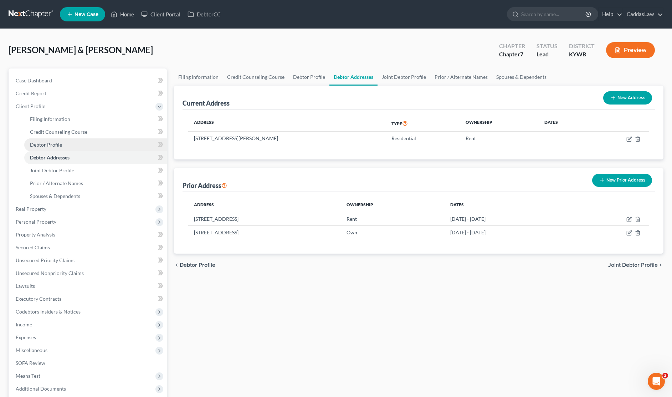
click at [47, 149] on link "Debtor Profile" at bounding box center [95, 144] width 143 height 13
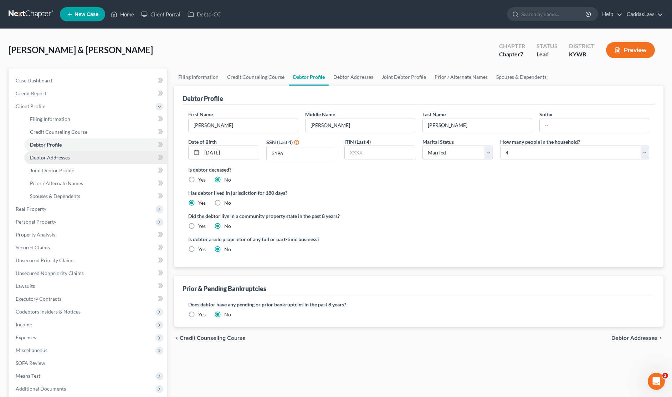
click at [64, 157] on span "Debtor Addresses" at bounding box center [50, 157] width 40 height 6
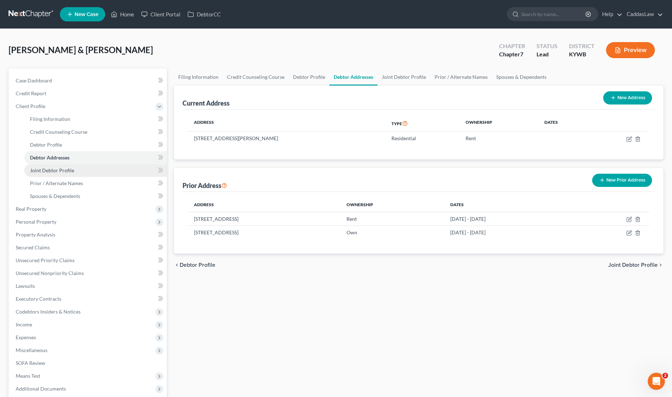
click at [52, 174] on link "Joint Debtor Profile" at bounding box center [95, 170] width 143 height 13
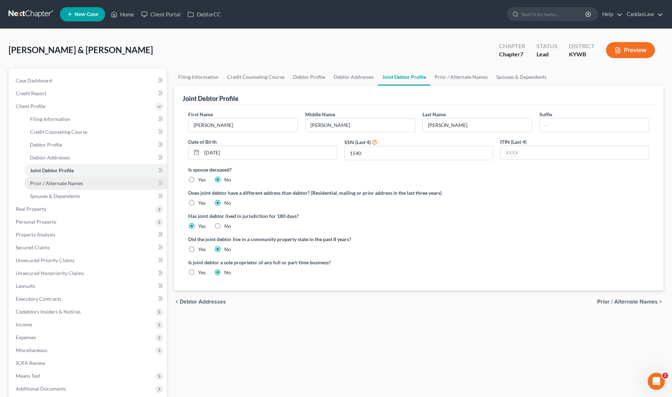
click at [52, 181] on span "Prior / Alternate Names" at bounding box center [56, 183] width 53 height 6
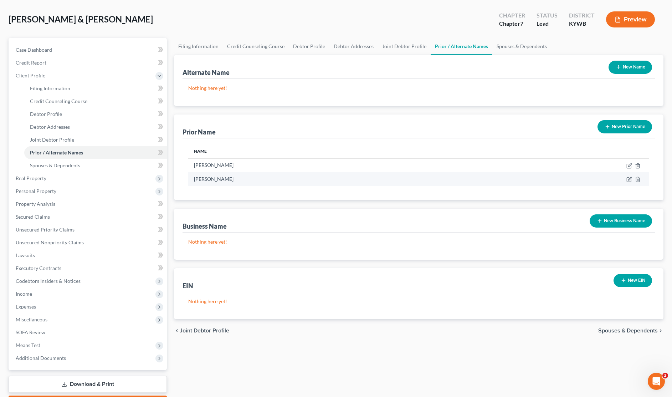
scroll to position [42, 0]
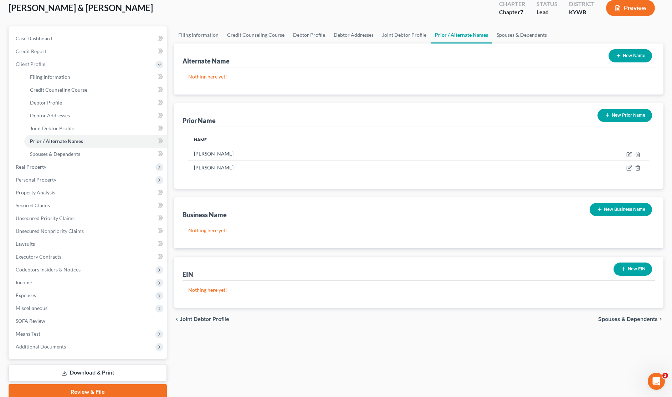
click at [612, 208] on button "New Business Name" at bounding box center [620, 209] width 62 height 13
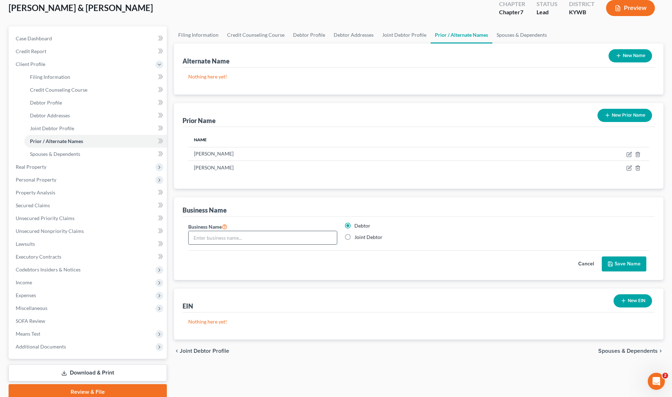
click at [248, 239] on input "text" at bounding box center [262, 238] width 148 height 14
click at [616, 263] on button "Save Name" at bounding box center [623, 263] width 45 height 15
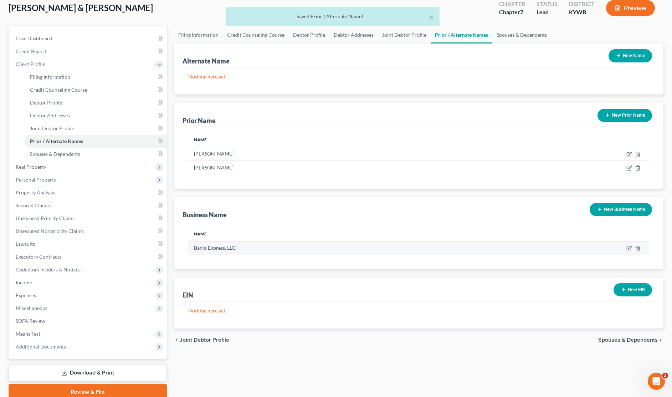
scroll to position [54, 0]
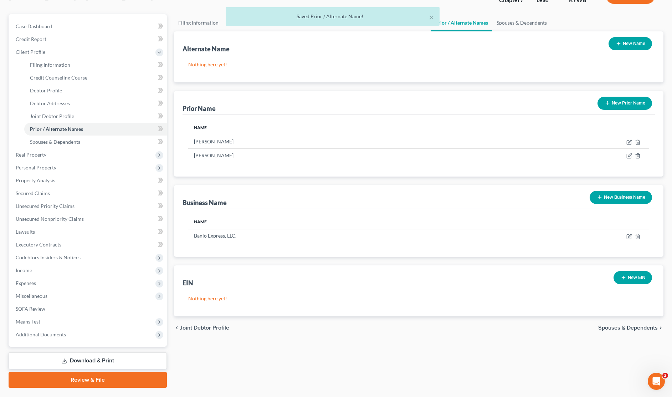
click at [623, 281] on button "New EIN" at bounding box center [632, 277] width 38 height 13
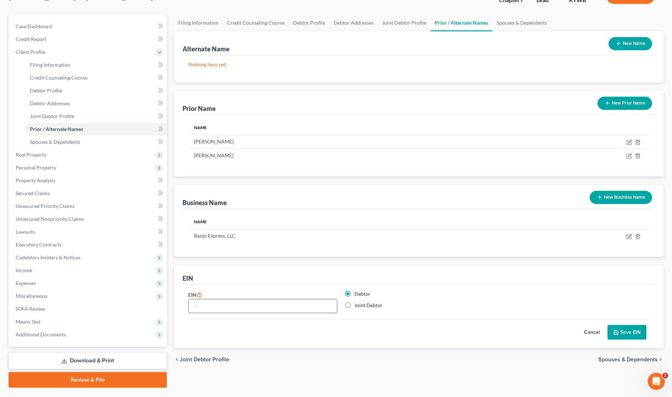
click at [266, 310] on input "text" at bounding box center [262, 306] width 148 height 14
click at [216, 306] on input "33-33244377" at bounding box center [262, 306] width 148 height 14
click at [627, 330] on button "Save EIN" at bounding box center [626, 332] width 39 height 15
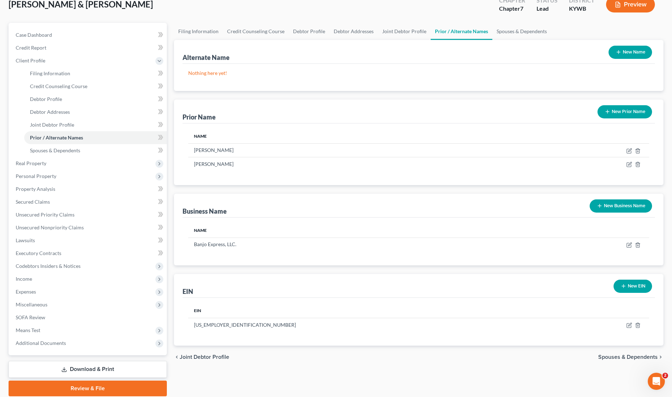
scroll to position [46, 0]
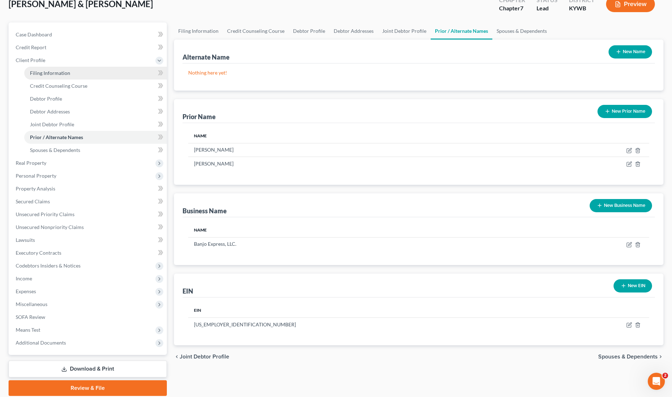
click at [60, 73] on span "Filing Information" at bounding box center [50, 73] width 40 height 6
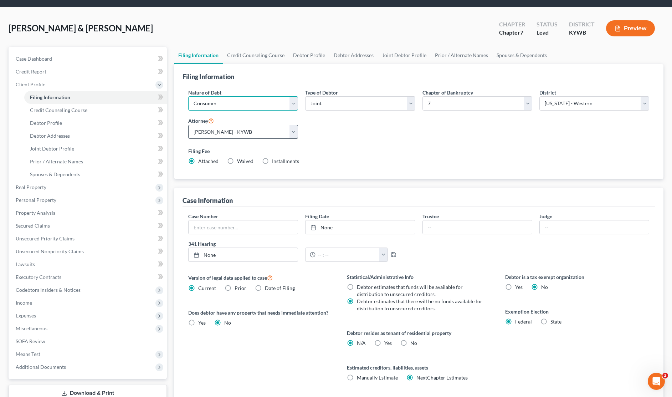
scroll to position [24, 0]
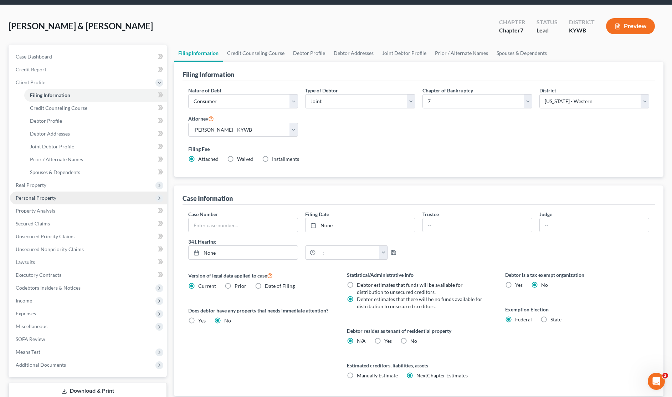
click at [34, 196] on span "Personal Property" at bounding box center [36, 198] width 41 height 6
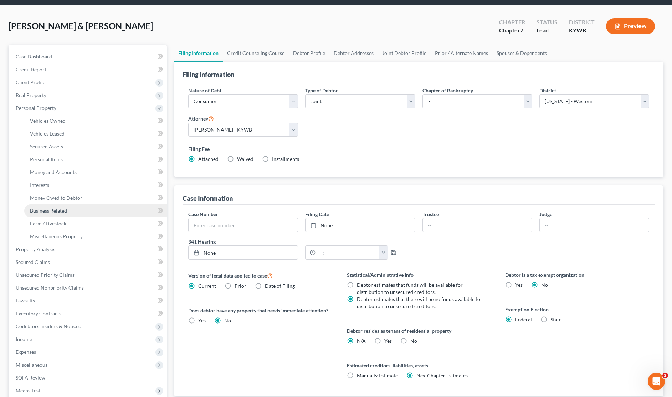
click at [43, 209] on span "Business Related" at bounding box center [48, 210] width 37 height 6
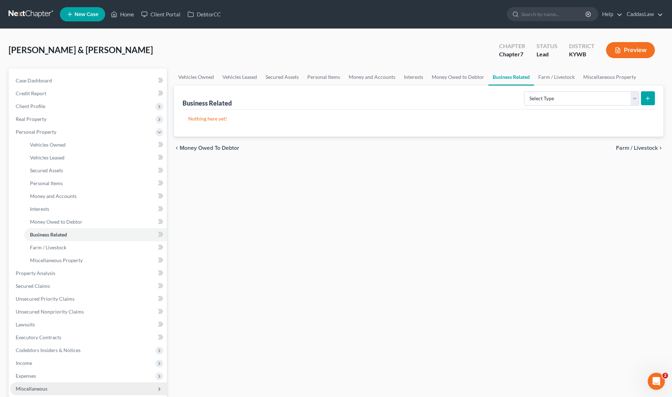
click at [36, 392] on span "Miscellaneous" at bounding box center [88, 388] width 157 height 13
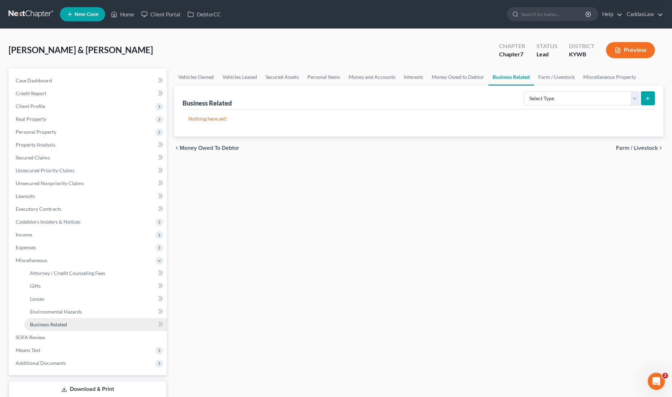
click at [61, 325] on span "Business Related" at bounding box center [48, 324] width 37 height 6
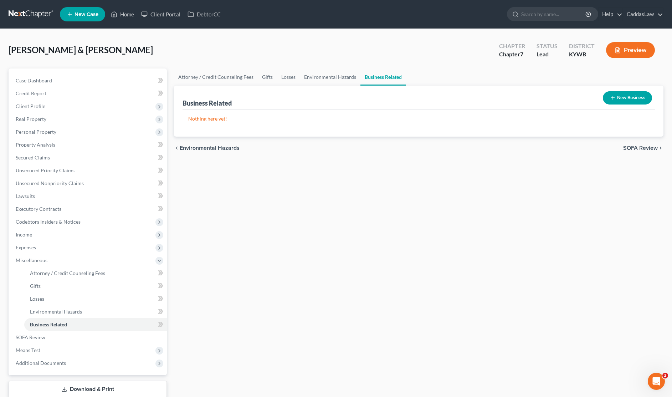
click at [616, 94] on button "New Business" at bounding box center [626, 97] width 49 height 13
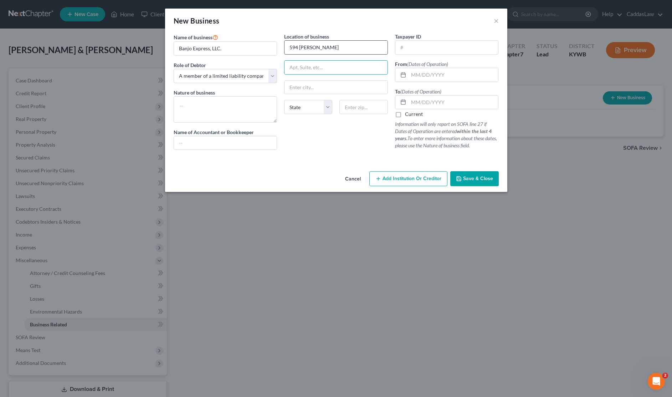
click at [346, 52] on input "594 [PERSON_NAME]" at bounding box center [335, 48] width 103 height 14
click at [414, 49] on input "text" at bounding box center [446, 48] width 103 height 14
click at [415, 76] on input "text" at bounding box center [453, 75] width 90 height 14
click at [405, 118] on label "Current" at bounding box center [414, 113] width 18 height 7
click at [408, 115] on input "Current" at bounding box center [410, 112] width 5 height 5
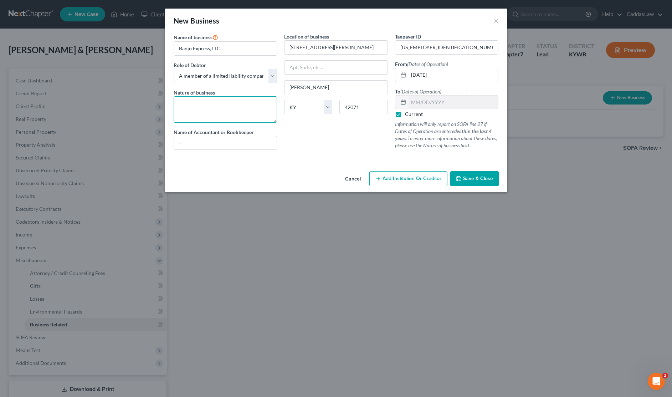
click at [206, 106] on textarea at bounding box center [225, 109] width 104 height 26
click at [269, 142] on input "text" at bounding box center [225, 143] width 103 height 14
click at [324, 136] on div "Location of business [STREET_ADDRESS][PERSON_NAME][PERSON_NAME] [US_STATE] AK A…" at bounding box center [335, 94] width 111 height 123
click at [409, 182] on button "Add Institution Or Creditor" at bounding box center [408, 178] width 78 height 15
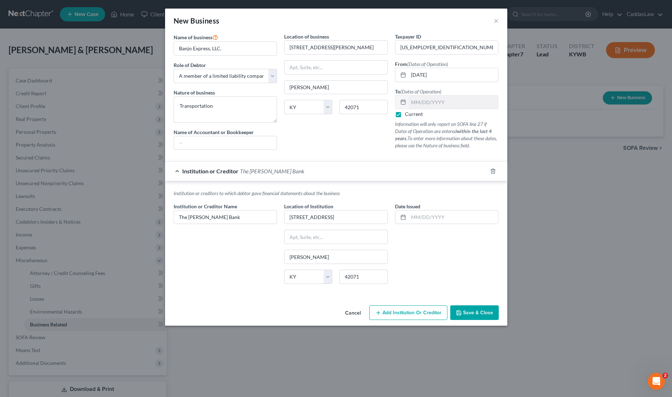
click at [465, 314] on span "Save & Close" at bounding box center [478, 312] width 30 height 6
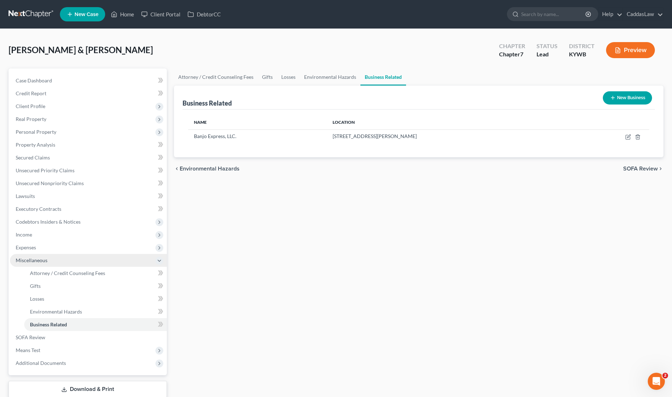
click at [160, 262] on icon at bounding box center [159, 261] width 6 height 6
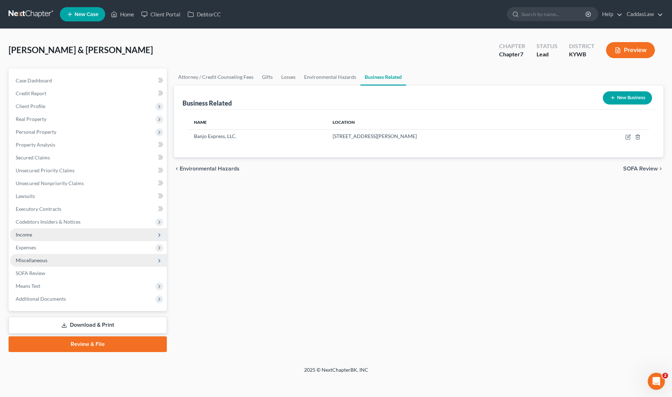
click at [63, 232] on span "Income" at bounding box center [88, 234] width 157 height 13
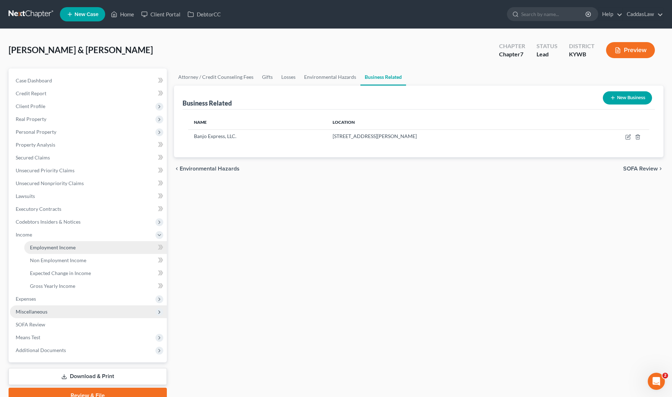
click at [60, 246] on span "Employment Income" at bounding box center [53, 247] width 46 height 6
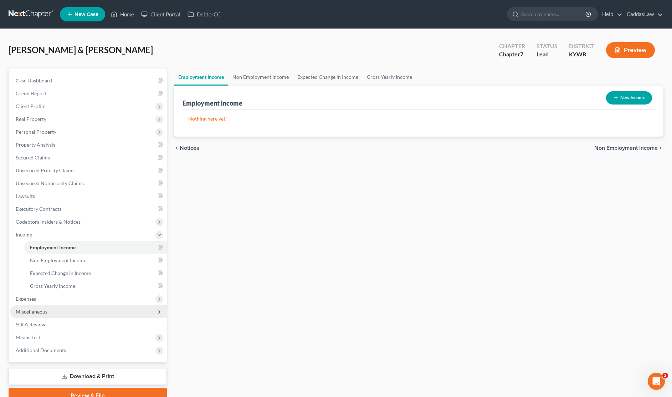
click at [627, 98] on button "New Income" at bounding box center [629, 97] width 46 height 13
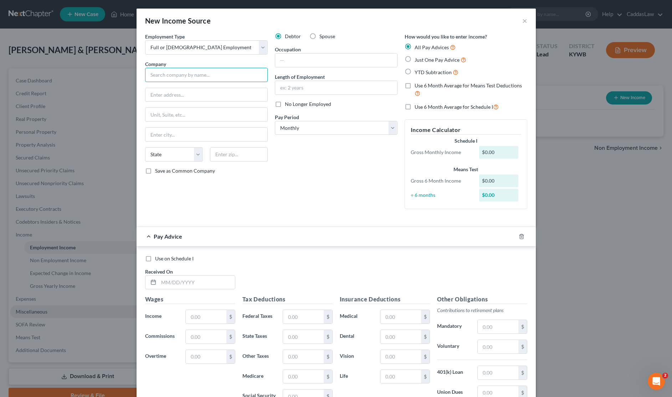
click at [164, 71] on input "text" at bounding box center [206, 75] width 123 height 14
click at [300, 60] on input "text" at bounding box center [336, 60] width 122 height 14
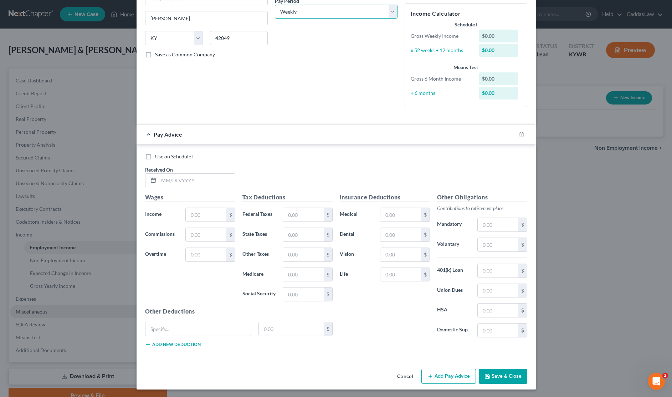
scroll to position [115, 0]
click at [524, 136] on div at bounding box center [526, 134] width 20 height 11
click at [524, 134] on div at bounding box center [526, 134] width 20 height 11
click at [521, 134] on icon "button" at bounding box center [521, 135] width 6 height 6
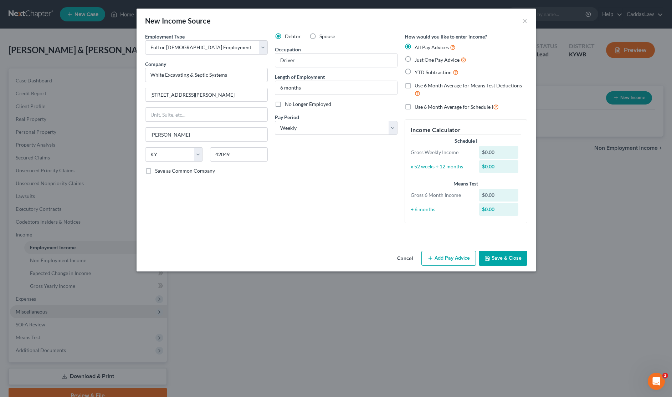
click at [496, 254] on button "Save & Close" at bounding box center [502, 257] width 48 height 15
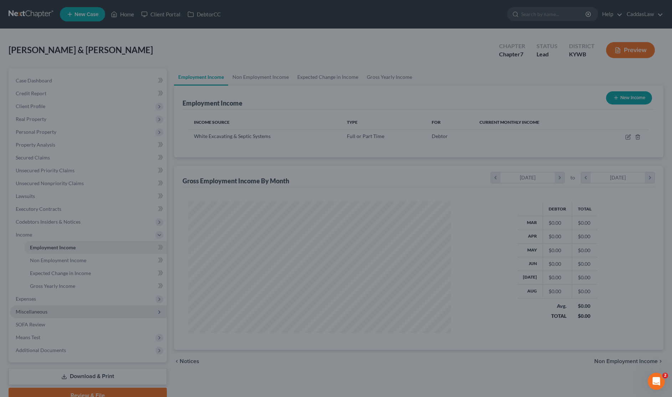
scroll to position [131, 277]
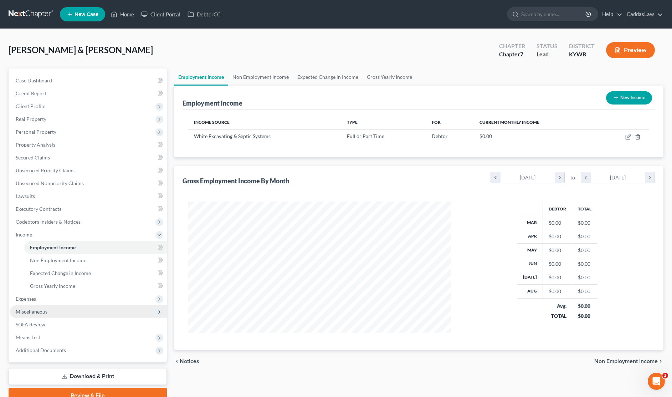
click at [633, 99] on button "New Income" at bounding box center [629, 97] width 46 height 13
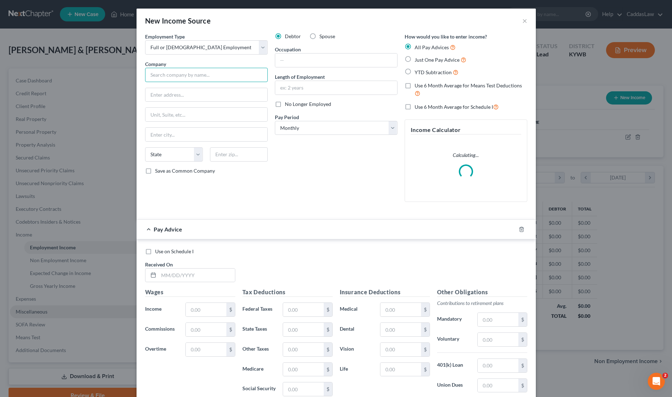
click at [176, 75] on input "text" at bounding box center [206, 75] width 123 height 14
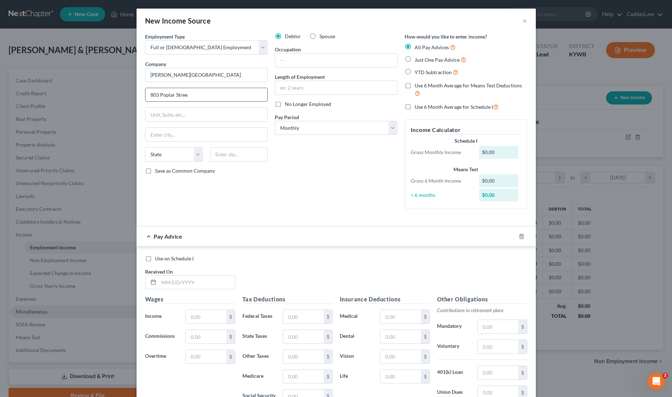
click at [190, 99] on input "803 Poplar Stree" at bounding box center [206, 95] width 122 height 14
click at [286, 63] on input "text" at bounding box center [336, 60] width 122 height 14
click at [319, 34] on label "Spouse" at bounding box center [327, 36] width 16 height 7
click at [322, 34] on input "Spouse" at bounding box center [324, 35] width 5 height 5
click at [522, 236] on icon "button" at bounding box center [521, 236] width 6 height 6
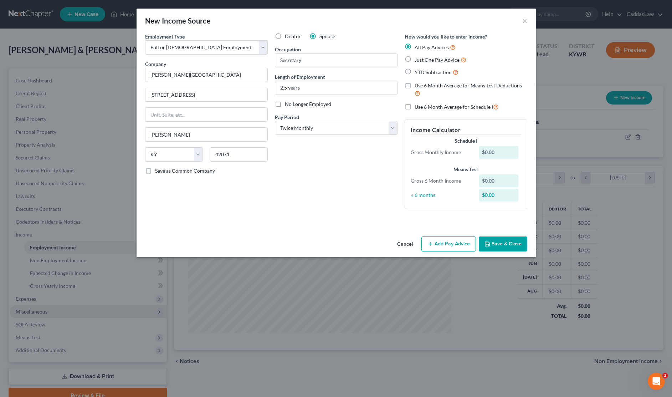
click at [498, 245] on button "Save & Close" at bounding box center [502, 243] width 48 height 15
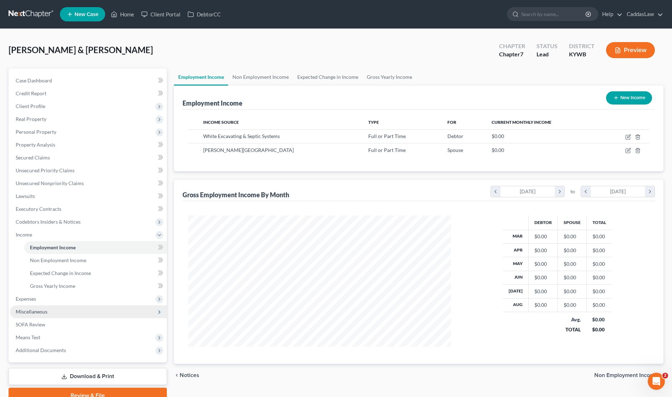
click at [28, 133] on span "Personal Property" at bounding box center [36, 132] width 41 height 6
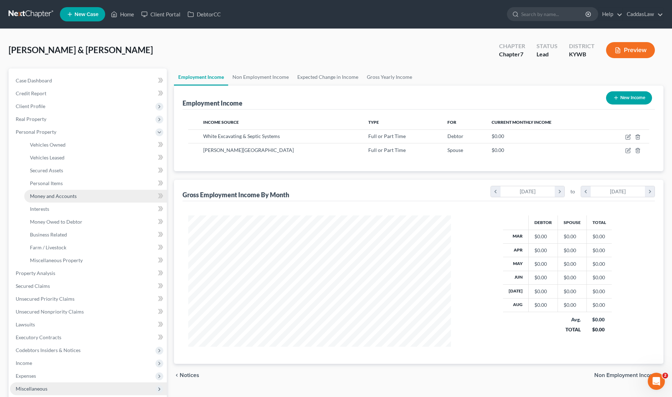
click at [57, 200] on link "Money and Accounts" at bounding box center [95, 196] width 143 height 13
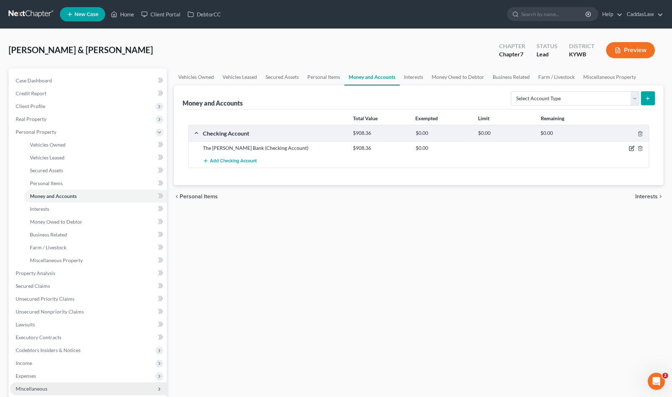
click at [630, 148] on icon "button" at bounding box center [631, 148] width 6 height 6
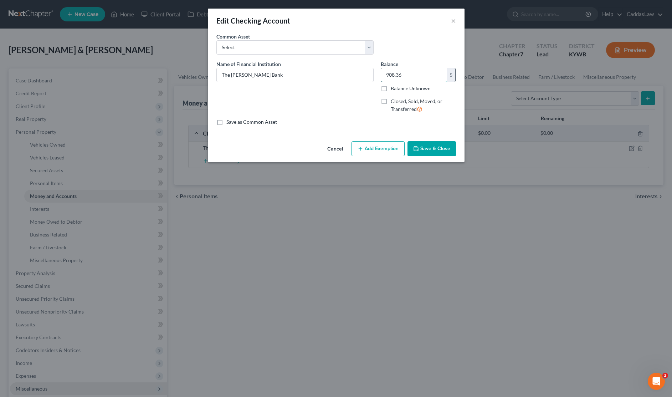
click at [411, 77] on input "908.36" at bounding box center [414, 75] width 66 height 14
click at [390, 88] on label "Balance Unknown" at bounding box center [410, 88] width 40 height 7
click at [393, 88] on input "Balance Unknown" at bounding box center [395, 87] width 5 height 5
click at [430, 148] on button "Save & Close" at bounding box center [431, 148] width 48 height 15
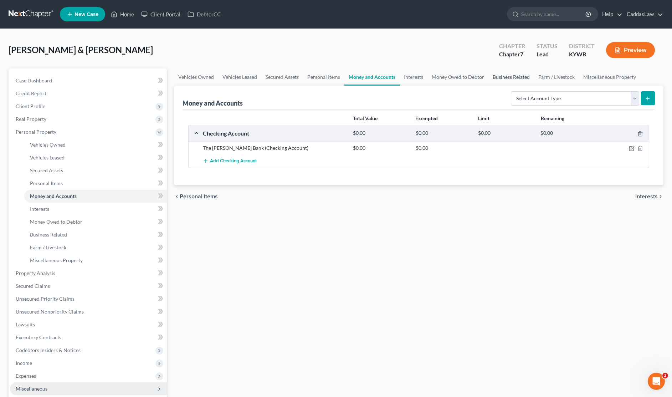
click at [501, 78] on link "Business Related" at bounding box center [511, 76] width 46 height 17
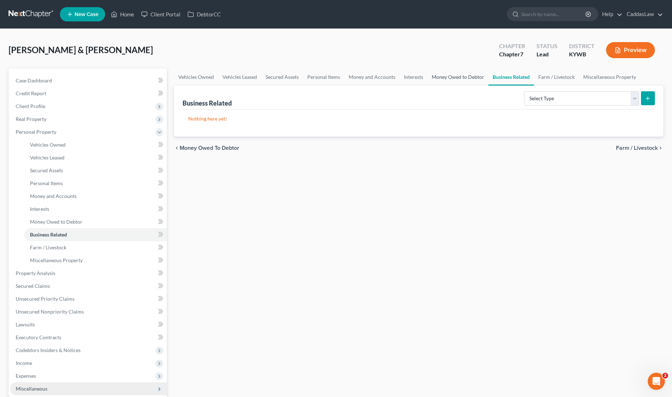
click at [441, 77] on link "Money Owed to Debtor" at bounding box center [457, 76] width 61 height 17
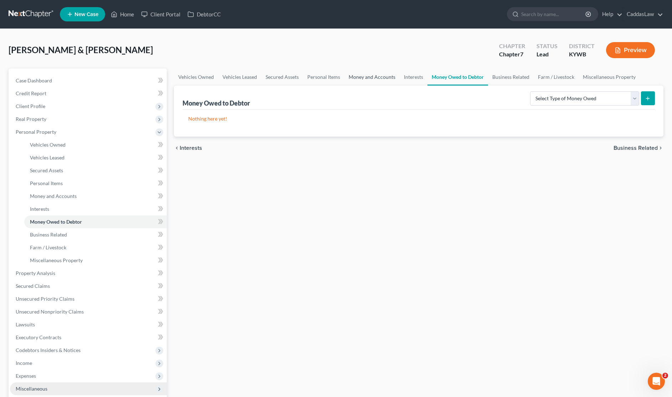
click at [356, 78] on link "Money and Accounts" at bounding box center [371, 76] width 55 height 17
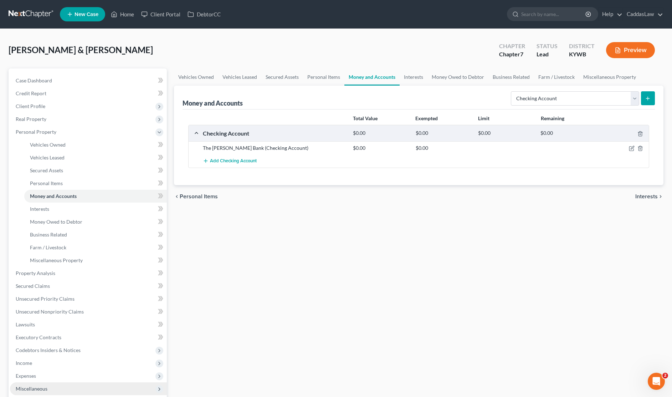
click at [649, 98] on icon "submit" at bounding box center [647, 98] width 6 height 6
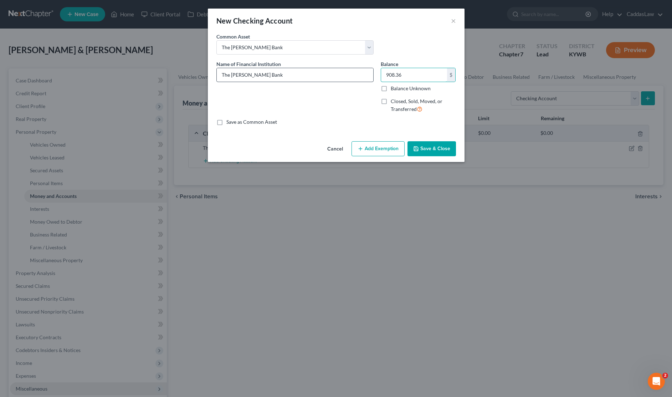
drag, startPoint x: 403, startPoint y: 76, endPoint x: 345, endPoint y: 76, distance: 57.7
click at [345, 76] on div "Name of Financial Institution * The [PERSON_NAME] Bank Balance 908.36 $ Balance…" at bounding box center [336, 89] width 247 height 58
click at [363, 146] on button "Add Exemption" at bounding box center [377, 148] width 53 height 15
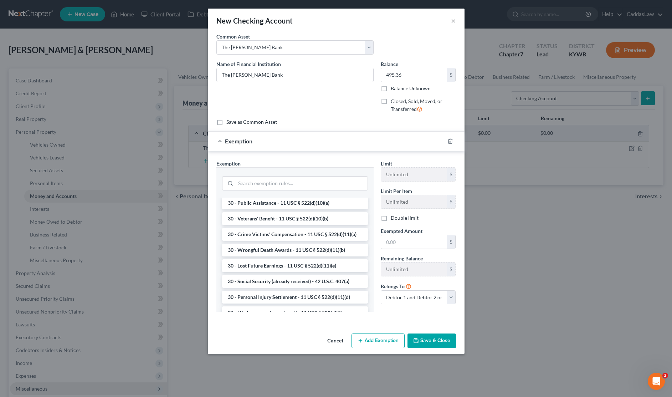
scroll to position [434, 0]
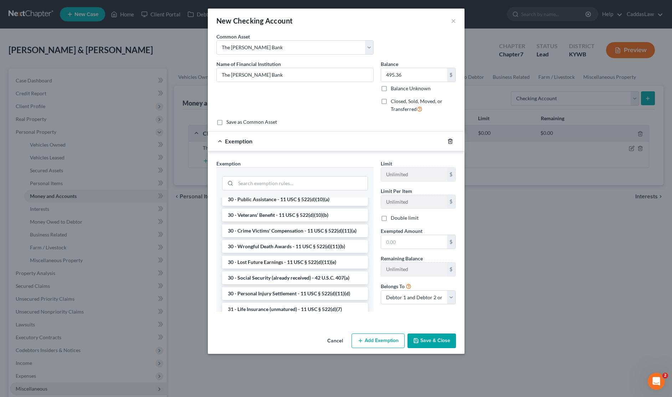
click at [449, 139] on icon "button" at bounding box center [450, 141] width 6 height 6
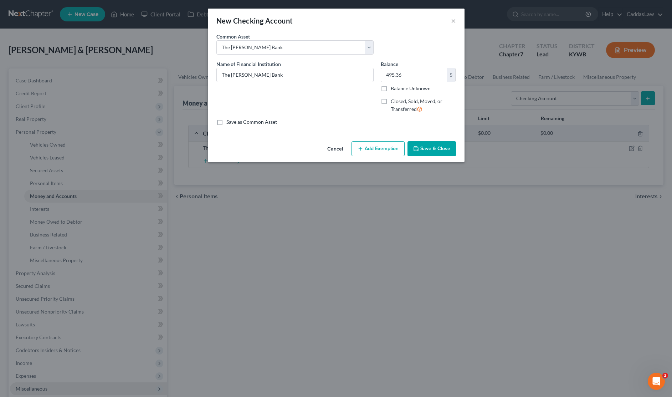
click at [424, 147] on button "Save & Close" at bounding box center [431, 148] width 48 height 15
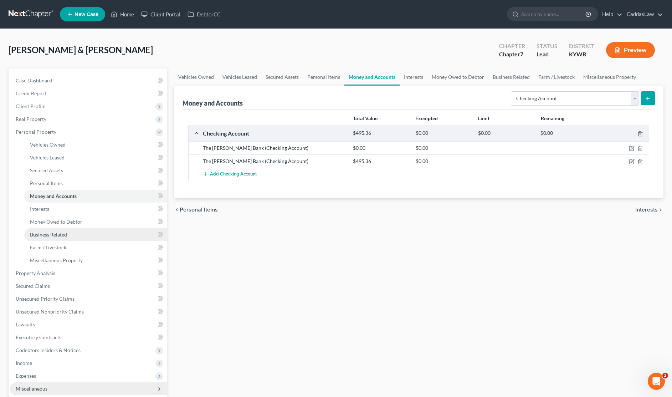
click at [39, 235] on span "Business Related" at bounding box center [48, 234] width 37 height 6
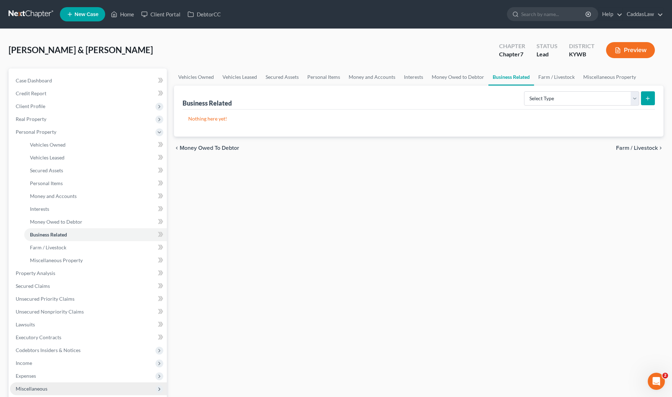
click at [641, 97] on button "submit" at bounding box center [648, 98] width 14 height 14
click at [649, 98] on icon "submit" at bounding box center [647, 98] width 6 height 6
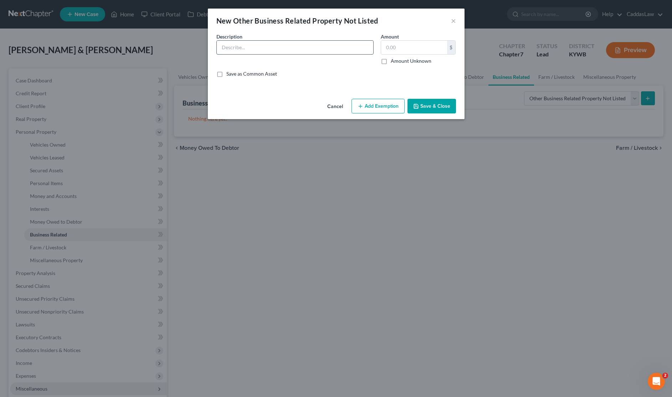
click at [297, 53] on input "text" at bounding box center [295, 48] width 156 height 14
click at [260, 48] on input "The [PERSON_NAME] Bank Checking Account" at bounding box center [295, 48] width 156 height 14
click at [403, 51] on input "text" at bounding box center [414, 48] width 66 height 14
click at [414, 106] on icon "button" at bounding box center [416, 106] width 6 height 6
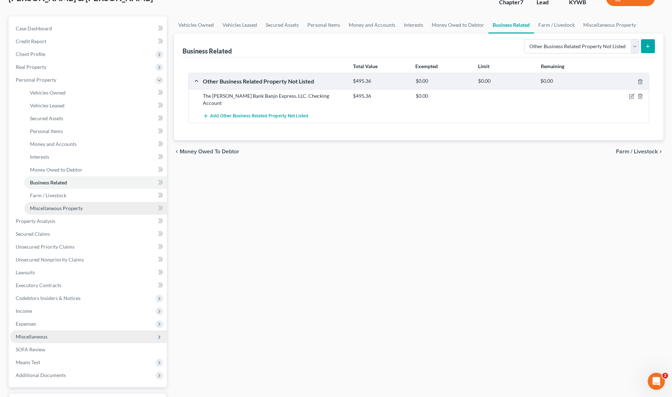
scroll to position [54, 0]
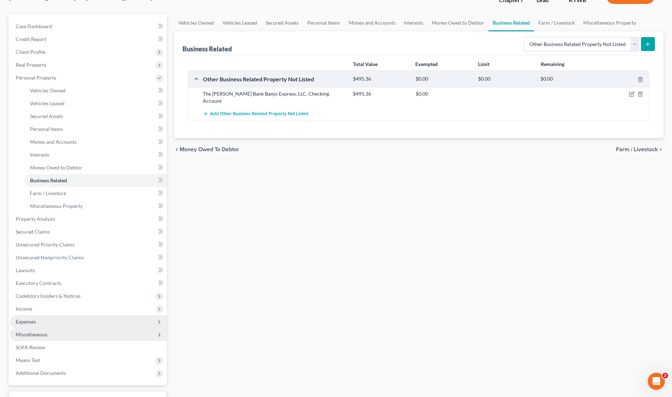
click at [25, 322] on span "Expenses" at bounding box center [26, 321] width 20 height 6
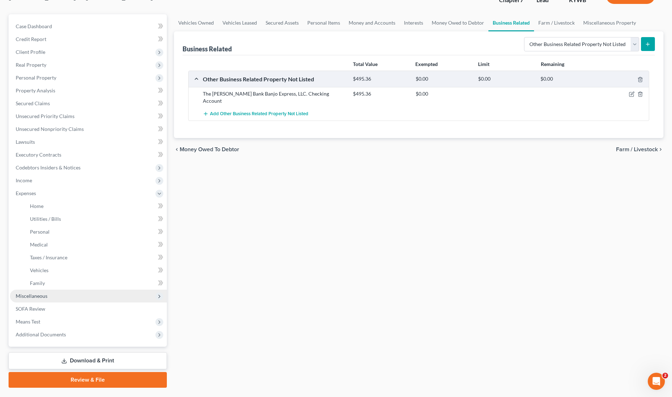
click at [36, 295] on span "Miscellaneous" at bounding box center [32, 295] width 32 height 6
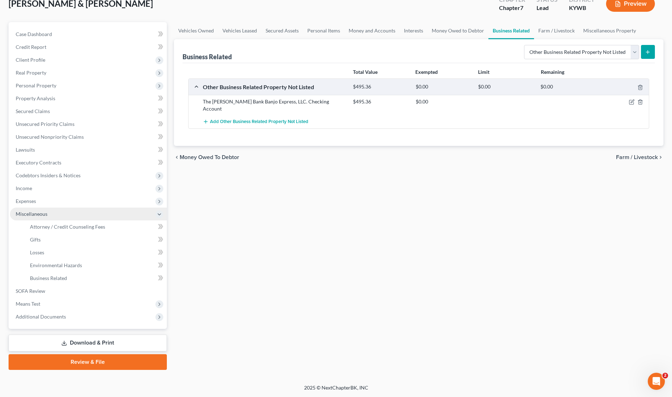
scroll to position [46, 0]
click at [46, 279] on span "Business Related" at bounding box center [48, 278] width 37 height 6
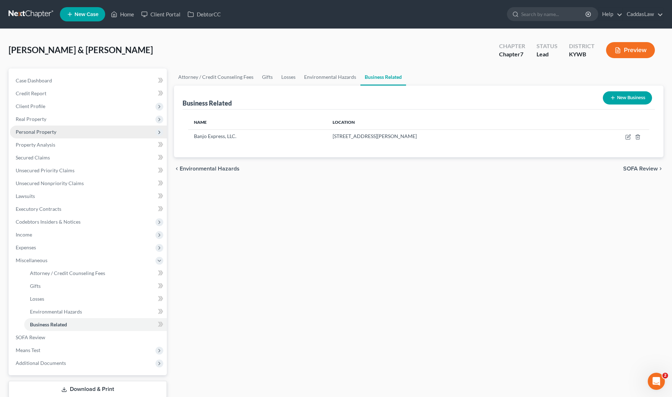
click at [35, 136] on span "Personal Property" at bounding box center [88, 131] width 157 height 13
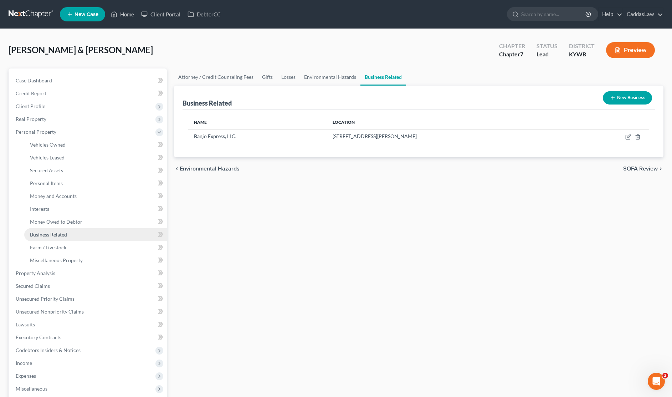
click at [43, 234] on span "Business Related" at bounding box center [48, 234] width 37 height 6
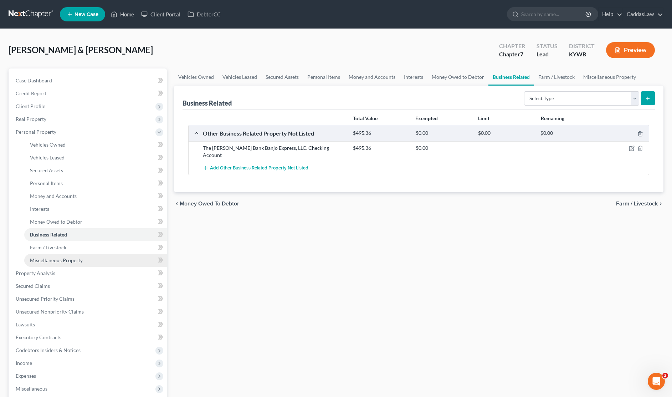
click at [43, 264] on link "Miscellaneous Property" at bounding box center [95, 260] width 143 height 13
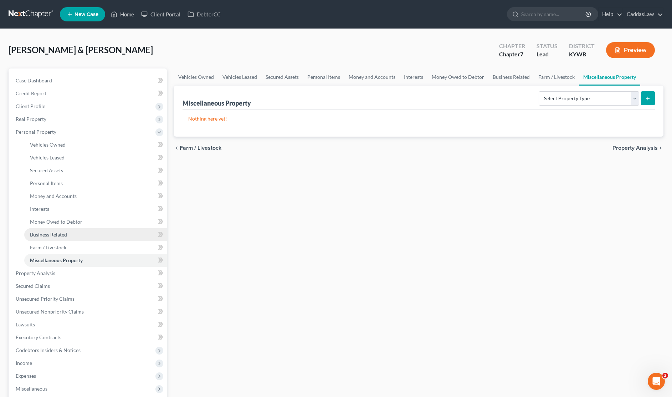
click at [48, 233] on span "Business Related" at bounding box center [48, 234] width 37 height 6
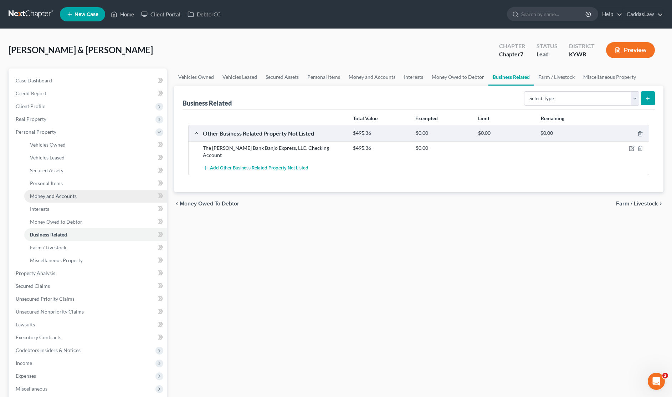
click at [38, 194] on span "Money and Accounts" at bounding box center [53, 196] width 47 height 6
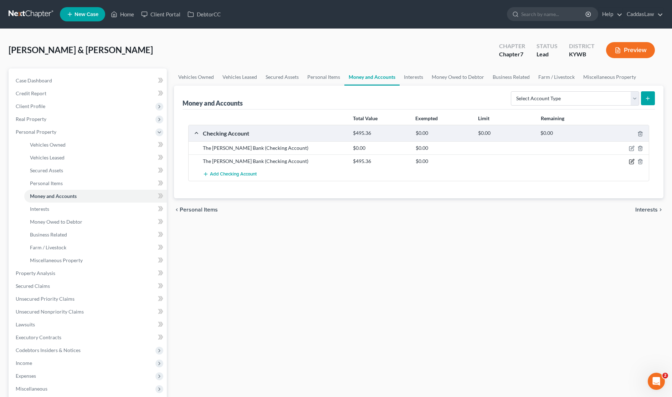
click at [631, 161] on icon "button" at bounding box center [631, 160] width 3 height 3
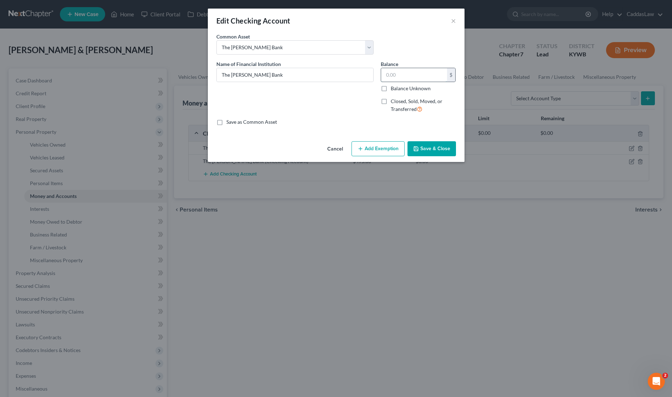
drag, startPoint x: 392, startPoint y: 74, endPoint x: 396, endPoint y: 74, distance: 3.9
click at [392, 74] on input "text" at bounding box center [414, 75] width 66 height 14
drag, startPoint x: 409, startPoint y: 74, endPoint x: 327, endPoint y: 75, distance: 81.6
click at [327, 75] on div "Name of Financial Institution * The [PERSON_NAME] Bank Balance $ Balance Unknow…" at bounding box center [336, 89] width 247 height 58
click at [423, 149] on button "Save & Close" at bounding box center [431, 148] width 48 height 15
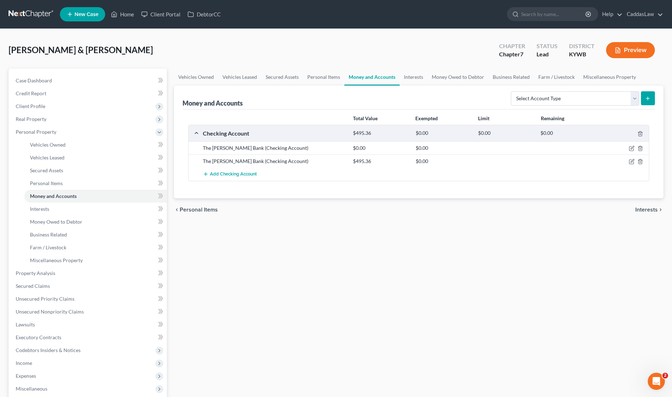
click at [481, 146] on div at bounding box center [505, 147] width 62 height 7
click at [422, 146] on div "$0.00" at bounding box center [443, 147] width 62 height 7
click at [53, 144] on span "Vehicles Owned" at bounding box center [48, 144] width 36 height 6
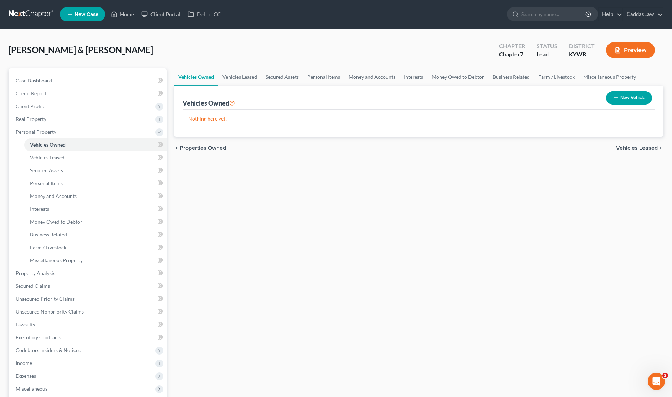
click at [628, 97] on button "New Vehicle" at bounding box center [629, 97] width 46 height 13
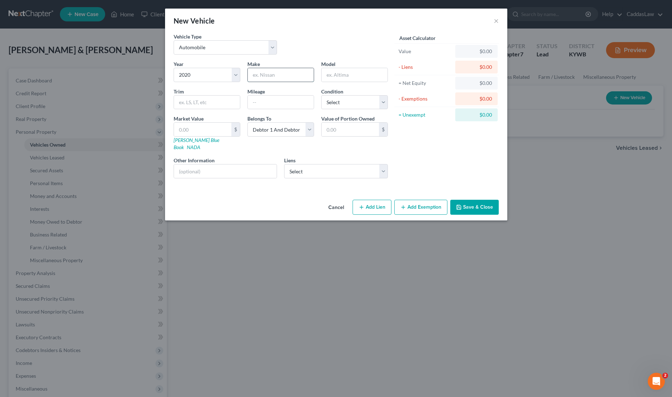
click at [267, 76] on input "text" at bounding box center [281, 75] width 66 height 14
click at [368, 200] on button "Add Lien" at bounding box center [371, 207] width 39 height 15
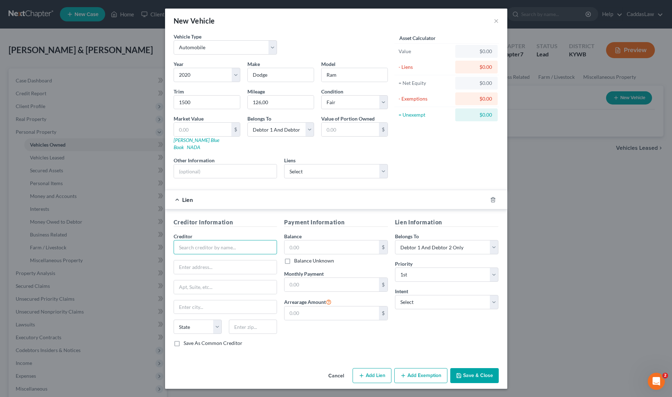
click at [191, 243] on input "text" at bounding box center [225, 247] width 104 height 14
click at [325, 242] on input "text" at bounding box center [331, 247] width 94 height 14
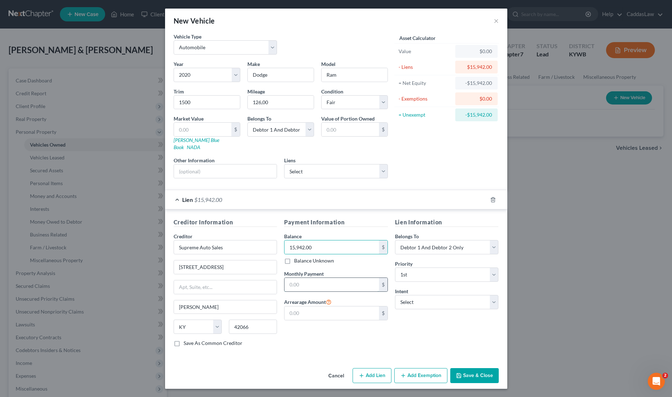
click at [326, 280] on input "text" at bounding box center [331, 285] width 94 height 14
click at [405, 323] on input "text" at bounding box center [447, 329] width 104 height 14
click at [359, 320] on div "Payment Information Balance 15,942.00 $ Balance Unknown Balance Undetermined 15…" at bounding box center [335, 285] width 111 height 134
click at [418, 368] on button "Add Exemption" at bounding box center [420, 375] width 53 height 15
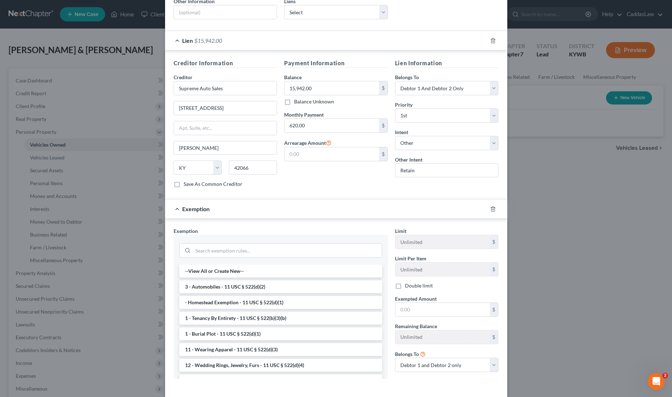
scroll to position [159, 0]
click at [286, 280] on li "3 - Automobiles - 11 USC § 522(d)(2)" at bounding box center [280, 286] width 203 height 13
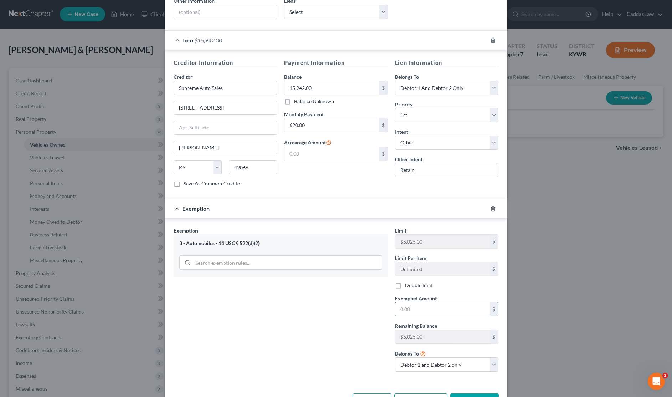
click at [413, 305] on input "text" at bounding box center [442, 309] width 94 height 14
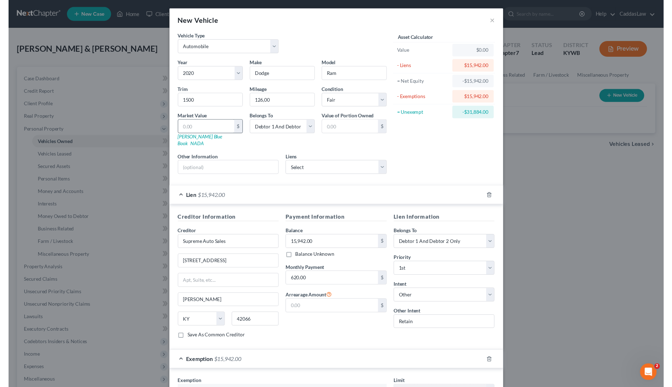
scroll to position [0, 0]
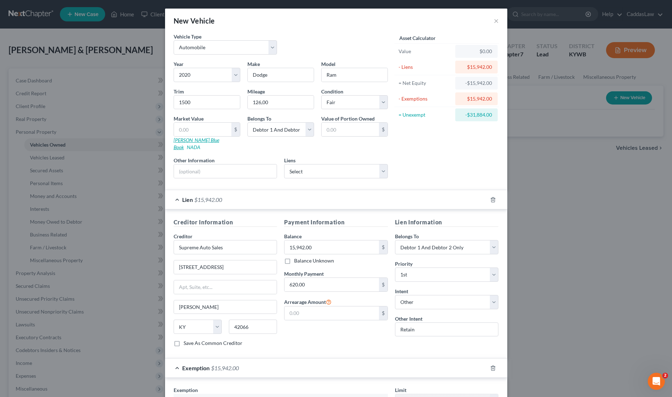
click at [186, 139] on link "[PERSON_NAME] Blue Book" at bounding box center [196, 143] width 46 height 13
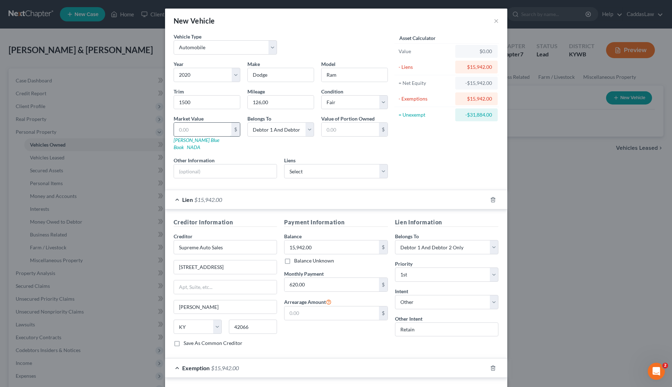
click at [201, 122] on div "$" at bounding box center [206, 129] width 67 height 14
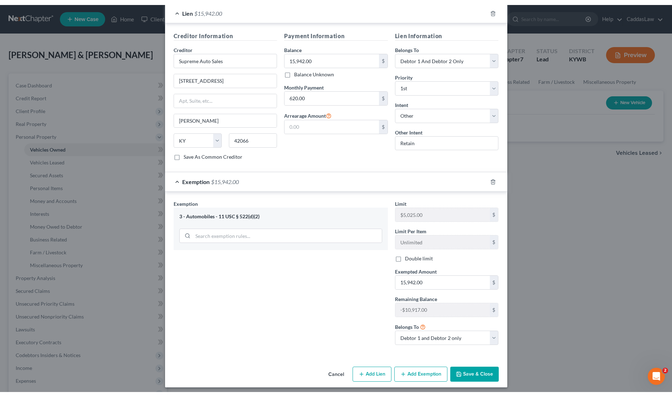
scroll to position [187, 0]
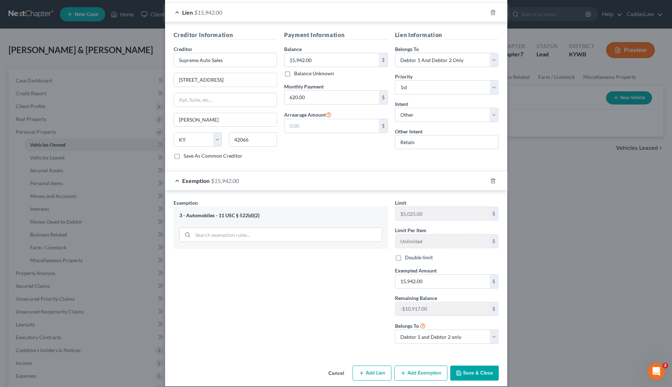
click at [467, 368] on button "Save & Close" at bounding box center [474, 372] width 48 height 15
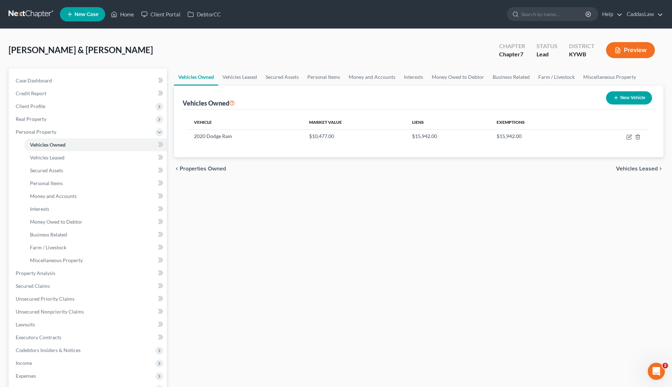
click at [619, 99] on button "New Vehicle" at bounding box center [629, 97] width 46 height 13
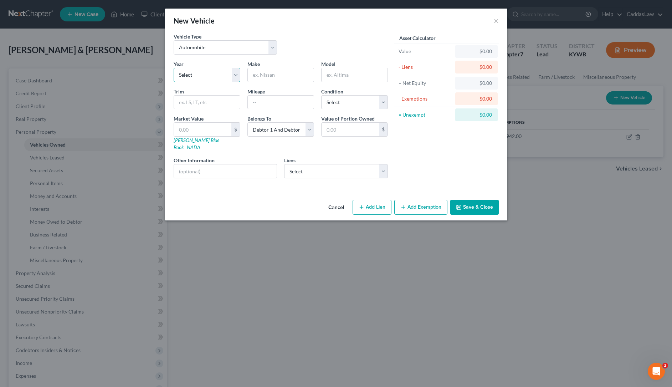
click at [189, 71] on select "Select 2026 2025 2024 2023 2022 2021 2020 2019 2018 2017 2016 2015 2014 2013 20…" at bounding box center [206, 75] width 67 height 14
click at [494, 22] on button "×" at bounding box center [495, 20] width 5 height 9
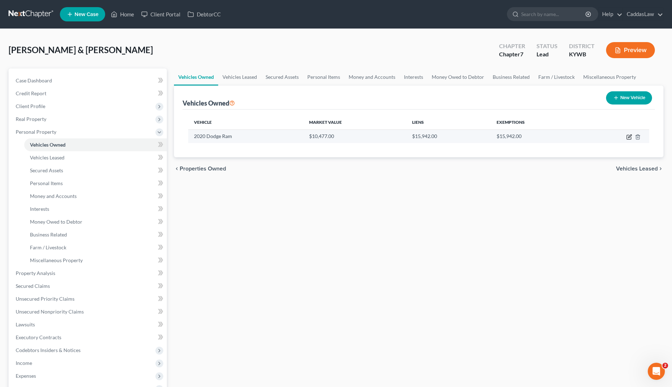
click at [629, 136] on icon "button" at bounding box center [629, 135] width 3 height 3
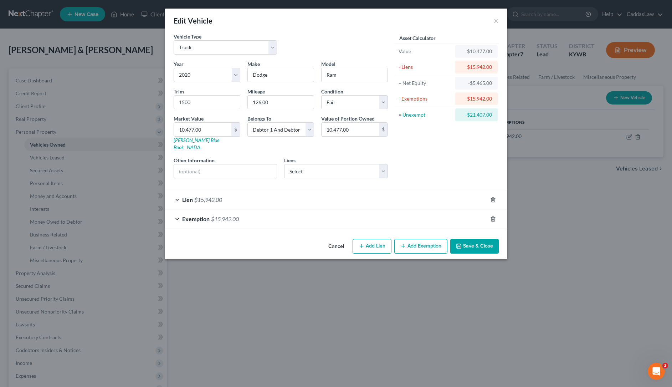
click at [460, 243] on icon "button" at bounding box center [459, 246] width 6 height 6
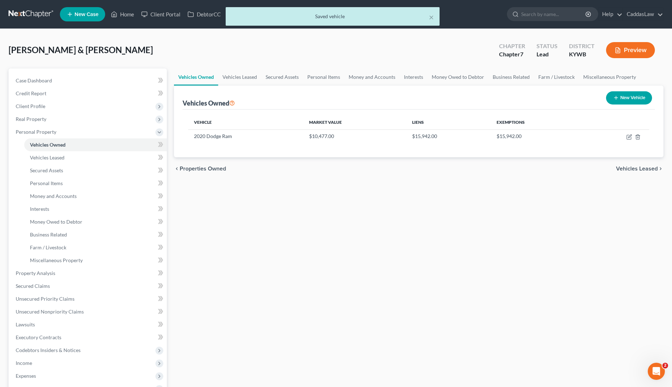
click at [626, 94] on button "New Vehicle" at bounding box center [629, 97] width 46 height 13
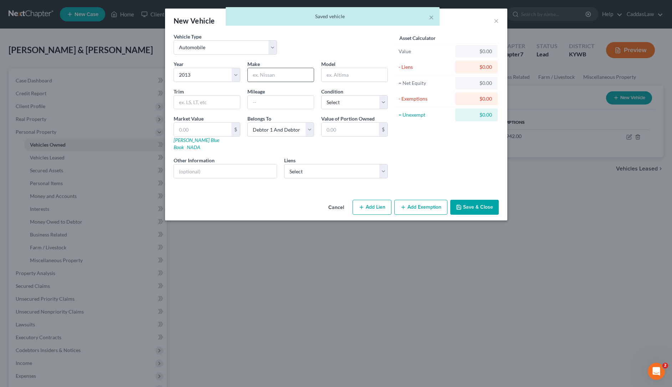
click at [275, 77] on input "text" at bounding box center [281, 75] width 66 height 14
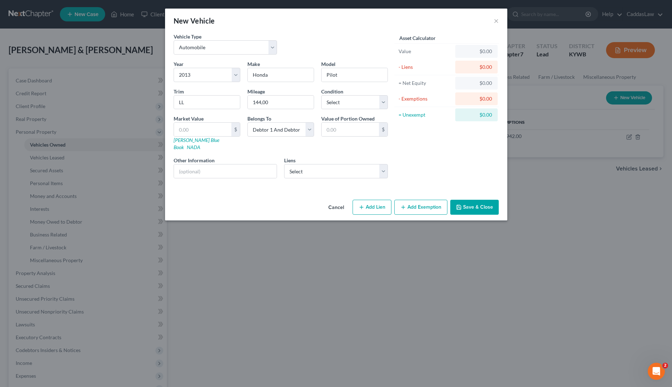
click at [333, 110] on div "Year Select 2026 2025 2024 2023 2022 2021 2020 2019 2018 2017 2016 2015 2014 20…" at bounding box center [280, 122] width 221 height 124
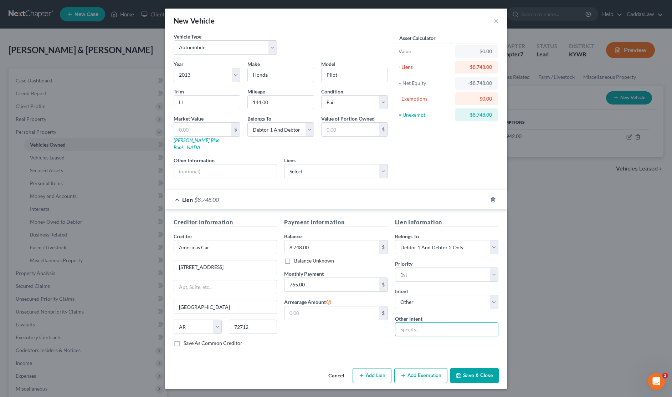
click at [408, 322] on input "text" at bounding box center [447, 329] width 104 height 14
click at [408, 372] on button "Add Exemption" at bounding box center [420, 375] width 53 height 15
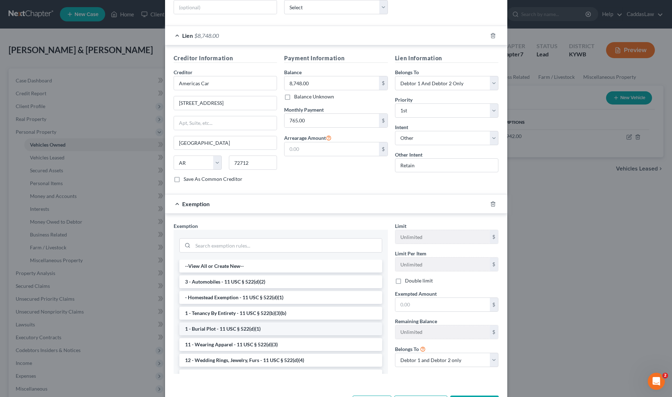
scroll to position [169, 0]
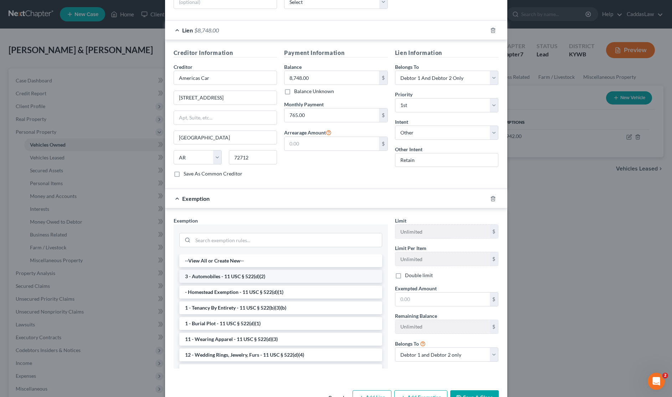
click at [238, 270] on li "3 - Automobiles - 11 USC § 522(d)(2)" at bounding box center [280, 276] width 203 height 13
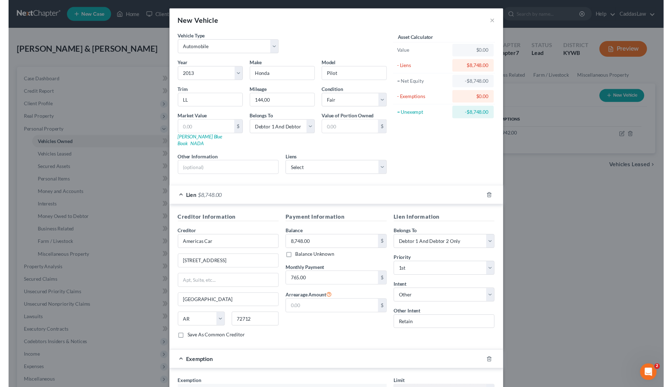
scroll to position [0, 0]
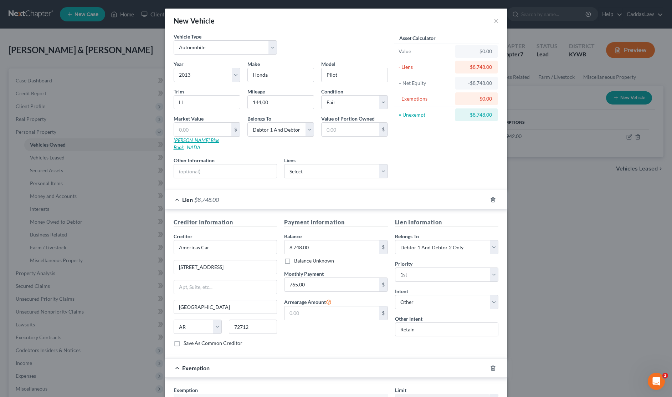
click at [196, 141] on link "[PERSON_NAME] Blue Book" at bounding box center [196, 143] width 46 height 13
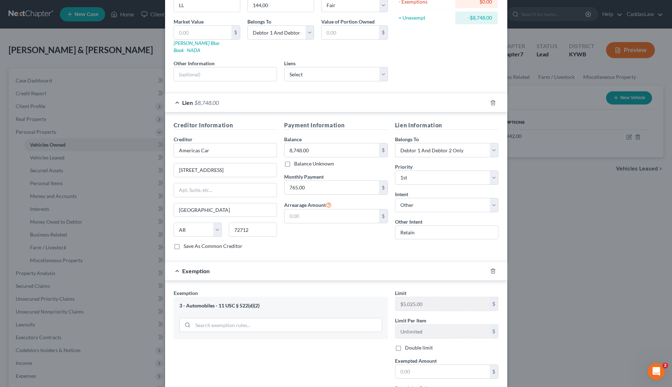
scroll to position [98, 0]
click at [209, 30] on input "text" at bounding box center [202, 32] width 57 height 14
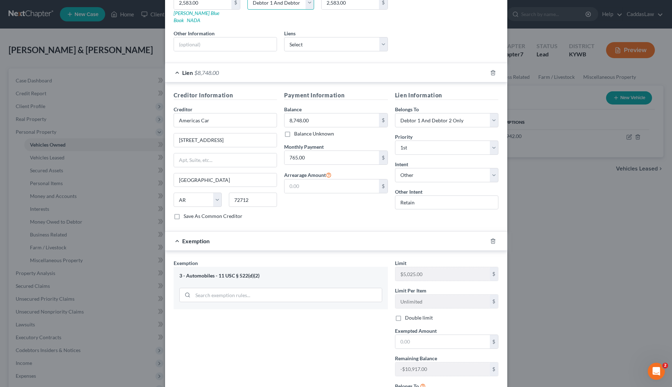
scroll to position [130, 0]
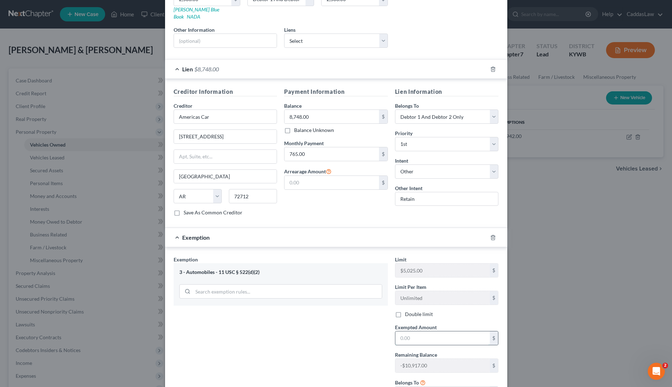
click at [414, 331] on input "text" at bounding box center [442, 338] width 94 height 14
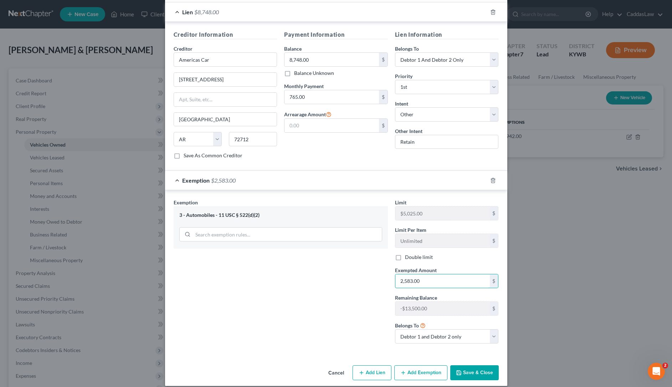
scroll to position [187, 0]
click at [472, 365] on button "Save & Close" at bounding box center [474, 372] width 48 height 15
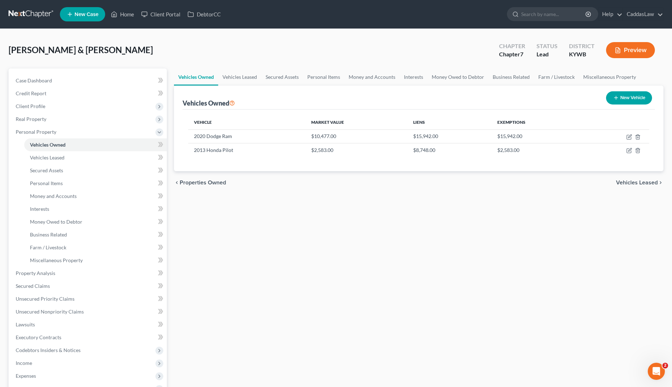
click at [618, 96] on button "New Vehicle" at bounding box center [629, 97] width 46 height 13
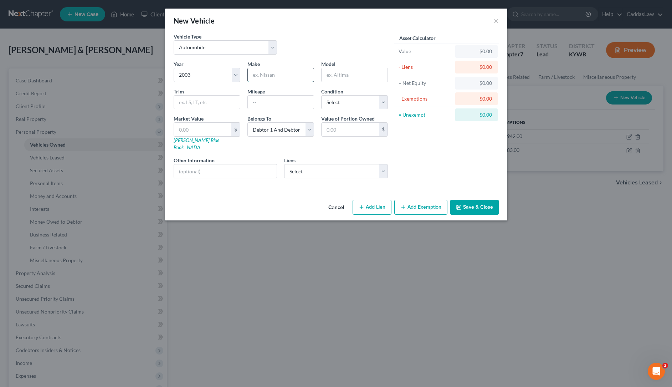
click at [262, 77] on input "text" at bounding box center [281, 75] width 66 height 14
click at [184, 140] on link "[PERSON_NAME] Blue Book" at bounding box center [196, 143] width 46 height 13
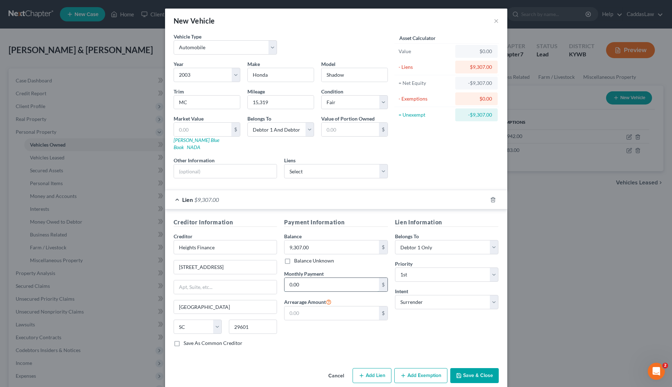
click at [306, 279] on input "0.00" at bounding box center [331, 285] width 94 height 14
drag, startPoint x: 212, startPoint y: 258, endPoint x: 173, endPoint y: 258, distance: 39.5
click at [173, 258] on div "Creditor Information Creditor * Heights Finance [STREET_ADDRESS] [US_STATE][GEO…" at bounding box center [225, 285] width 111 height 134
click at [431, 190] on div "Lien $9,307.00" at bounding box center [326, 199] width 322 height 19
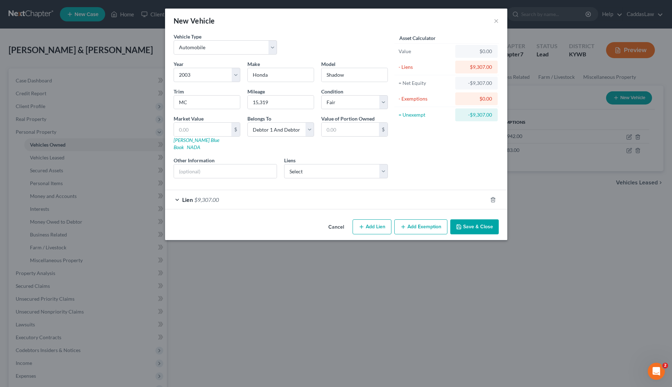
click at [408, 196] on div "Lien $9,307.00" at bounding box center [326, 199] width 322 height 19
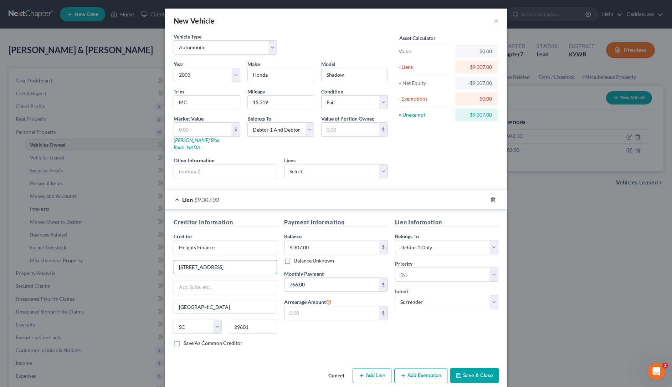
click at [212, 260] on input "[STREET_ADDRESS]" at bounding box center [225, 267] width 103 height 14
drag, startPoint x: 212, startPoint y: 260, endPoint x: 164, endPoint y: 260, distance: 48.8
click at [163, 261] on div "New Vehicle × Vehicle Type Select Automobile Truck Trailer Watercraft Aircraft …" at bounding box center [336, 193] width 672 height 387
click at [330, 325] on div "Payment Information Balance 9,307.00 $ Balance Unknown Balance Undetermined 9,3…" at bounding box center [335, 285] width 111 height 134
click at [207, 128] on input "text" at bounding box center [202, 130] width 57 height 14
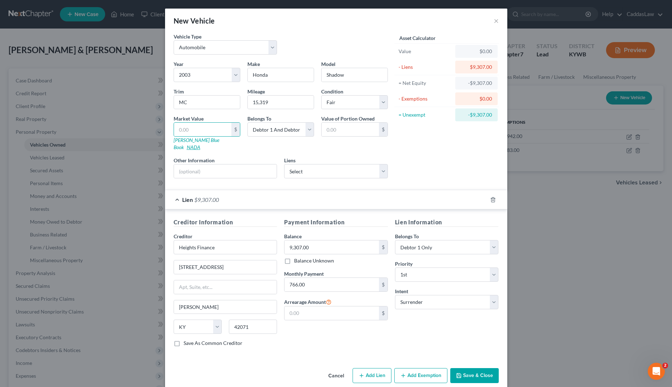
click at [200, 144] on link "NADA" at bounding box center [194, 147] width 14 height 6
click at [207, 134] on input "text" at bounding box center [202, 130] width 57 height 14
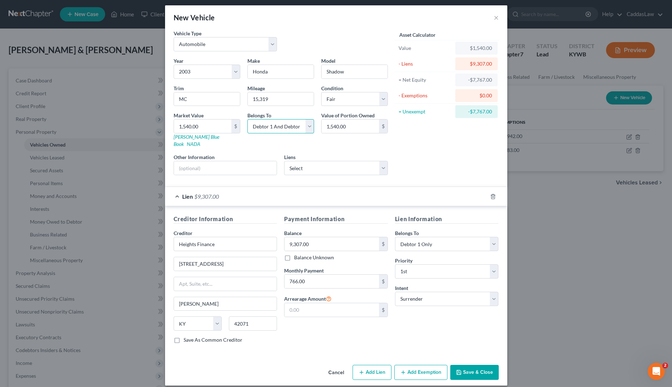
scroll to position [3, 0]
click at [467, 367] on button "Save & Close" at bounding box center [474, 372] width 48 height 15
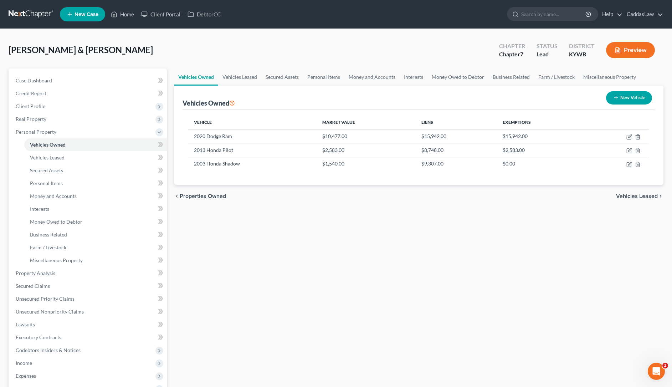
click at [615, 101] on button "New Vehicle" at bounding box center [629, 97] width 46 height 13
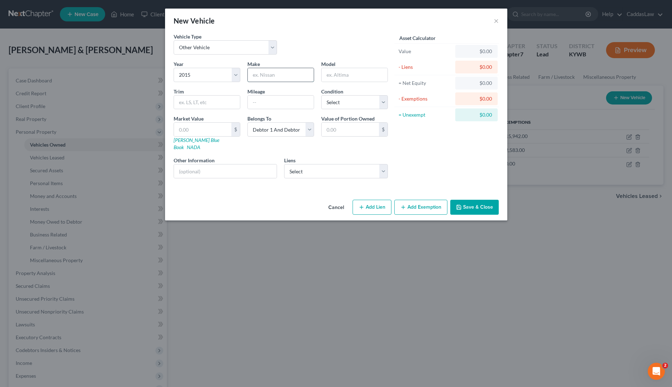
click at [267, 80] on input "text" at bounding box center [281, 75] width 66 height 14
click at [202, 102] on input "text" at bounding box center [207, 102] width 66 height 14
click at [267, 101] on input "text" at bounding box center [281, 102] width 66 height 14
click at [359, 103] on select "Select Excellent Very Good Good Fair Poor" at bounding box center [354, 102] width 67 height 14
click at [202, 131] on input "text" at bounding box center [202, 130] width 57 height 14
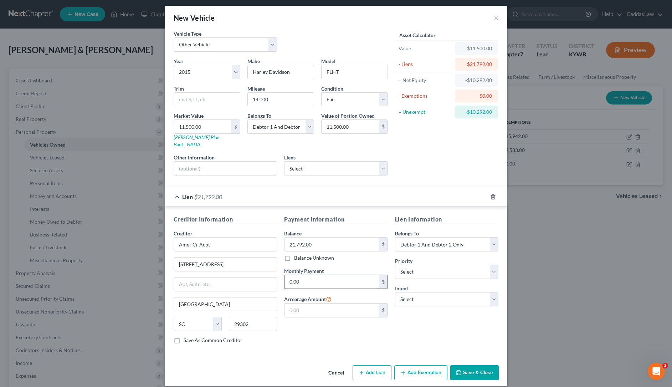
click at [311, 276] on input "0.00" at bounding box center [331, 282] width 94 height 14
click at [476, 368] on button "Save & Close" at bounding box center [474, 372] width 48 height 15
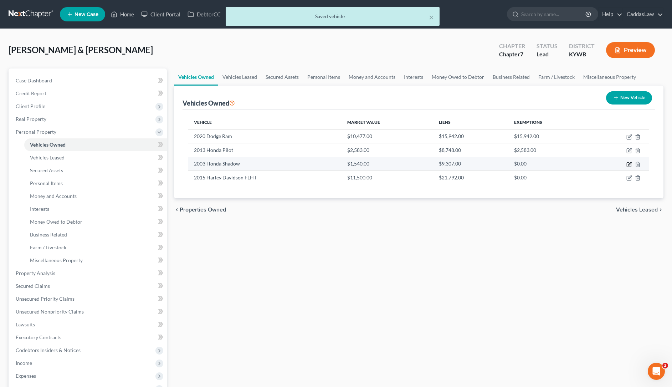
click at [626, 165] on icon "button" at bounding box center [629, 164] width 6 height 6
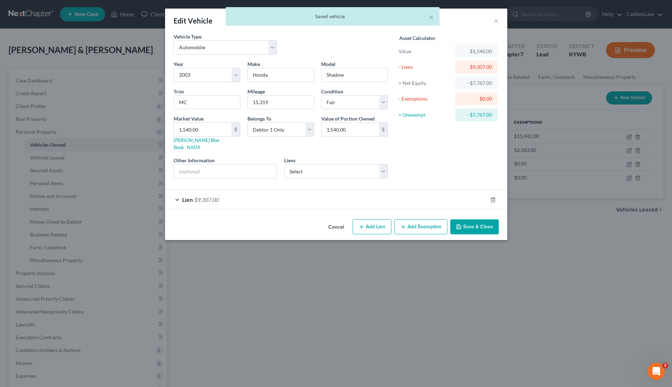
click at [315, 195] on div "Lien $9,307.00" at bounding box center [326, 199] width 322 height 19
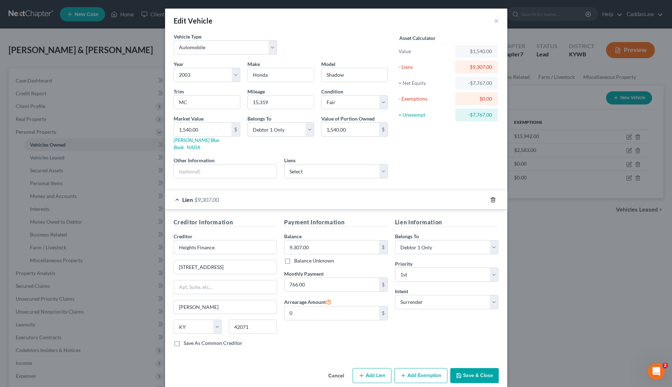
click at [492, 197] on icon "button" at bounding box center [493, 200] width 6 height 6
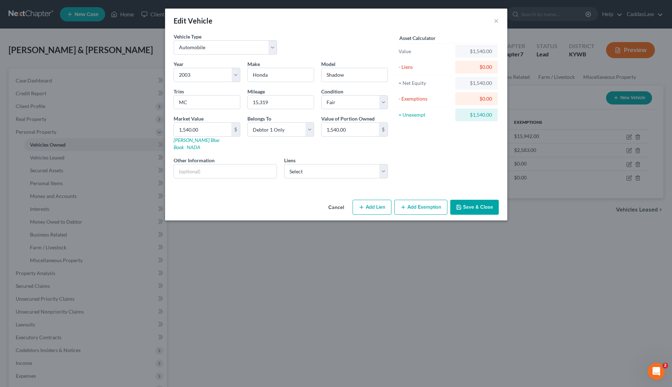
click at [369, 201] on button "Add Lien" at bounding box center [371, 207] width 39 height 15
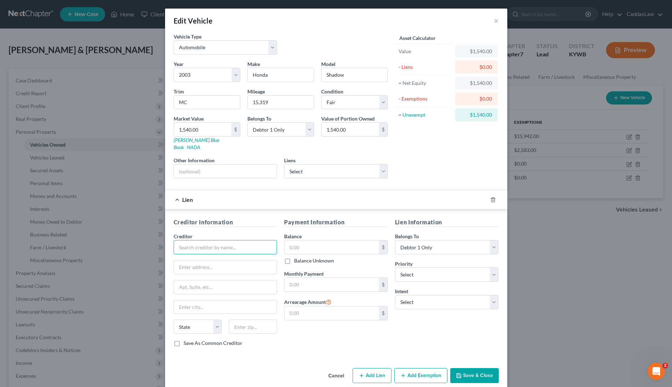
click at [186, 241] on input "text" at bounding box center [225, 247] width 104 height 14
click at [212, 240] on input "Heights Financce" at bounding box center [225, 247] width 104 height 14
click at [193, 260] on input "text" at bounding box center [225, 267] width 103 height 14
click at [304, 242] on input "text" at bounding box center [331, 247] width 94 height 14
click at [471, 368] on button "Save & Close" at bounding box center [474, 375] width 48 height 15
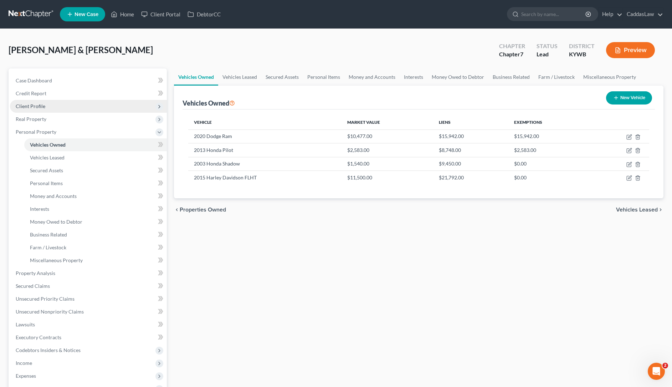
click at [38, 107] on span "Client Profile" at bounding box center [31, 106] width 30 height 6
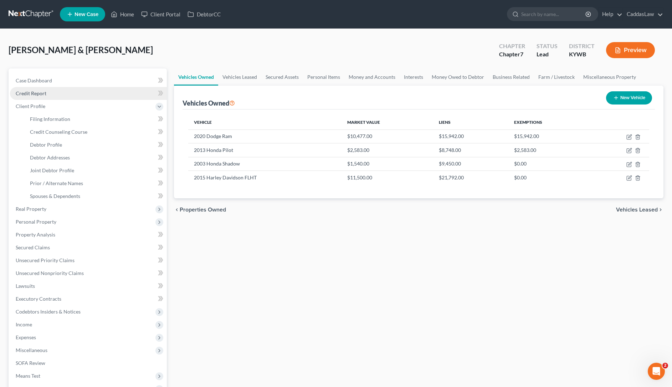
click at [39, 96] on link "Credit Report" at bounding box center [88, 93] width 157 height 13
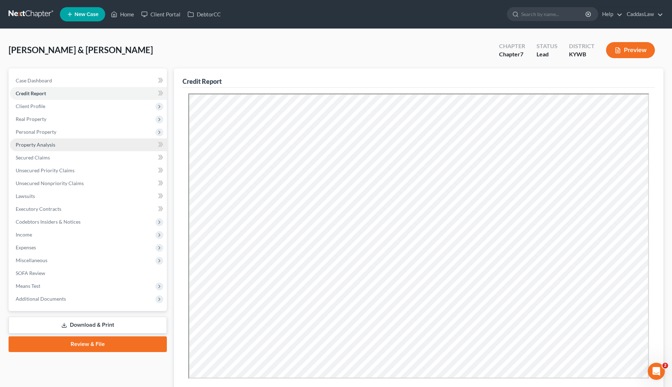
drag, startPoint x: 188, startPoint y: 102, endPoint x: 33, endPoint y: 143, distance: 160.3
click at [33, 143] on span "Property Analysis" at bounding box center [36, 144] width 40 height 6
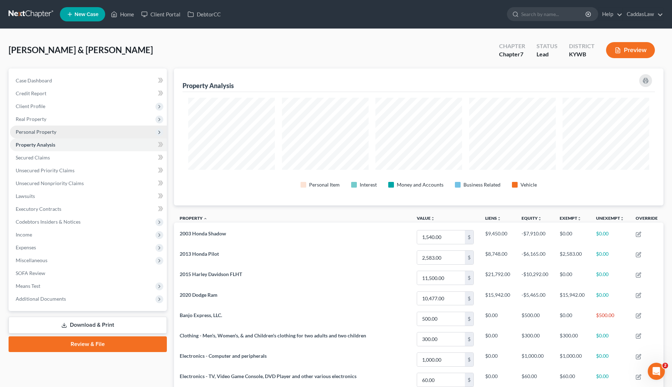
click at [38, 130] on span "Personal Property" at bounding box center [36, 132] width 41 height 6
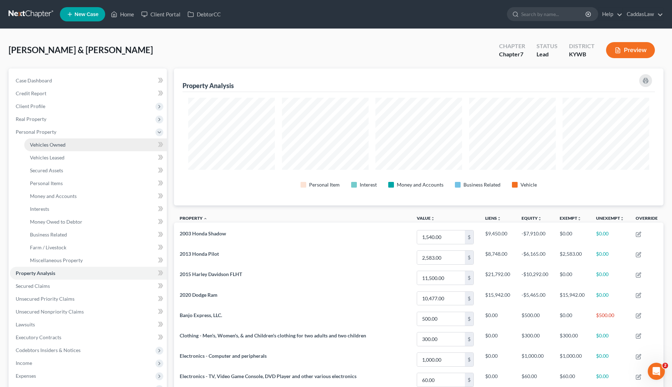
click at [55, 144] on span "Vehicles Owned" at bounding box center [48, 144] width 36 height 6
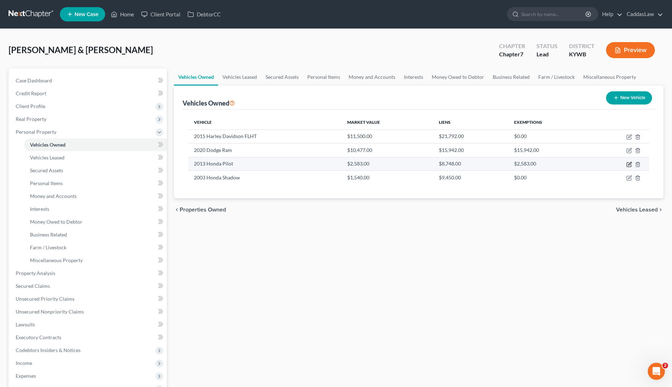
click at [626, 166] on icon "button" at bounding box center [629, 164] width 6 height 6
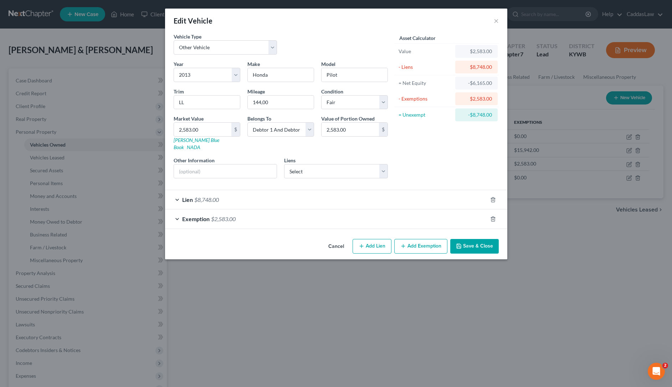
click at [479, 239] on button "Save & Close" at bounding box center [474, 246] width 48 height 15
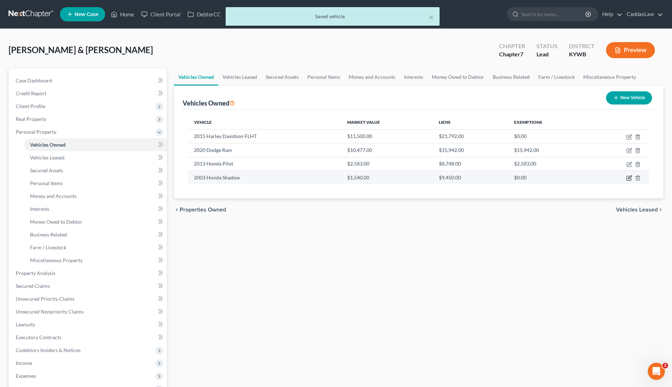
click at [628, 177] on icon "button" at bounding box center [629, 178] width 6 height 6
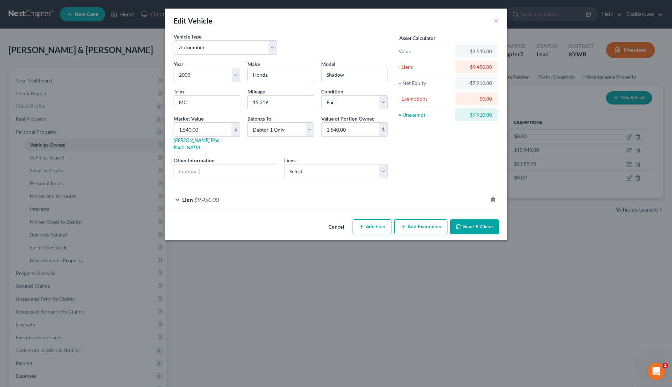
click at [329, 190] on div "Lien $9,450.00" at bounding box center [326, 199] width 322 height 19
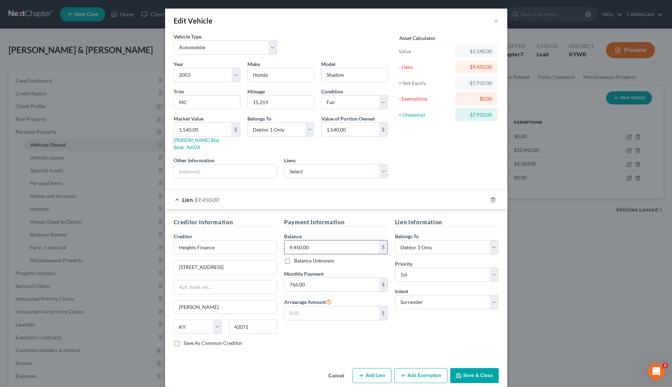
click at [320, 244] on input "9,450.00" at bounding box center [331, 247] width 94 height 14
click at [471, 368] on button "Save & Close" at bounding box center [474, 375] width 48 height 15
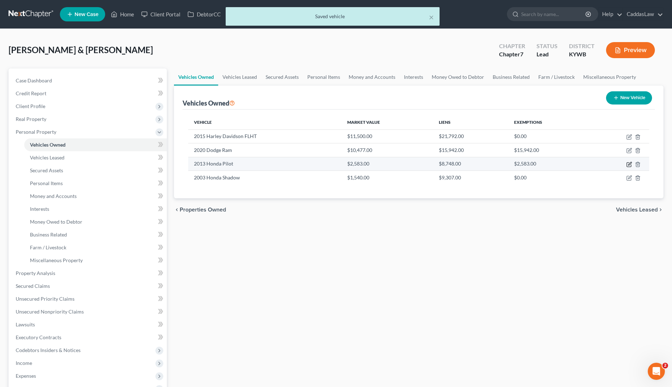
click at [629, 162] on icon "button" at bounding box center [629, 164] width 6 height 6
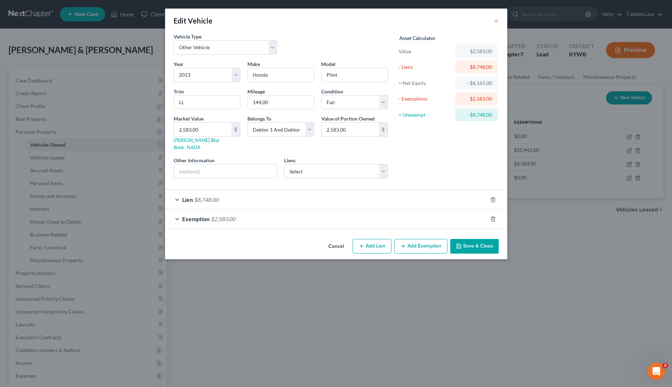
click at [375, 197] on div "Lien $8,748.00" at bounding box center [326, 199] width 322 height 19
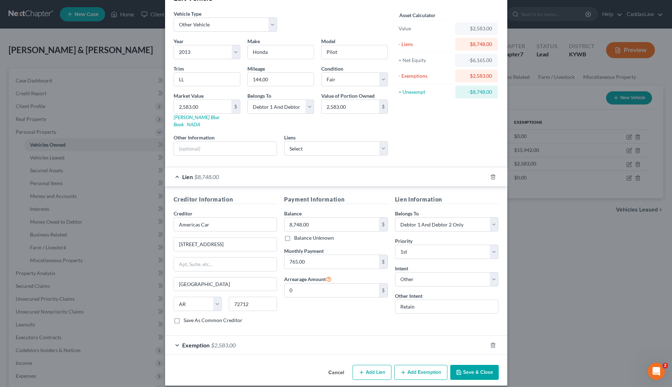
scroll to position [22, 0]
click at [467, 365] on button "Save & Close" at bounding box center [474, 372] width 48 height 15
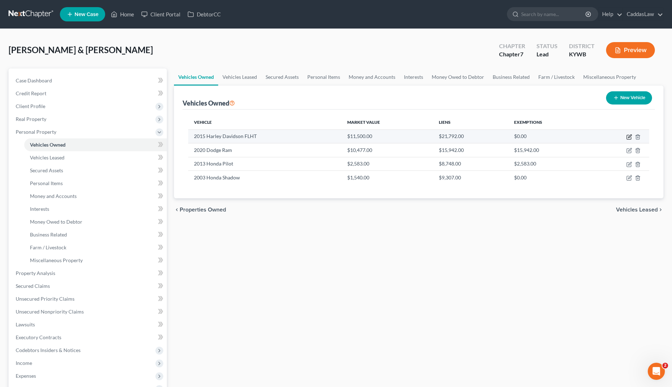
click at [628, 137] on icon "button" at bounding box center [629, 135] width 3 height 3
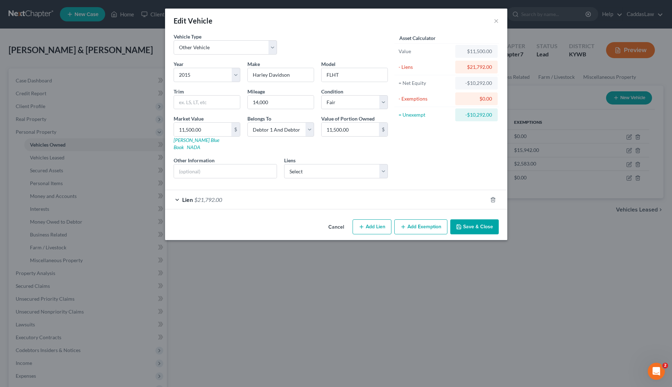
click at [244, 190] on div "Lien $21,792.00" at bounding box center [326, 199] width 322 height 19
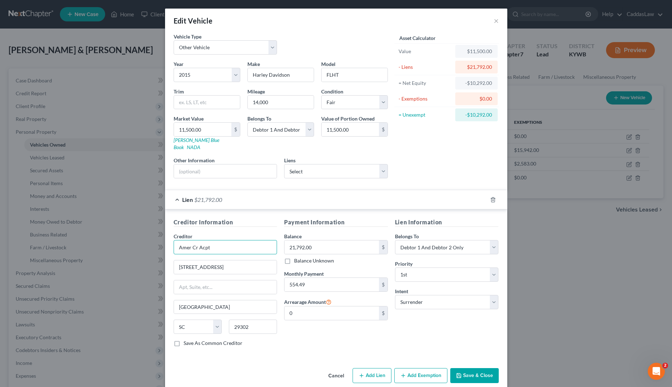
click at [198, 241] on input "Amer Cr Acpt" at bounding box center [225, 247] width 104 height 14
click at [191, 241] on input "Amer Credit Acceptance" at bounding box center [225, 247] width 104 height 14
click at [469, 371] on button "Save & Close" at bounding box center [474, 375] width 48 height 15
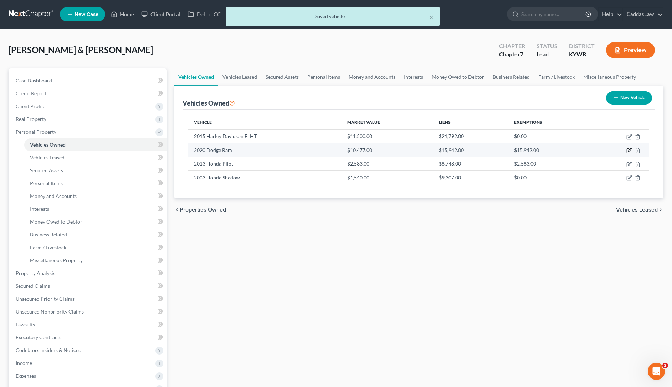
click at [628, 147] on icon "button" at bounding box center [629, 150] width 6 height 6
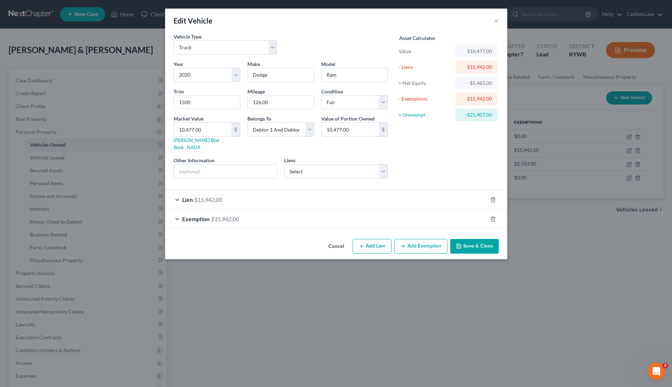
click at [415, 190] on div "Lien $15,942.00" at bounding box center [326, 199] width 322 height 19
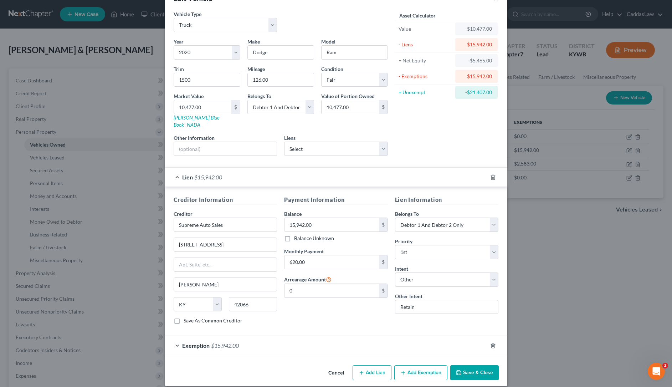
click at [467, 365] on button "Save & Close" at bounding box center [474, 372] width 48 height 15
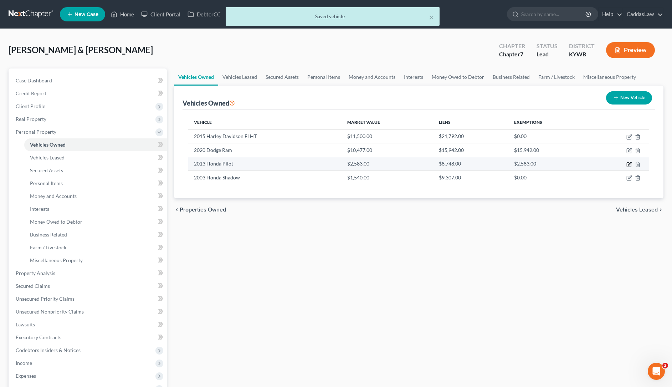
click at [627, 165] on icon "button" at bounding box center [629, 164] width 6 height 6
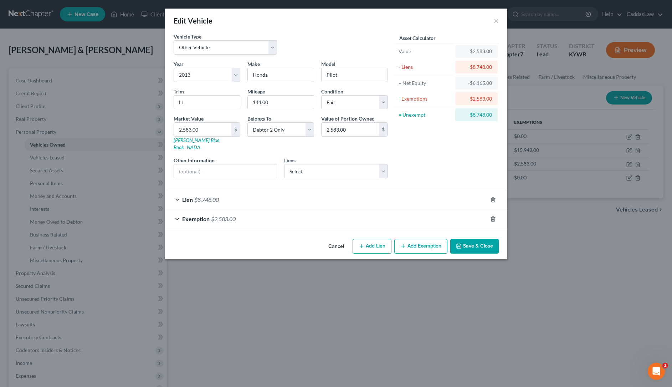
click at [326, 212] on div "Exemption $2,583.00" at bounding box center [326, 218] width 322 height 19
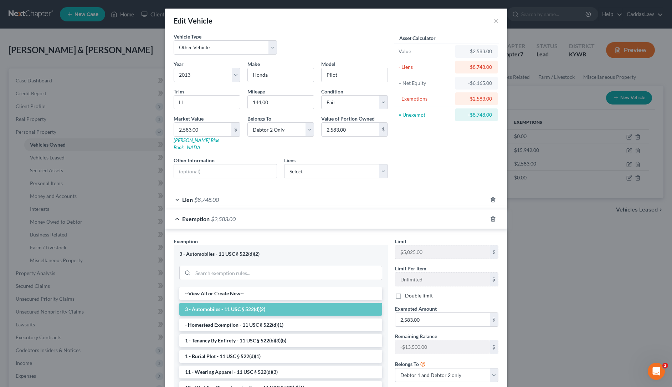
click at [406, 195] on div "Lien $8,748.00" at bounding box center [326, 199] width 322 height 19
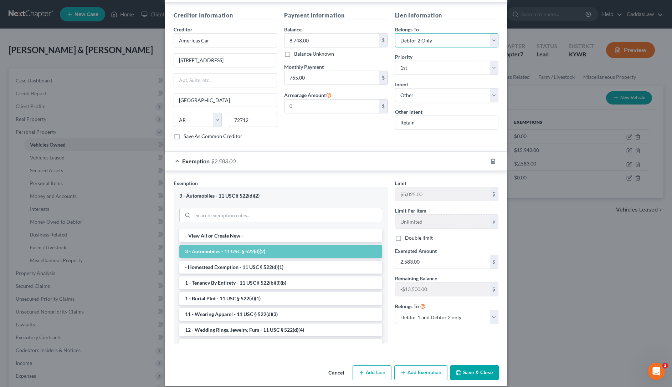
scroll to position [206, 0]
click at [472, 366] on button "Save & Close" at bounding box center [474, 372] width 48 height 15
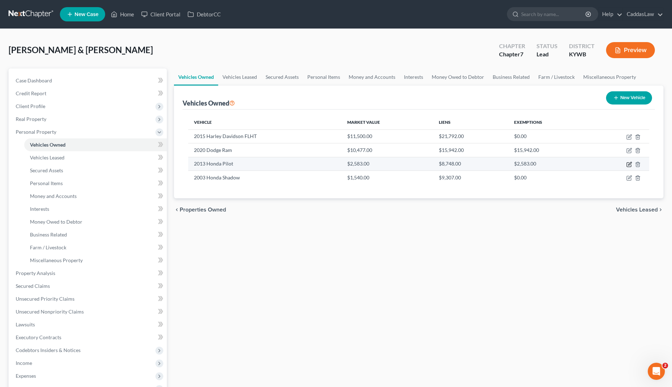
click at [628, 161] on icon "button" at bounding box center [629, 164] width 6 height 6
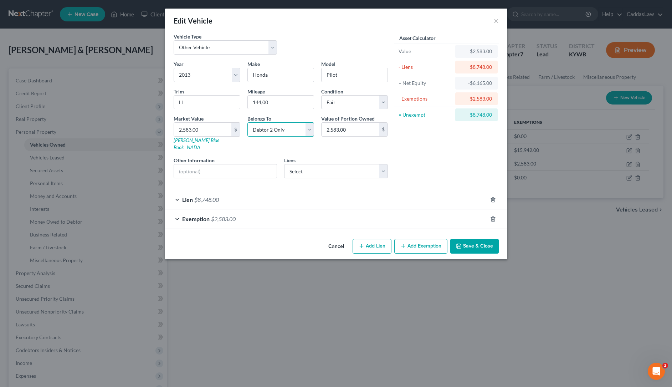
click at [291, 124] on select "Select Debtor 1 Only Debtor 2 Only Debtor 1 And Debtor 2 Only At Least One Of T…" at bounding box center [280, 129] width 67 height 14
click at [415, 198] on div "Lien $8,748.00" at bounding box center [326, 199] width 322 height 19
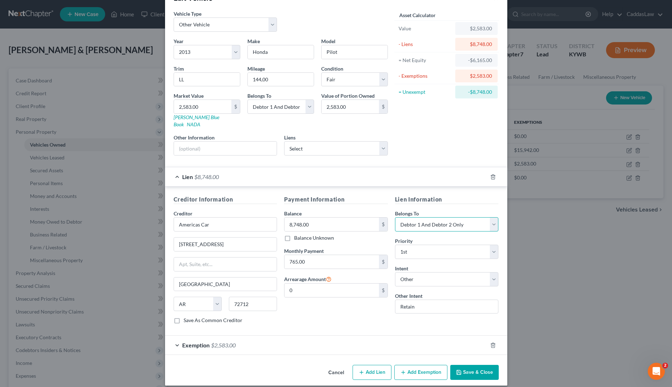
scroll to position [22, 0]
click at [290, 338] on div "Exemption $2,583.00" at bounding box center [326, 345] width 322 height 19
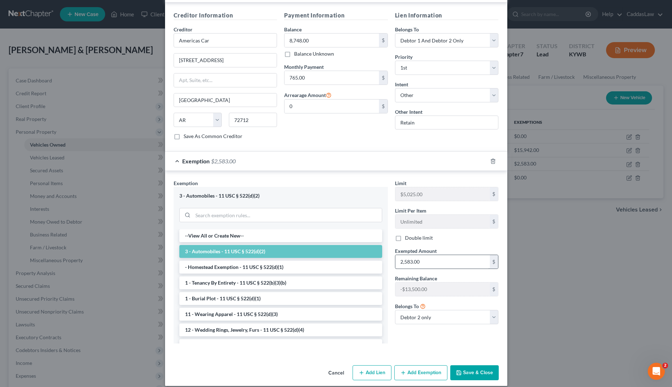
scroll to position [206, 0]
click at [472, 365] on button "Save & Close" at bounding box center [474, 372] width 48 height 15
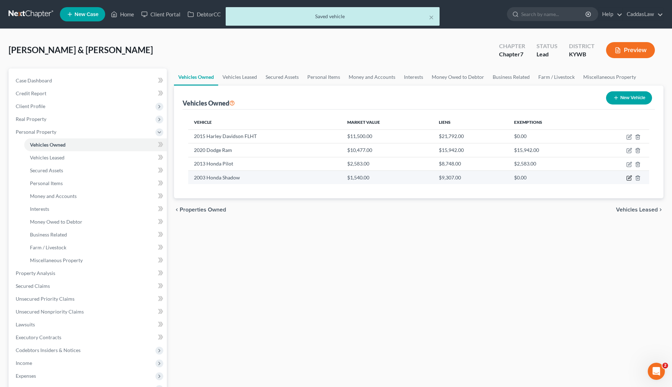
click at [629, 179] on icon "button" at bounding box center [629, 178] width 6 height 6
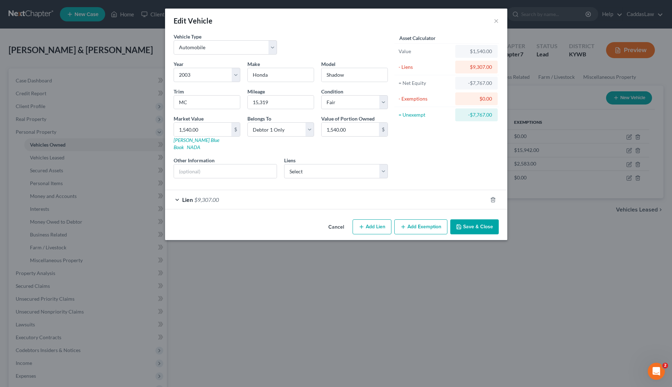
click at [316, 181] on form "Vehicle Type Select Automobile Truck Trailer Watercraft Aircraft Motor Home Atv…" at bounding box center [335, 121] width 325 height 176
click at [312, 190] on div "Lien $9,307.00" at bounding box center [326, 199] width 322 height 19
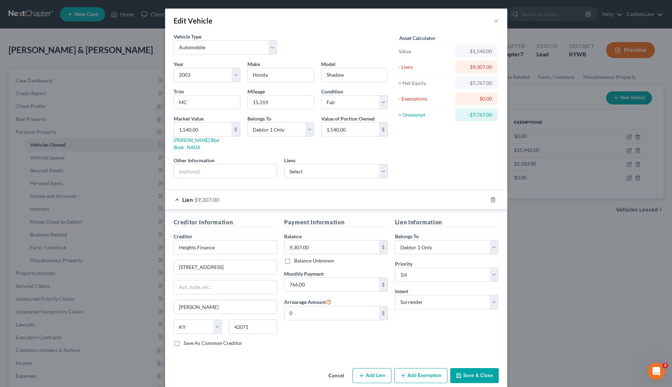
click at [468, 368] on button "Save & Close" at bounding box center [474, 375] width 48 height 15
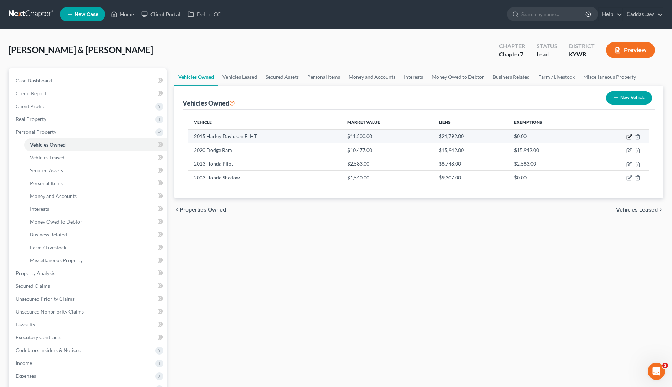
click at [628, 138] on icon "button" at bounding box center [629, 135] width 3 height 3
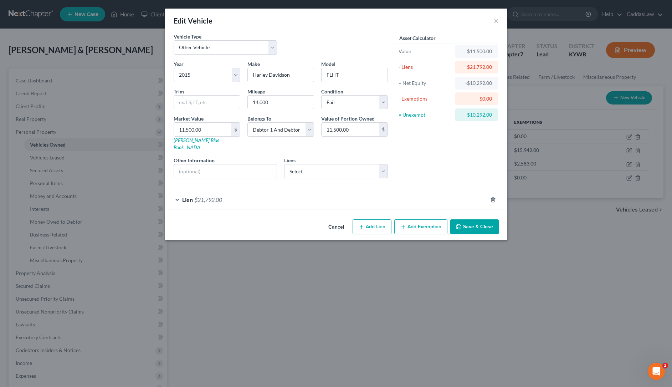
click at [417, 220] on button "Add Exemption" at bounding box center [420, 226] width 53 height 15
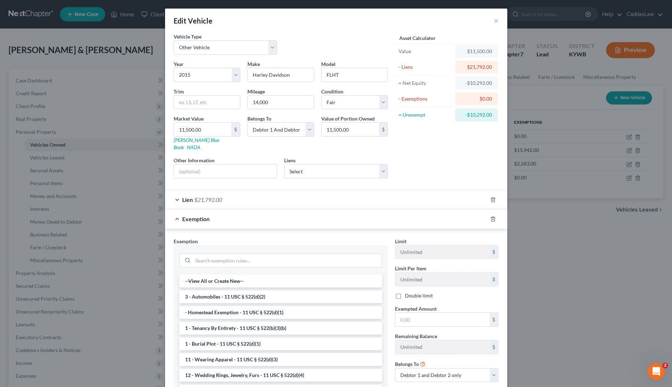
click at [439, 159] on div "Asset Calculator Value $11,500.00 - Liens $21,792.00 = Net Equity -$10,292.00 -…" at bounding box center [446, 108] width 111 height 151
click at [496, 19] on button "×" at bounding box center [495, 20] width 5 height 9
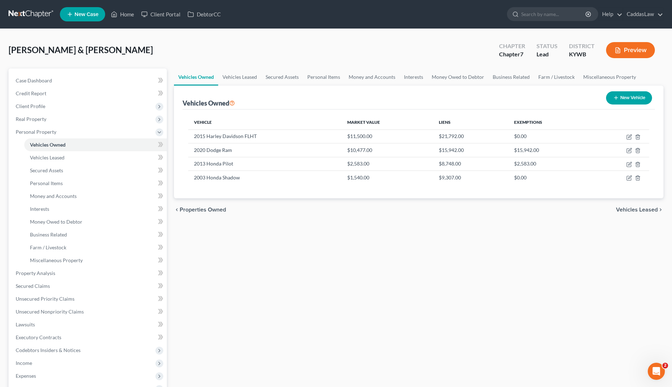
click at [613, 93] on button "New Vehicle" at bounding box center [629, 97] width 46 height 13
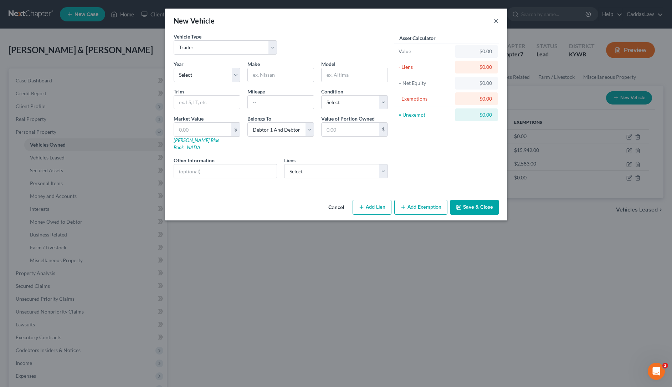
click at [493, 21] on button "×" at bounding box center [495, 20] width 5 height 9
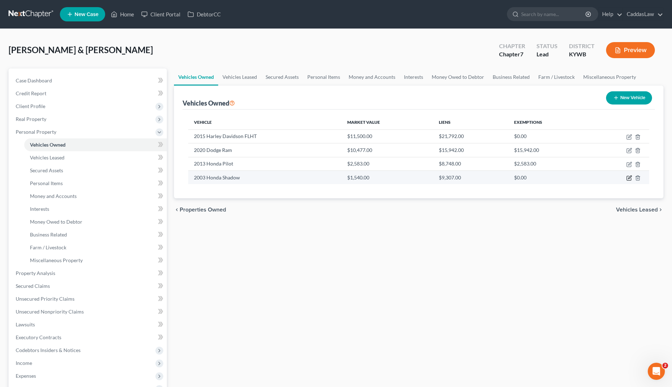
click at [630, 179] on icon "button" at bounding box center [629, 178] width 6 height 6
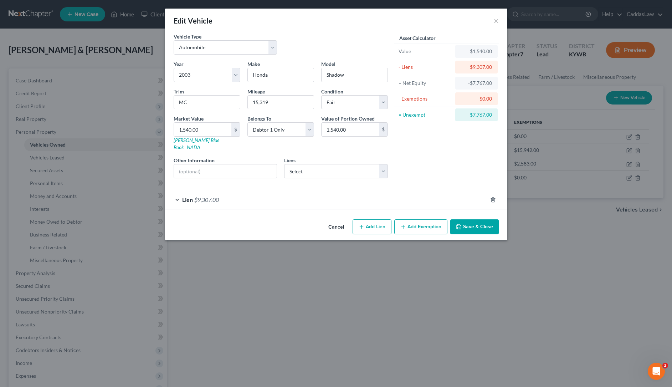
click at [253, 204] on div "Vehicle Type Select Automobile Truck Trailer Watercraft Aircraft Motor Home Atv…" at bounding box center [336, 124] width 342 height 183
click at [253, 195] on div "Lien $9,307.00" at bounding box center [326, 199] width 322 height 19
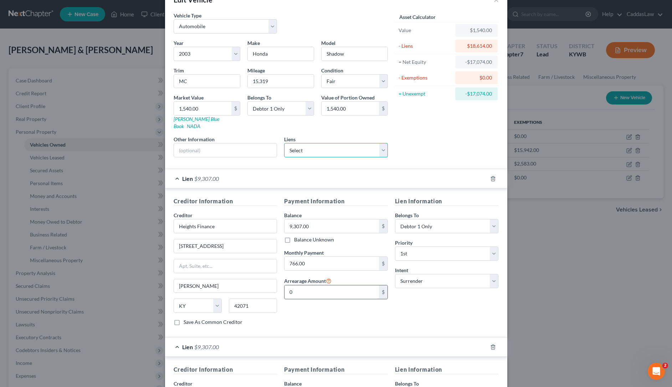
scroll to position [24, 0]
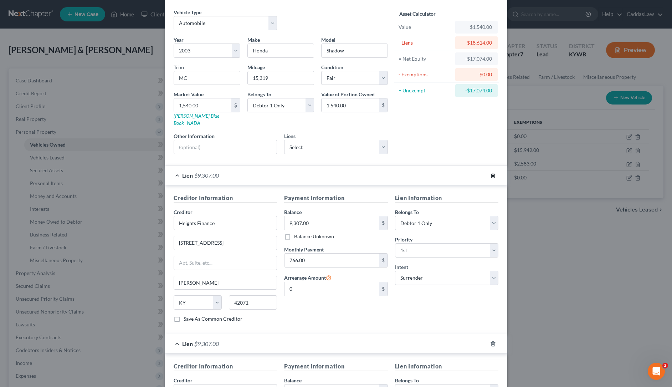
click at [494, 172] on icon "button" at bounding box center [493, 175] width 6 height 6
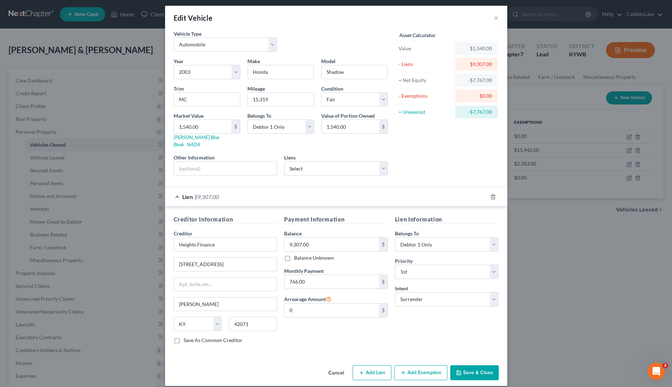
click at [478, 366] on button "Save & Close" at bounding box center [474, 372] width 48 height 15
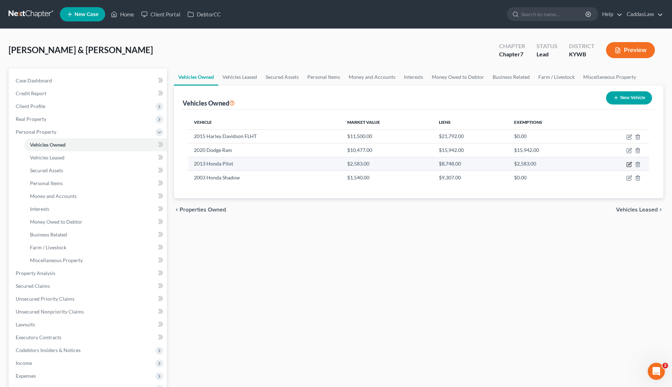
click at [630, 164] on icon "button" at bounding box center [629, 163] width 3 height 3
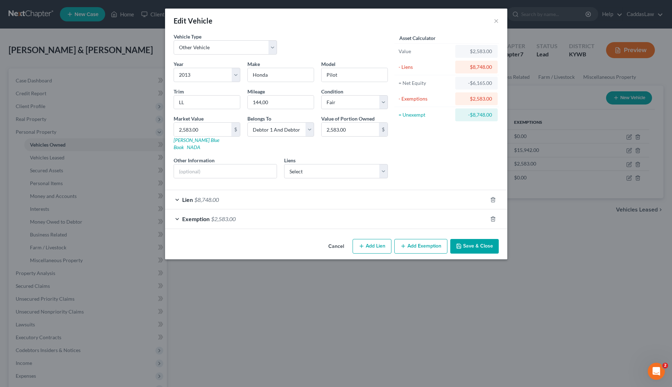
click at [258, 224] on div "Vehicle Type Select Automobile Truck Trailer Watercraft Aircraft Motor Home Atv…" at bounding box center [336, 134] width 342 height 203
click at [258, 221] on div "Exemption $2,583.00" at bounding box center [326, 218] width 322 height 19
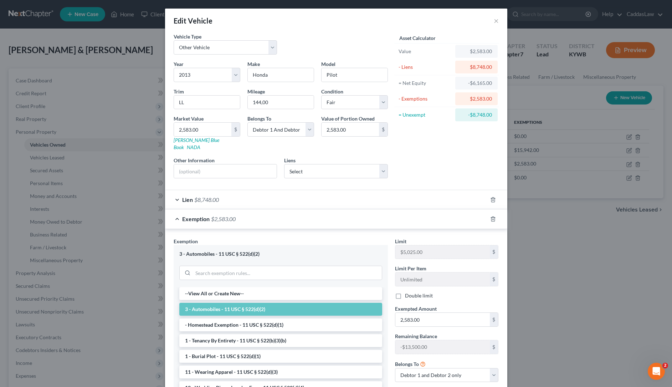
click at [268, 191] on div "Lien $8,748.00" at bounding box center [326, 199] width 322 height 19
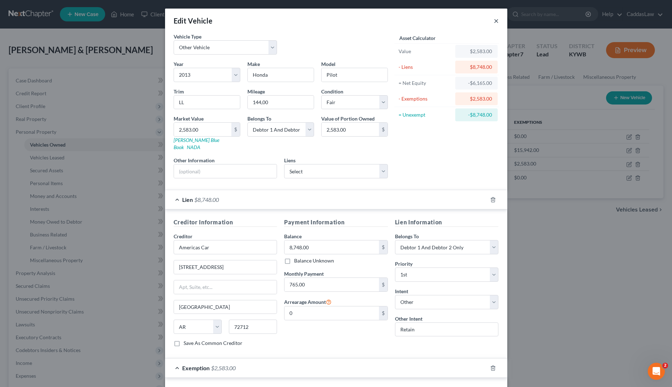
click at [495, 22] on button "×" at bounding box center [495, 20] width 5 height 9
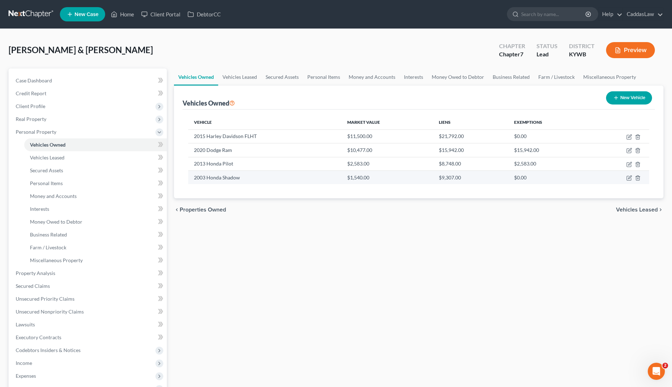
click at [311, 179] on td "2003 Honda Shadow" at bounding box center [264, 177] width 153 height 14
click at [628, 177] on icon "button" at bounding box center [629, 178] width 6 height 6
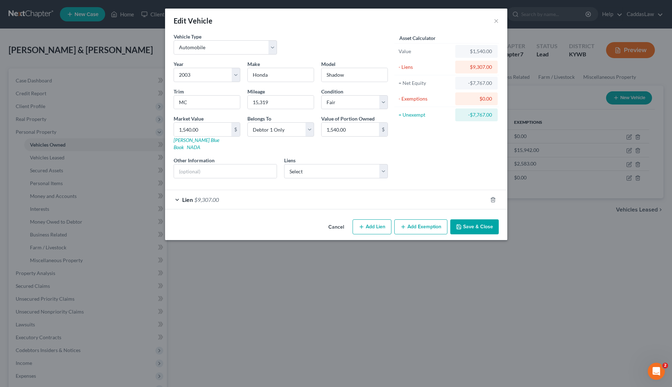
click at [275, 193] on div "Lien $9,307.00" at bounding box center [326, 199] width 322 height 19
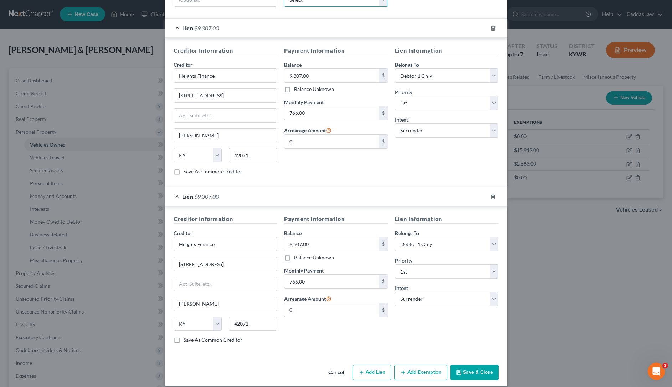
scroll to position [171, 0]
click at [488, 191] on div at bounding box center [497, 196] width 20 height 11
click at [494, 194] on icon "button" at bounding box center [492, 196] width 3 height 5
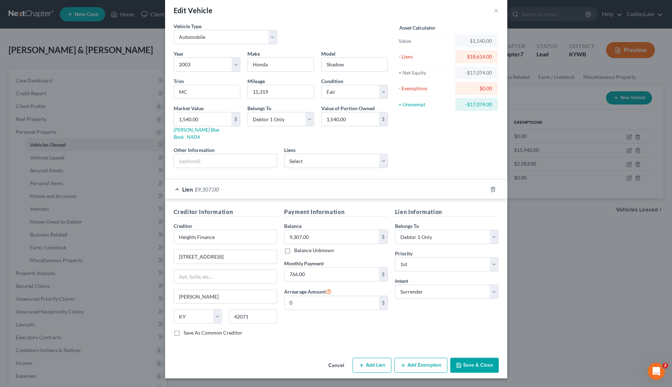
scroll to position [3, 0]
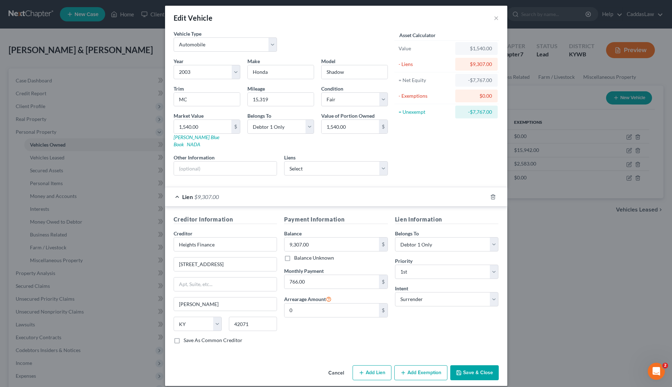
click at [463, 378] on div "Cancel Add Lien Add Lease Add Exemption Save & Close" at bounding box center [336, 374] width 342 height 24
click at [465, 366] on button "Save & Close" at bounding box center [474, 372] width 48 height 15
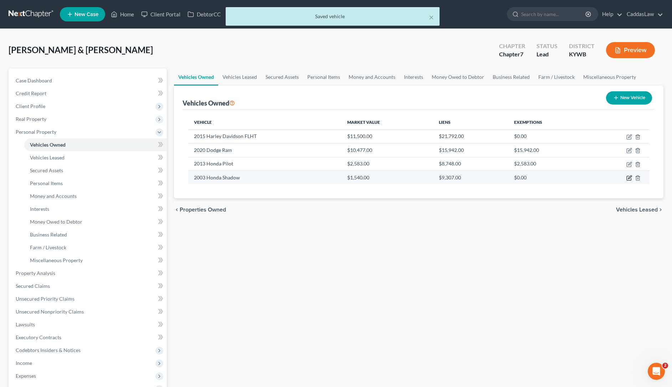
click at [630, 177] on icon "button" at bounding box center [629, 178] width 6 height 6
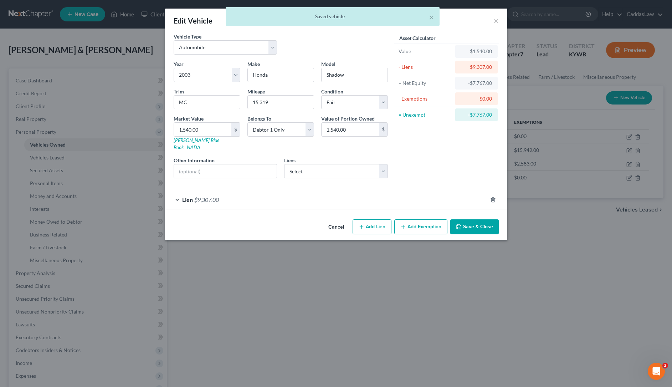
click at [396, 192] on div "Lien $9,307.00" at bounding box center [326, 199] width 322 height 19
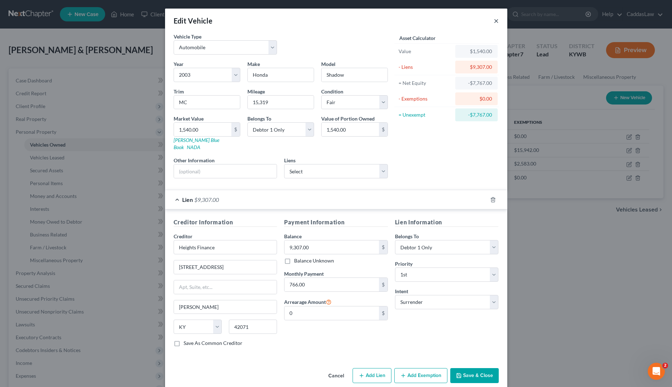
click at [496, 23] on button "×" at bounding box center [495, 20] width 5 height 9
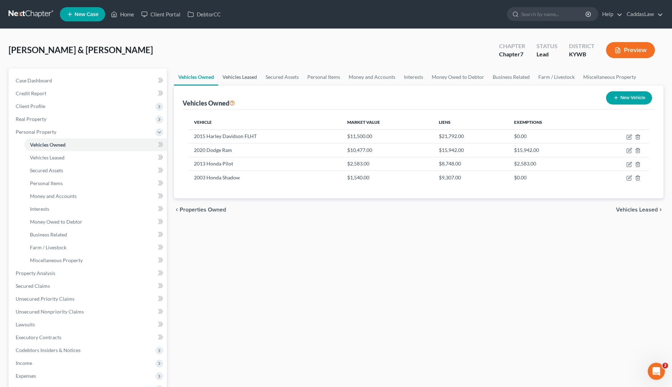
click at [247, 78] on link "Vehicles Leased" at bounding box center [239, 76] width 43 height 17
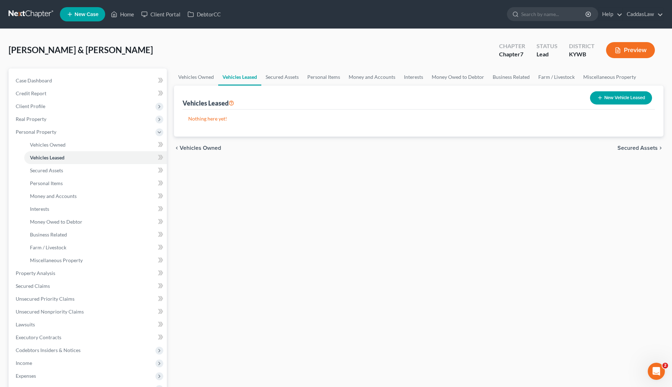
click at [608, 98] on button "New Vehicle Leased" at bounding box center [621, 97] width 62 height 13
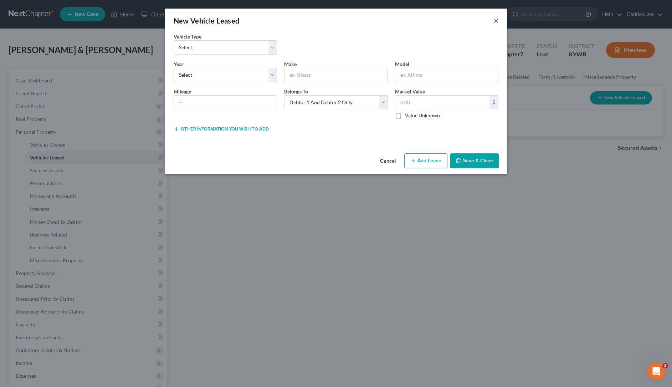
click at [495, 20] on button "×" at bounding box center [495, 20] width 5 height 9
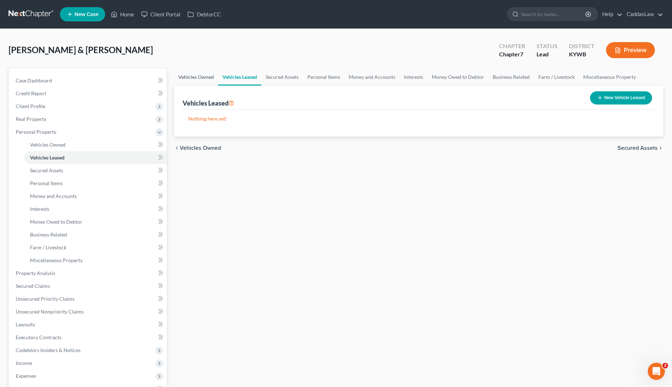
click at [198, 78] on link "Vehicles Owned" at bounding box center [196, 76] width 44 height 17
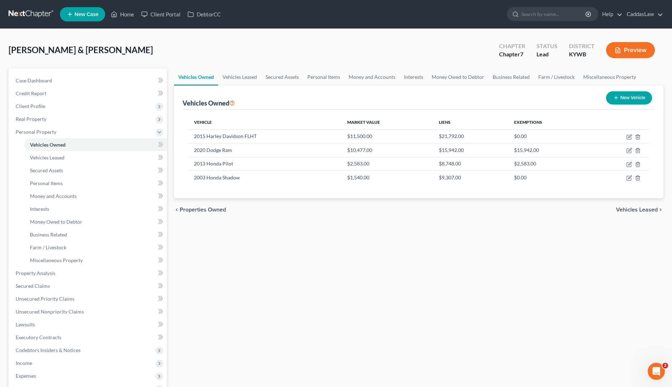
click at [622, 94] on button "New Vehicle" at bounding box center [629, 97] width 46 height 13
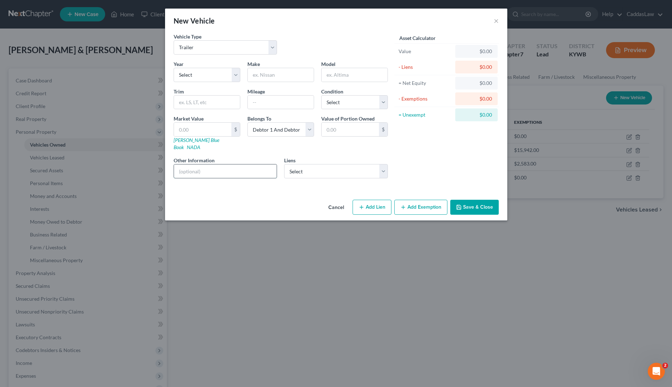
click at [206, 166] on input "text" at bounding box center [225, 171] width 103 height 14
drag, startPoint x: 204, startPoint y: 165, endPoint x: 123, endPoint y: 169, distance: 81.7
click at [123, 169] on div "New Vehicle × Vehicle Type Select Automobile Truck Trailer Watercraft Aircraft …" at bounding box center [336, 193] width 672 height 387
drag, startPoint x: 209, startPoint y: 161, endPoint x: 154, endPoint y: 165, distance: 55.0
click at [154, 165] on div "New Vehicle × Vehicle Type Select Automobile Truck Trailer Watercraft Aircraft …" at bounding box center [336, 193] width 672 height 387
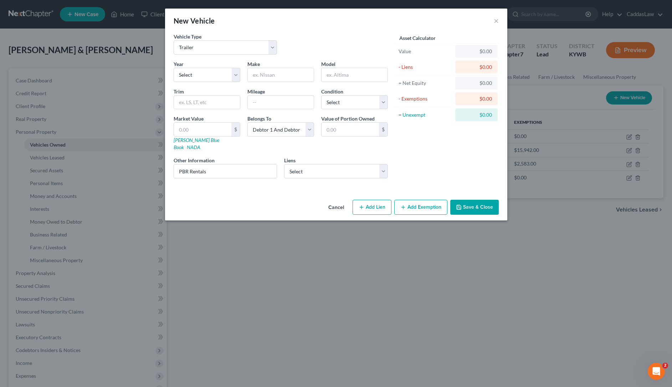
click at [384, 200] on button "Add Lien" at bounding box center [371, 207] width 39 height 15
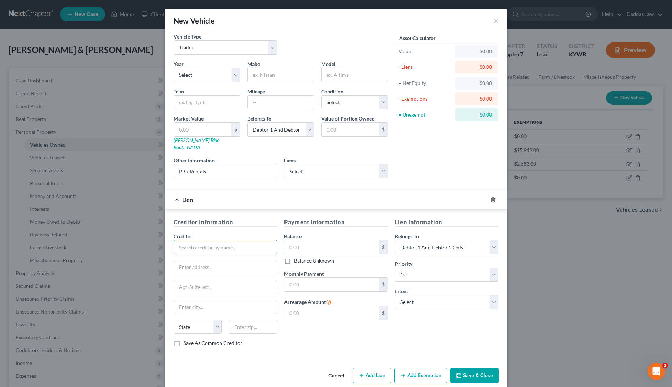
click at [193, 243] on input "text" at bounding box center [225, 247] width 104 height 14
paste input "PBR Rentals"
click at [191, 266] on div at bounding box center [225, 267] width 104 height 14
click at [303, 242] on input "text" at bounding box center [331, 247] width 94 height 14
click at [304, 281] on input "text" at bounding box center [331, 285] width 94 height 14
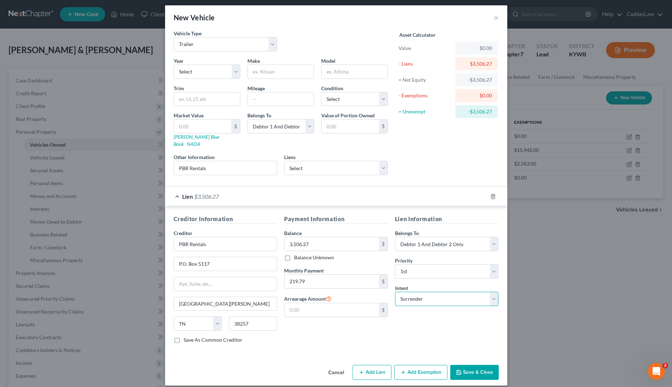
scroll to position [3, 0]
click at [467, 365] on button "Save & Close" at bounding box center [474, 372] width 48 height 15
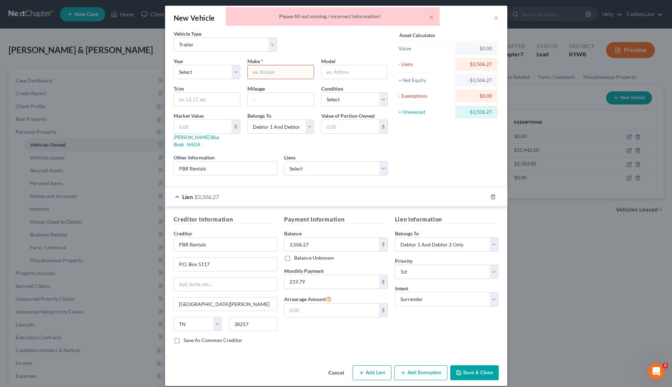
click at [266, 69] on input "text" at bounding box center [281, 72] width 66 height 14
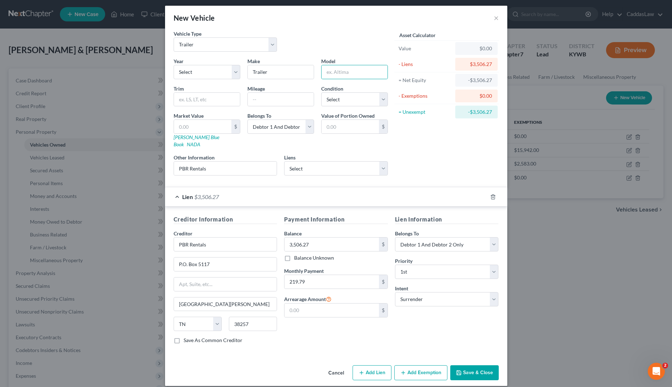
click at [469, 370] on button "Save & Close" at bounding box center [474, 372] width 48 height 15
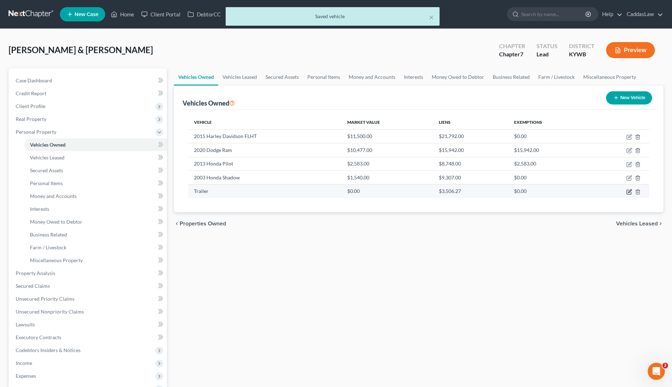
click at [628, 193] on icon "button" at bounding box center [629, 192] width 6 height 6
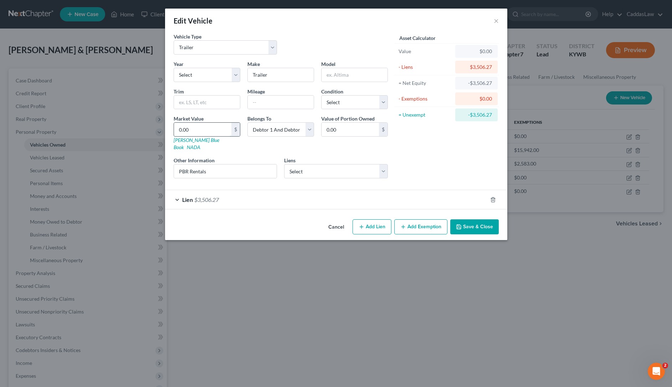
click at [196, 126] on input "0.00" at bounding box center [202, 130] width 57 height 14
drag, startPoint x: 190, startPoint y: 129, endPoint x: 112, endPoint y: 143, distance: 78.5
click at [112, 143] on div "Edit Vehicle × Vehicle Type Select Automobile Truck Trailer Watercraft Aircraft…" at bounding box center [336, 193] width 672 height 387
click at [476, 221] on button "Save & Close" at bounding box center [474, 226] width 48 height 15
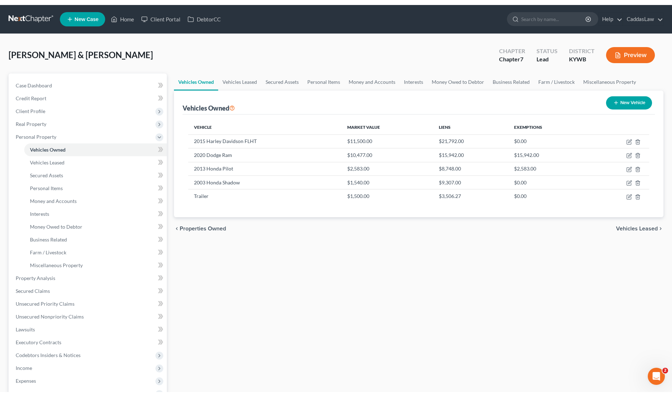
scroll to position [0, 0]
